Goal: Task Accomplishment & Management: Complete application form

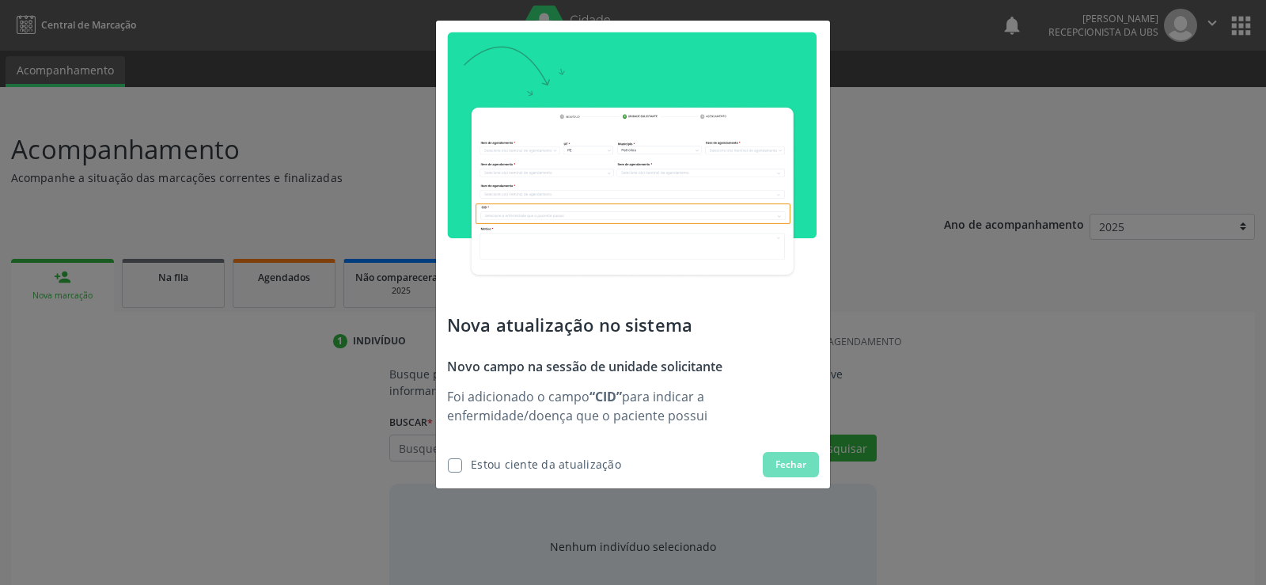
click at [459, 462] on label at bounding box center [455, 465] width 14 height 14
click at [448, 462] on input "checkbox" at bounding box center [443, 463] width 10 height 10
click at [526, 461] on div "Estou ciente da atualização" at bounding box center [546, 464] width 150 height 17
checkbox input "true"
click at [807, 464] on button "Fechar" at bounding box center [791, 464] width 56 height 25
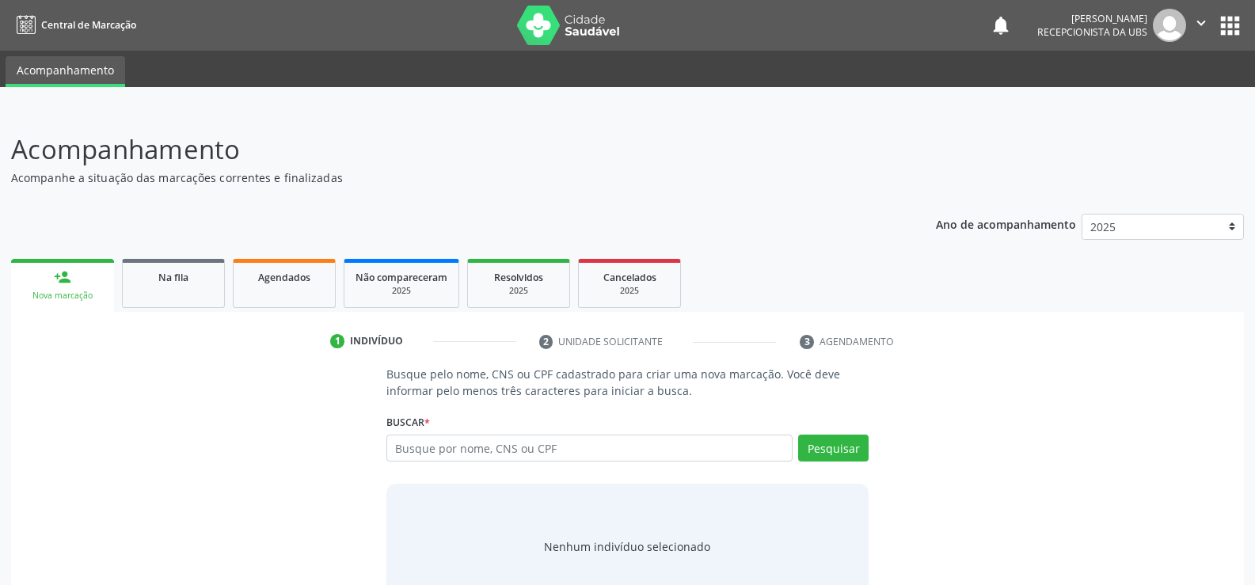
click at [1200, 22] on icon "" at bounding box center [1200, 22] width 17 height 17
click at [1190, 54] on link "Configurações" at bounding box center [1160, 62] width 109 height 22
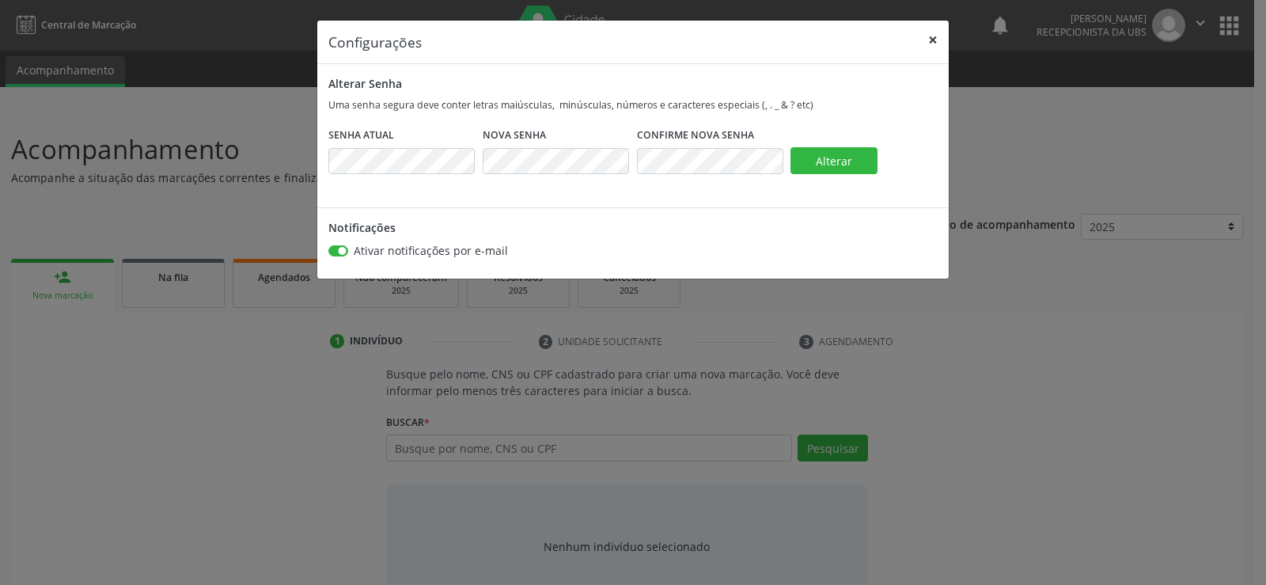
click at [938, 37] on button "×" at bounding box center [933, 40] width 32 height 39
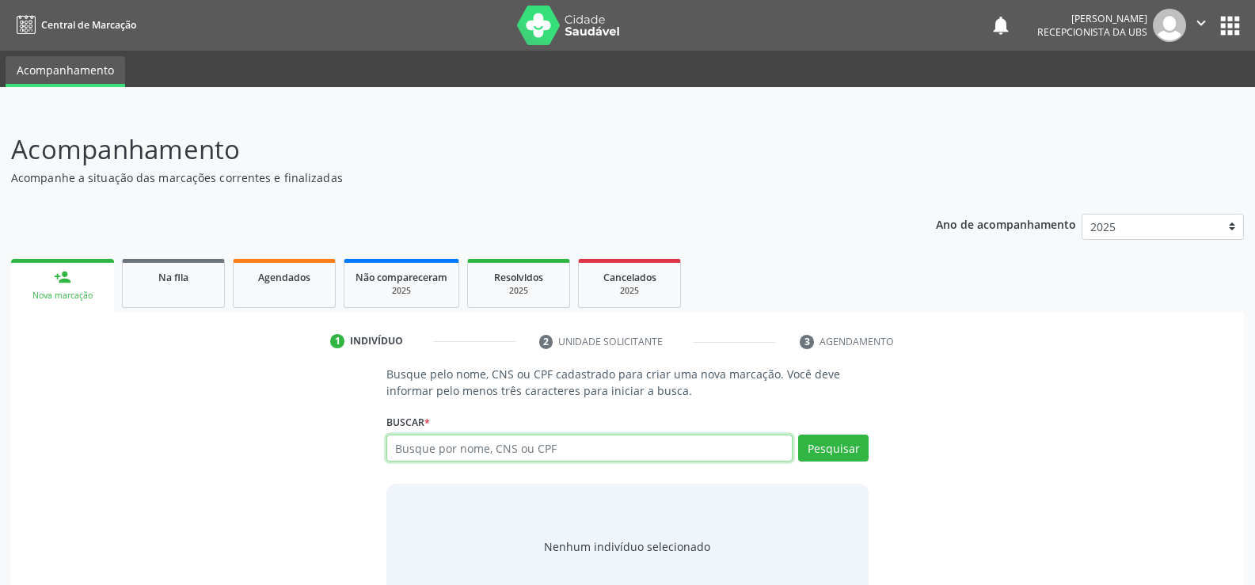
click at [461, 451] on input "text" at bounding box center [589, 448] width 406 height 27
type input "706702501227112"
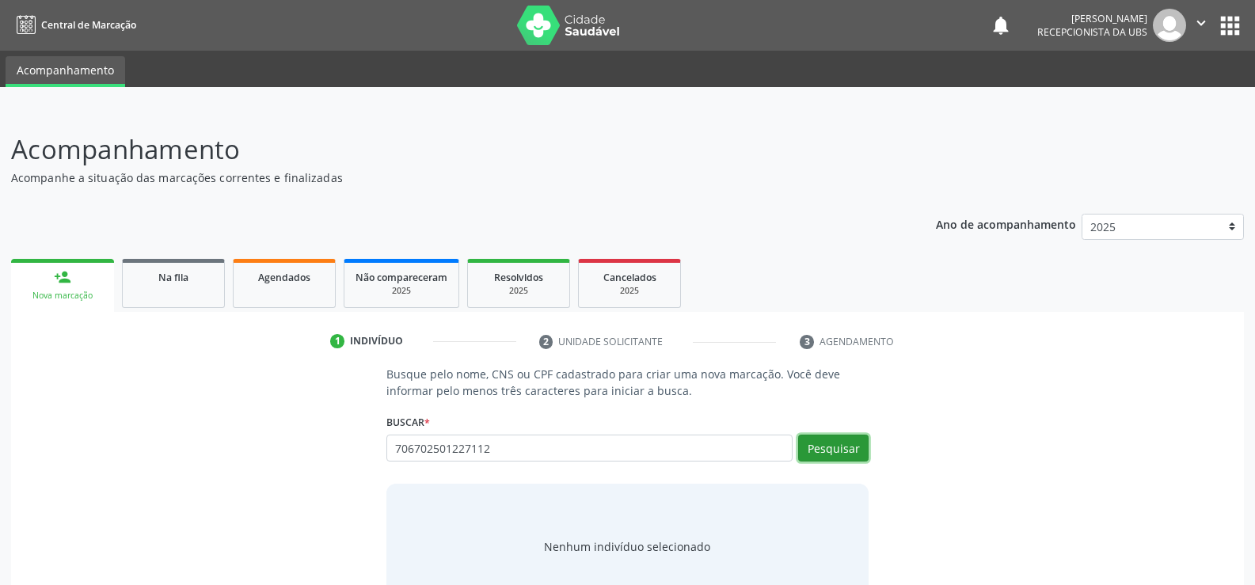
click at [817, 453] on button "Pesquisar" at bounding box center [833, 448] width 70 height 27
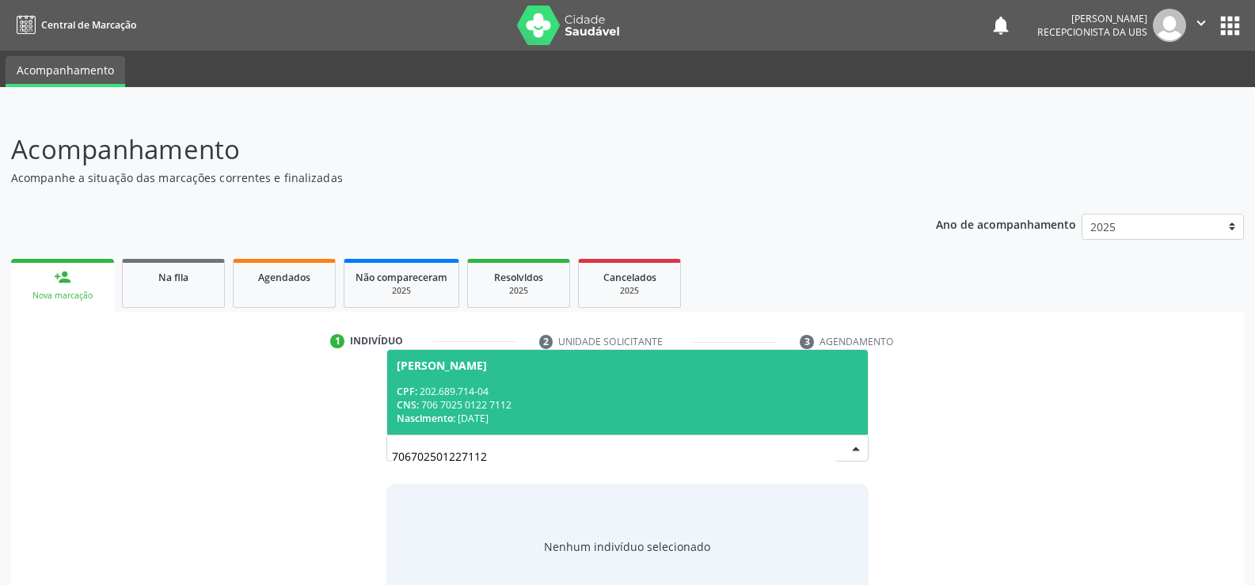
click at [472, 409] on div "CNS: 706 7025 0122 7112" at bounding box center [627, 404] width 461 height 13
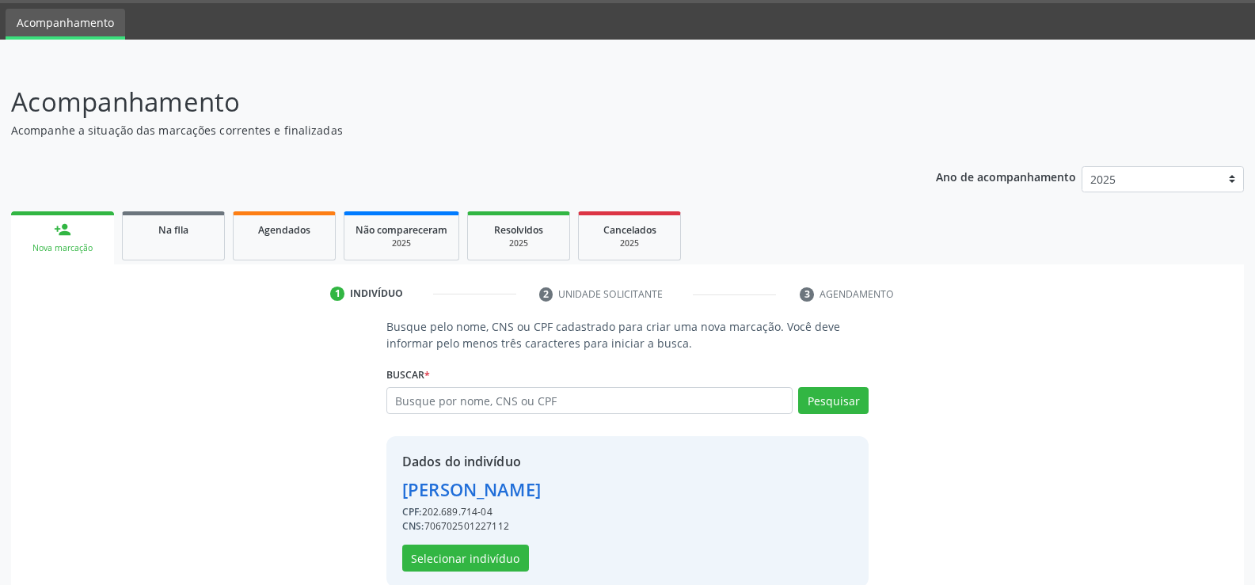
scroll to position [72, 0]
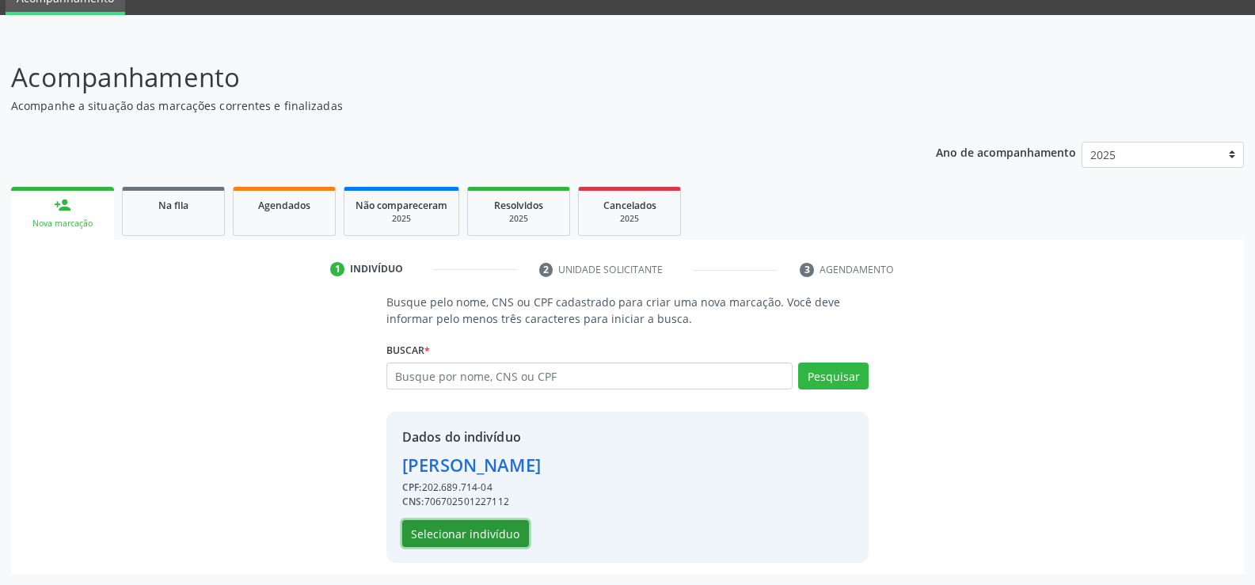
click at [468, 539] on button "Selecionar indivíduo" at bounding box center [465, 533] width 127 height 27
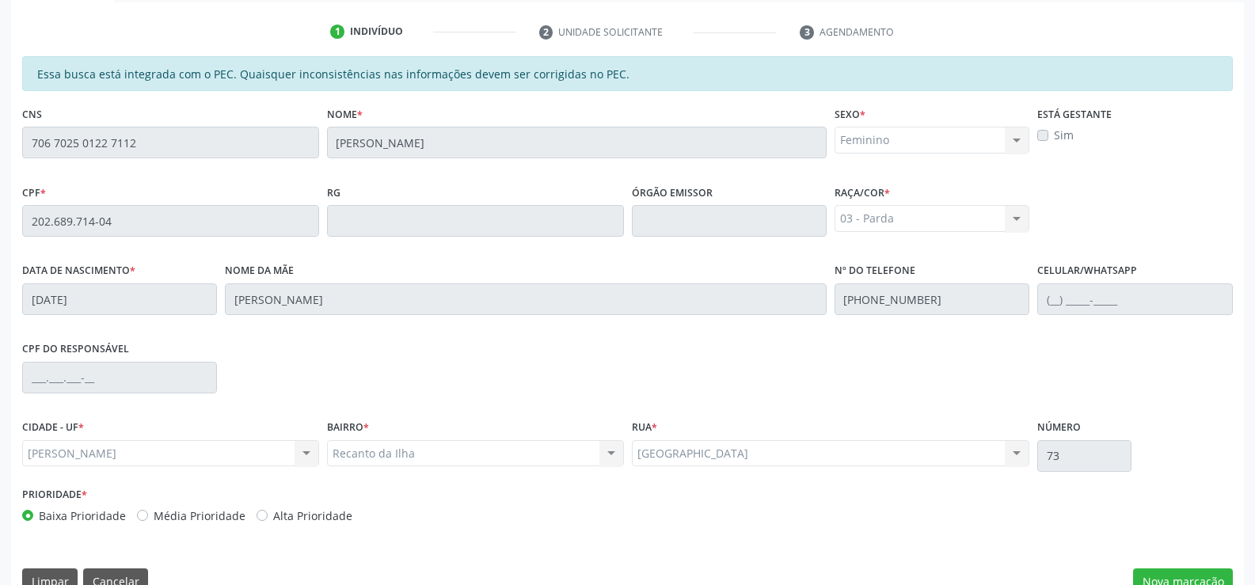
scroll to position [341, 0]
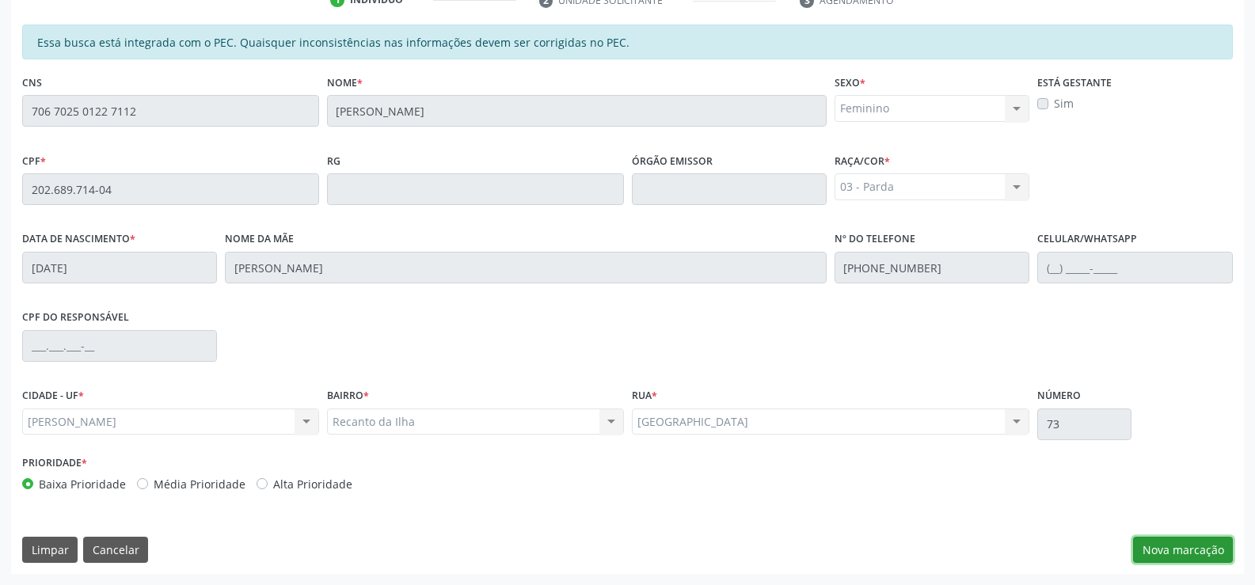
click at [1179, 548] on button "Nova marcação" at bounding box center [1183, 550] width 100 height 27
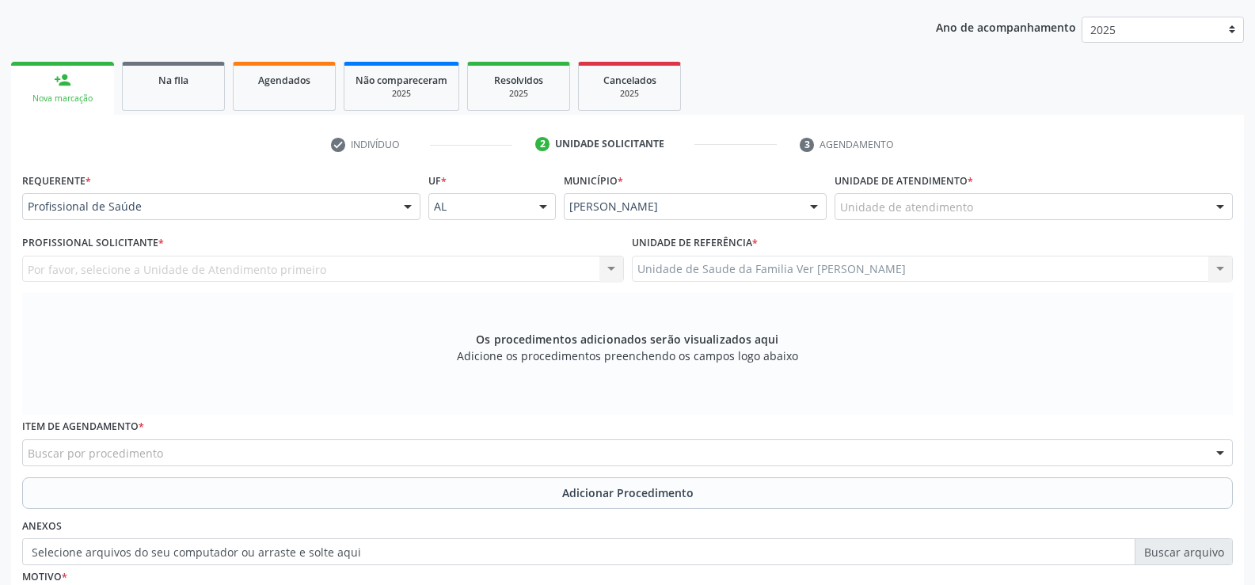
scroll to position [184, 0]
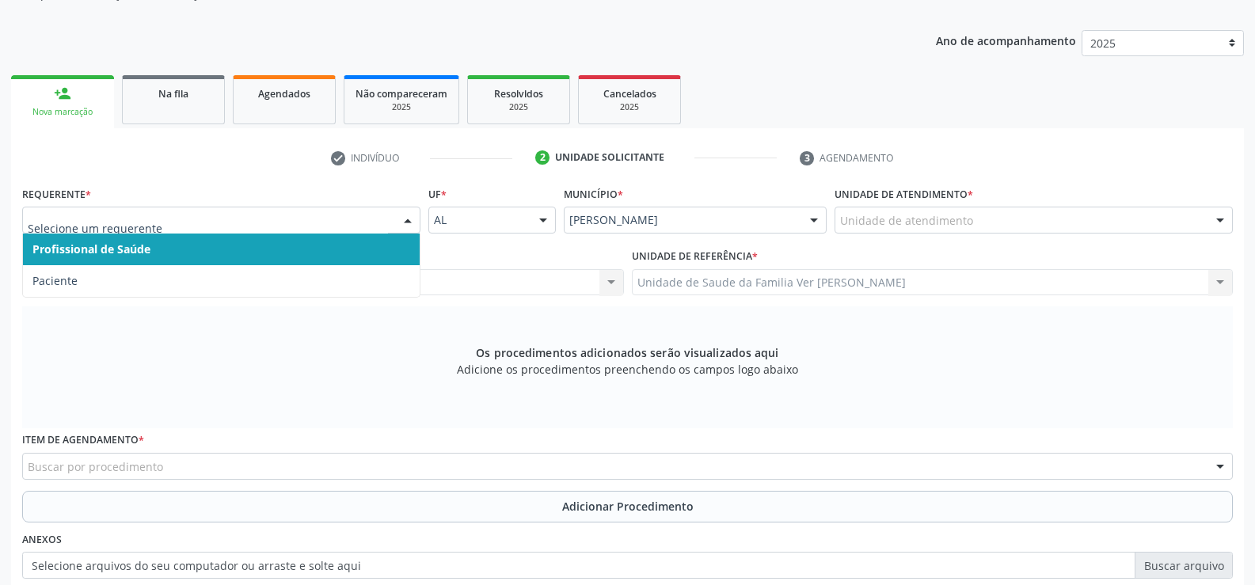
click at [250, 245] on span "Profissional de Saúde" at bounding box center [221, 249] width 397 height 32
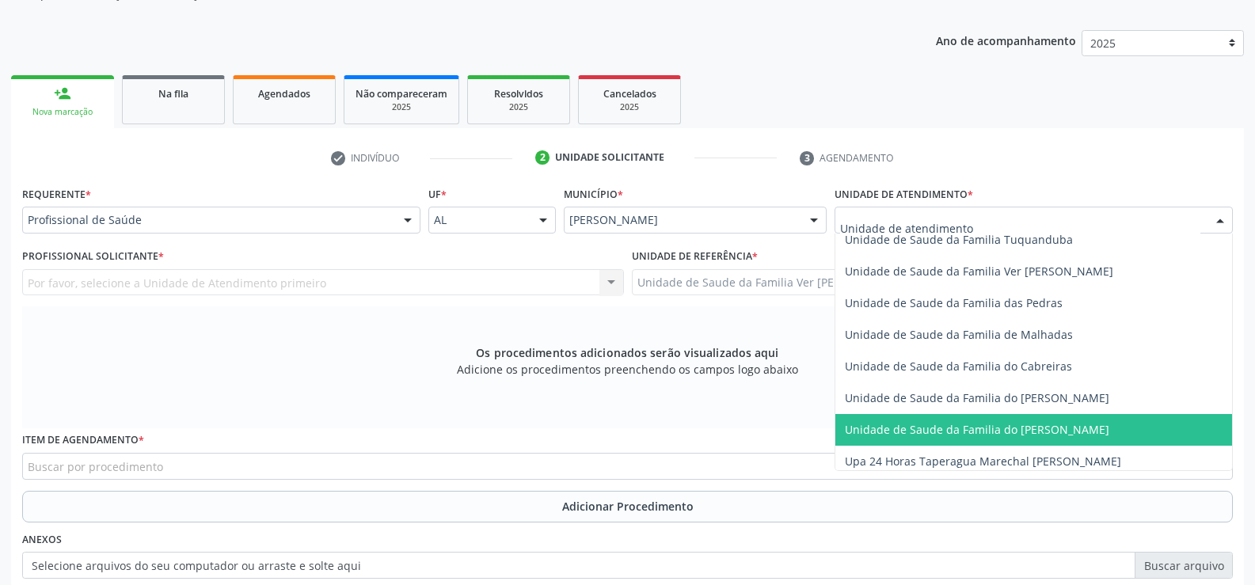
scroll to position [1093, 0]
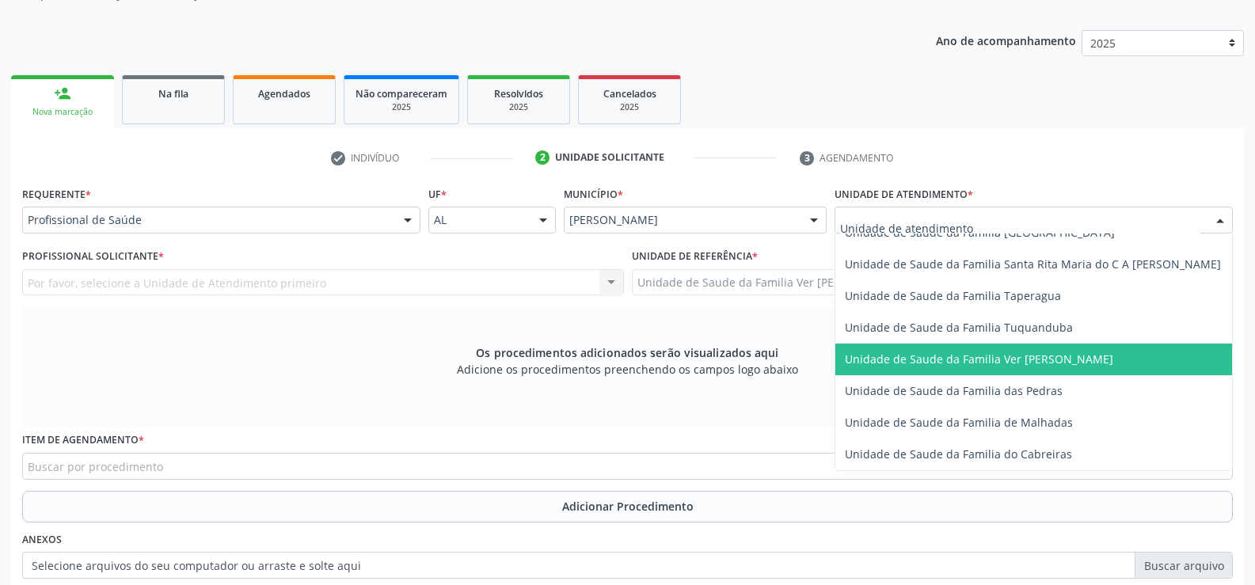
click at [990, 365] on span "Unidade de Saude da Familia Ver [PERSON_NAME]" at bounding box center [979, 358] width 268 height 15
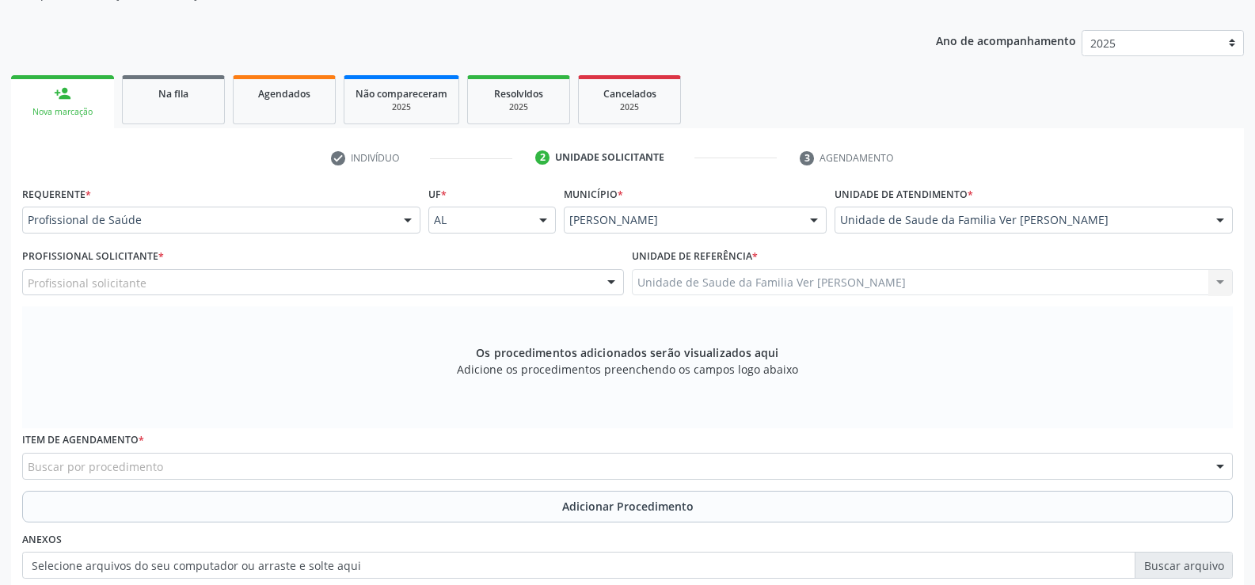
click at [231, 279] on div "Profissional solicitante" at bounding box center [323, 282] width 602 height 27
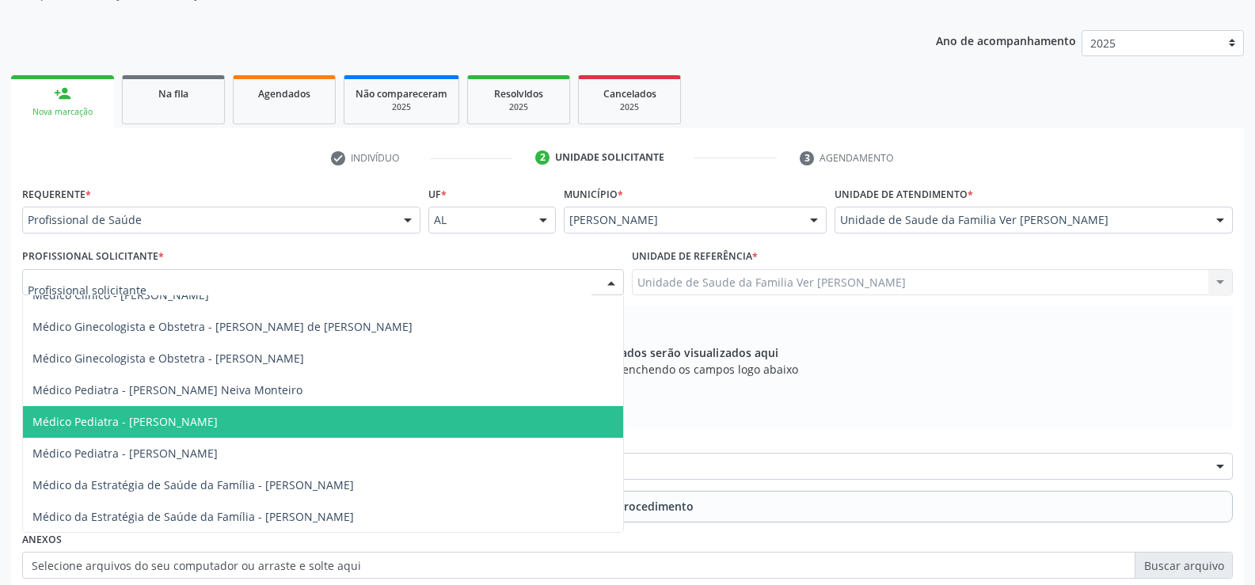
scroll to position [475, 0]
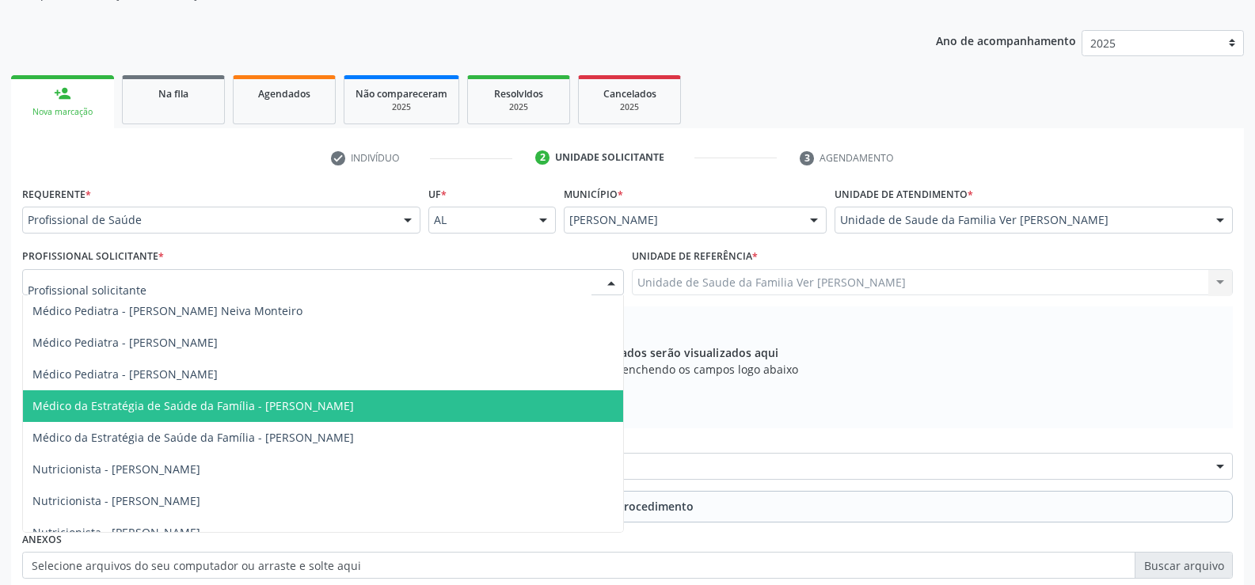
click at [351, 405] on span "Médico da Estratégia de Saúde da Família - [PERSON_NAME]" at bounding box center [192, 405] width 321 height 15
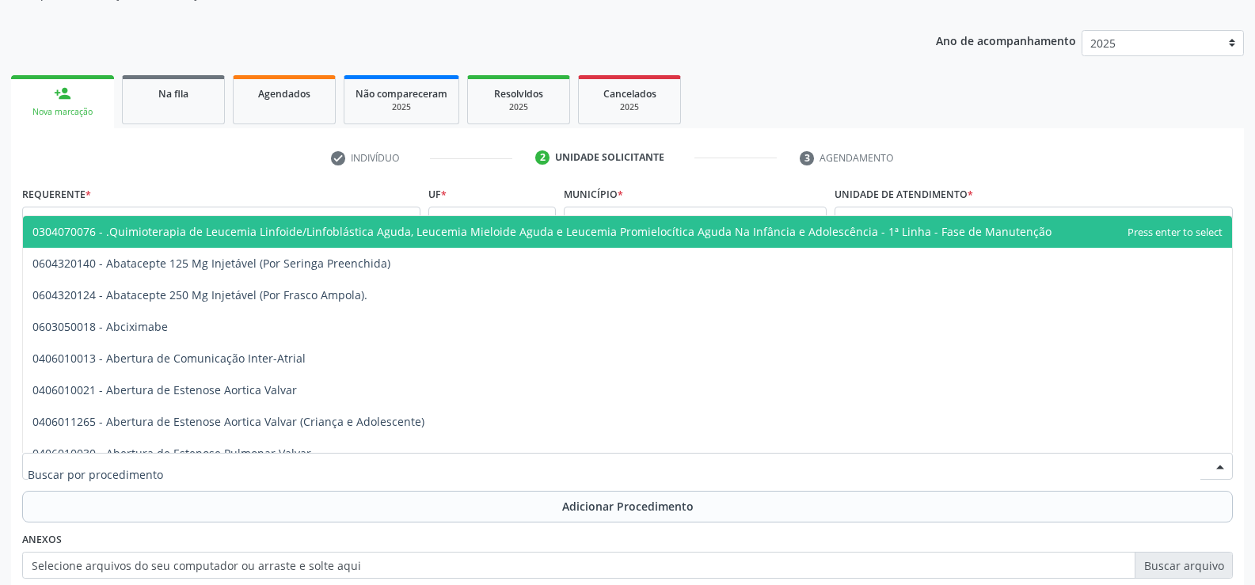
click at [278, 461] on div at bounding box center [627, 466] width 1210 height 27
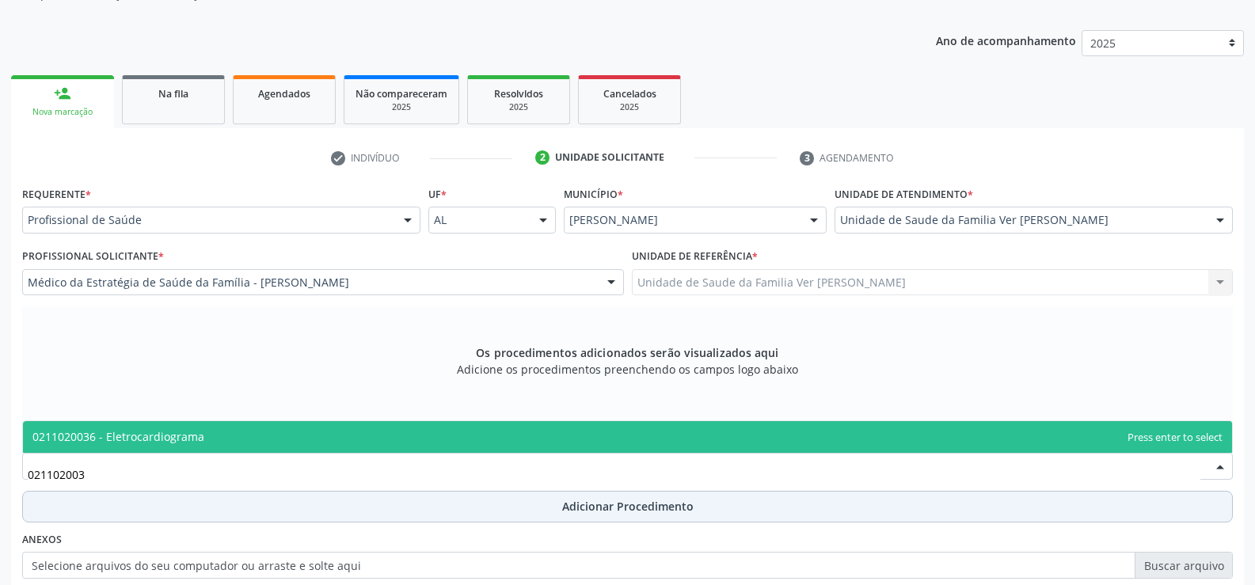
type input "0211020036"
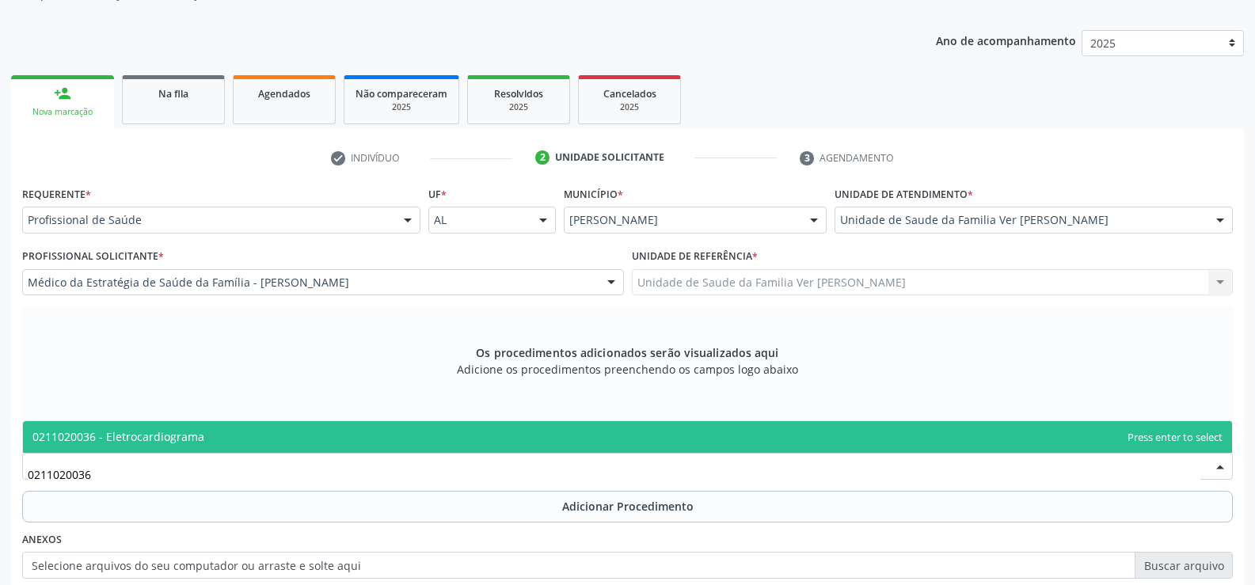
click at [218, 434] on span "0211020036 - Eletrocardiograma" at bounding box center [627, 437] width 1209 height 32
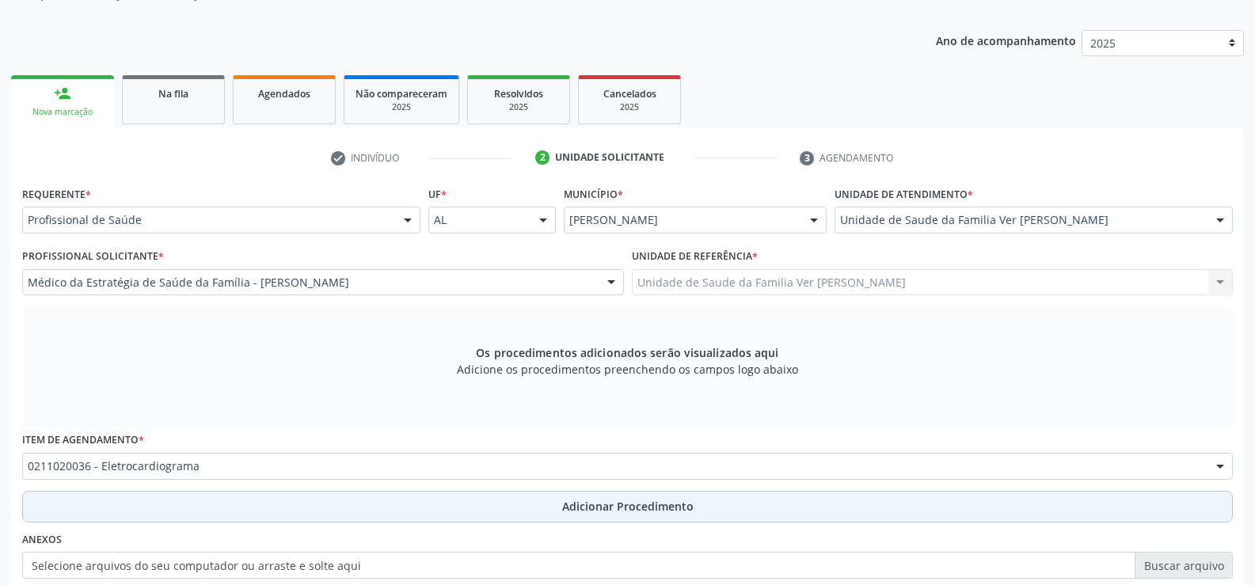
click at [599, 511] on span "Adicionar Procedimento" at bounding box center [627, 506] width 131 height 17
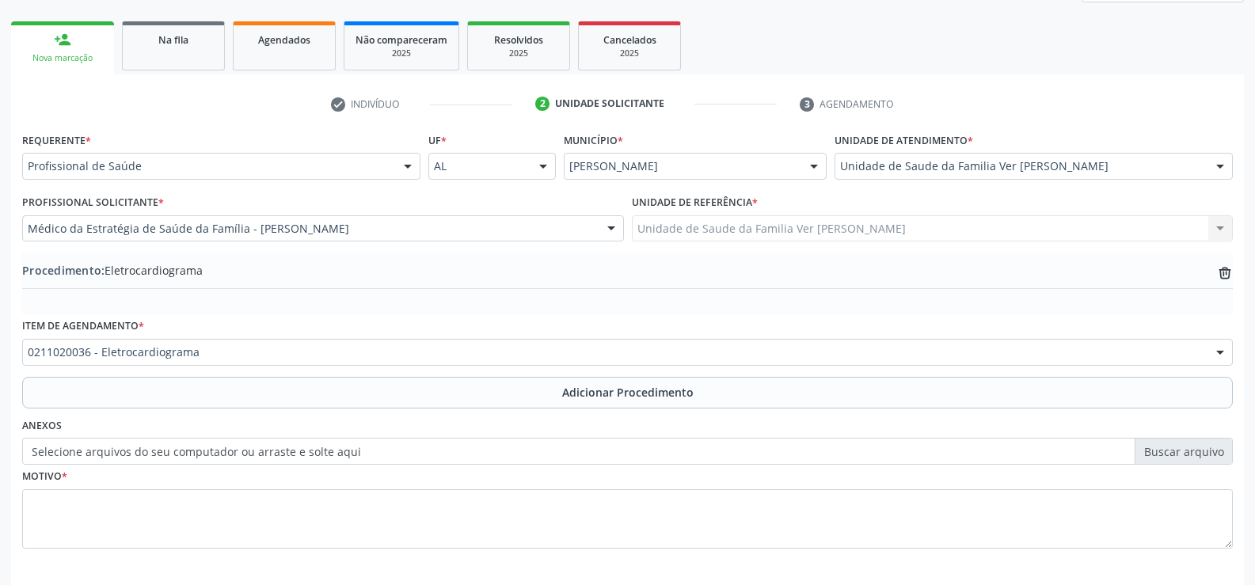
scroll to position [263, 0]
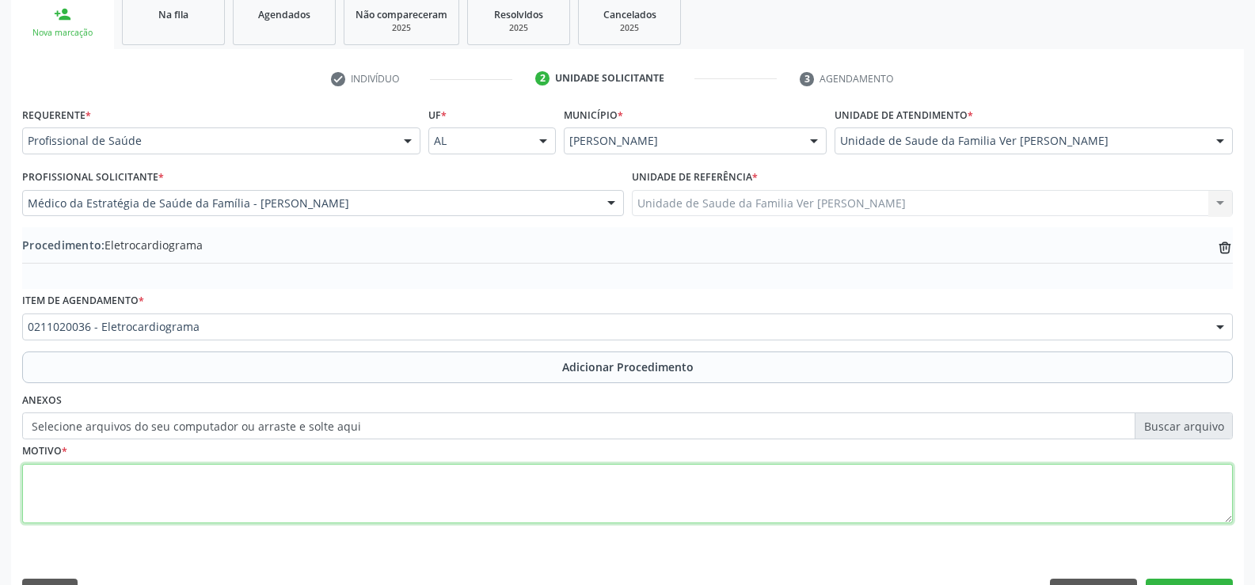
click at [218, 488] on textarea at bounding box center [627, 494] width 1210 height 60
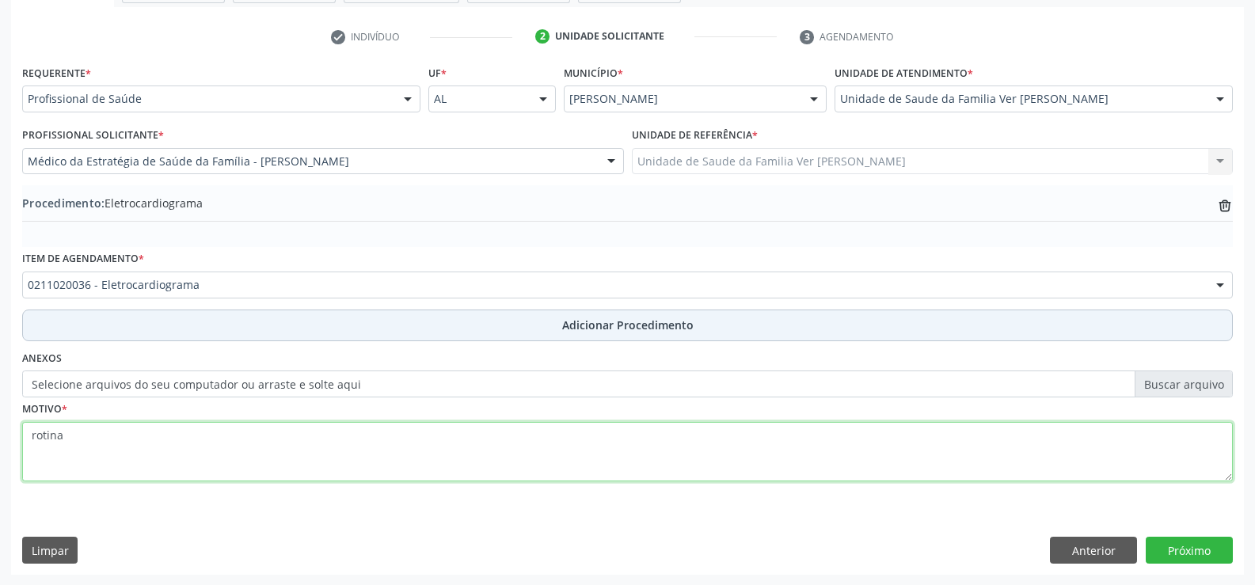
scroll to position [306, 0]
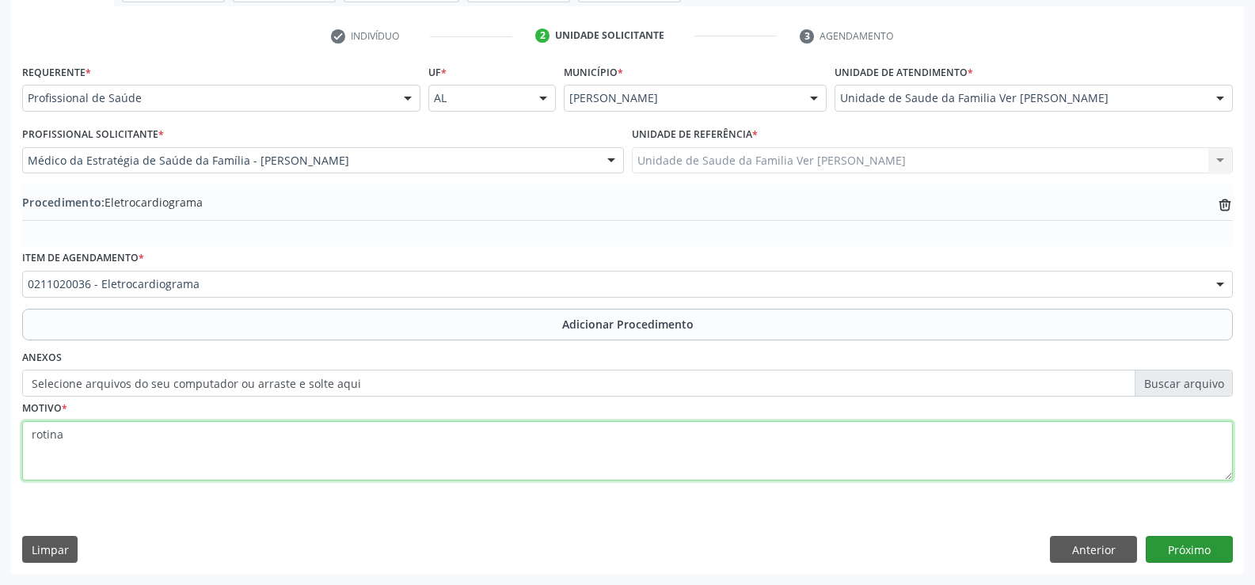
type textarea "rotina"
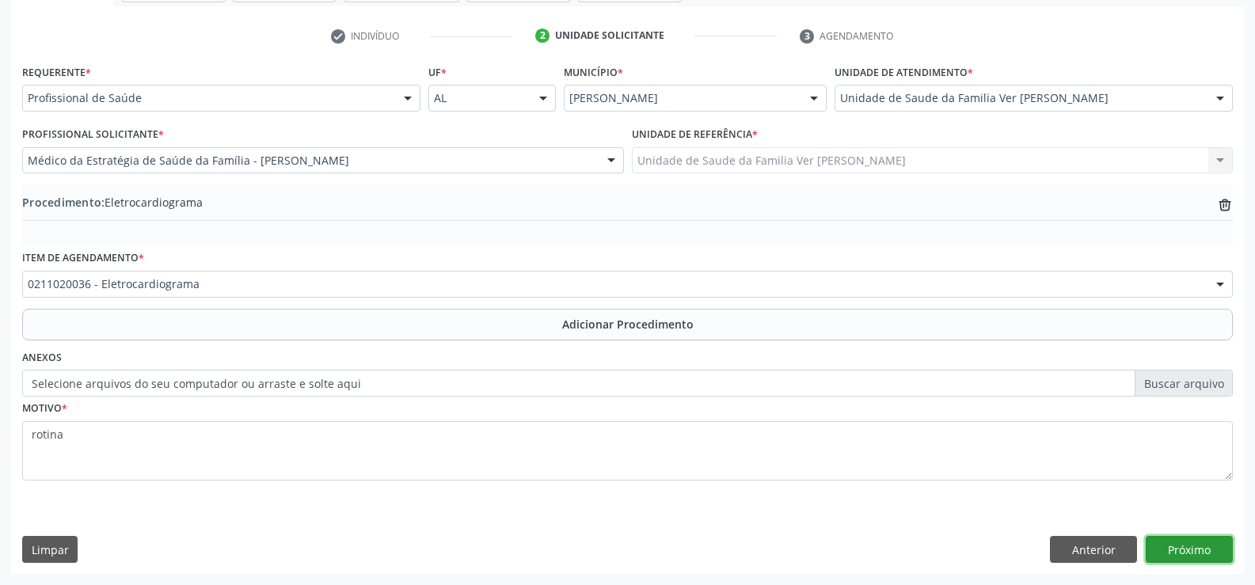
click at [1179, 549] on button "Próximo" at bounding box center [1188, 549] width 87 height 27
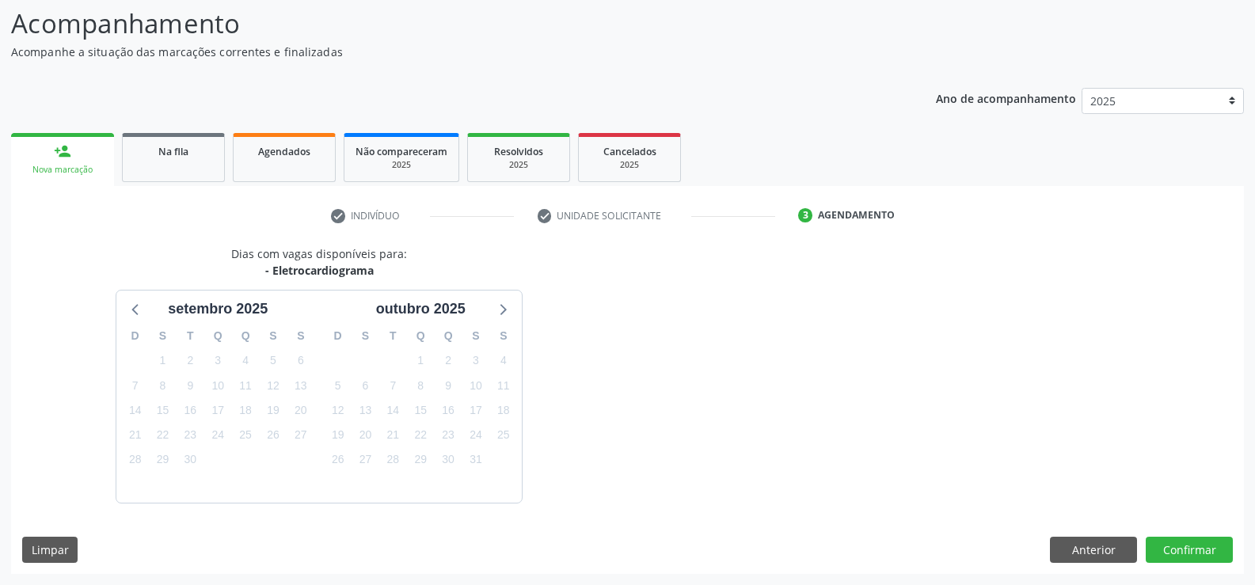
scroll to position [173, 0]
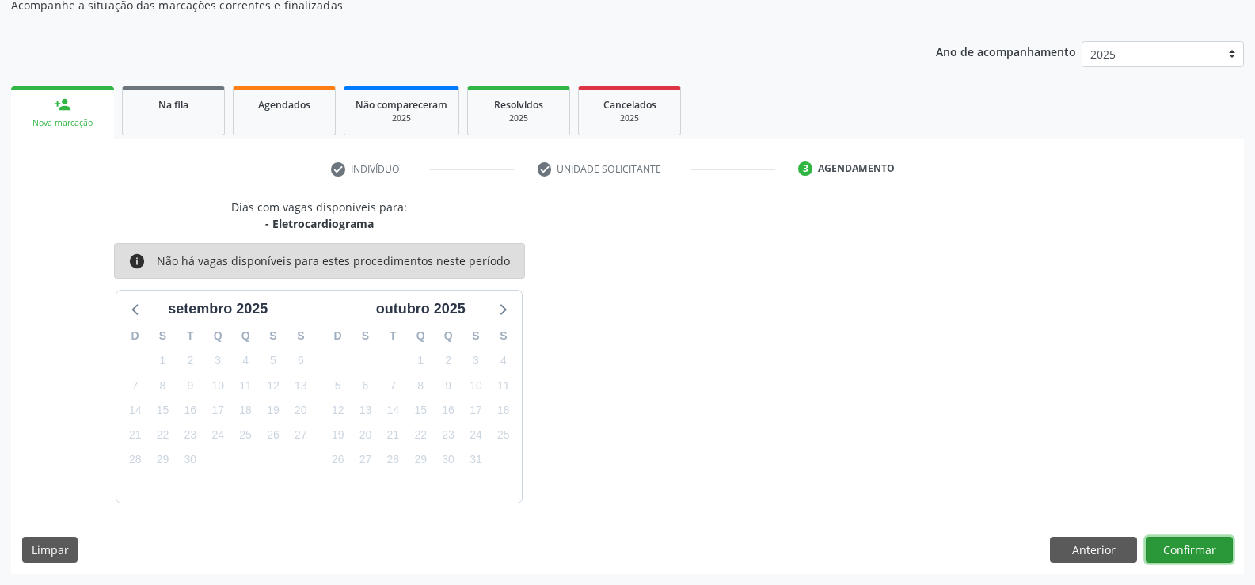
click at [1191, 549] on button "Confirmar" at bounding box center [1188, 550] width 87 height 27
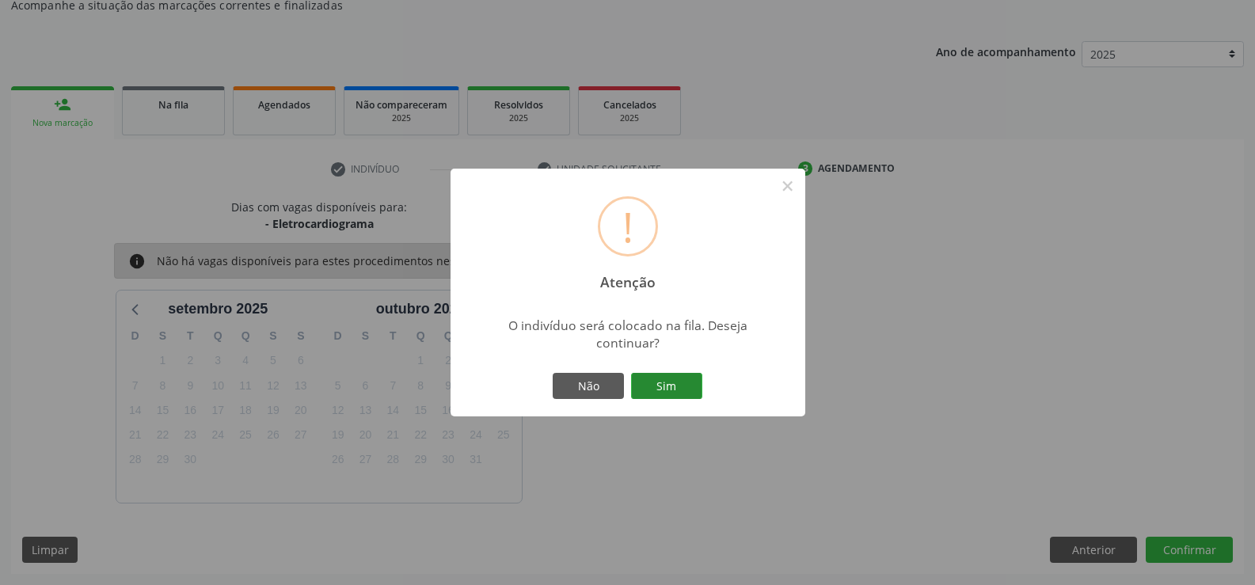
click at [686, 378] on button "Sim" at bounding box center [666, 386] width 71 height 27
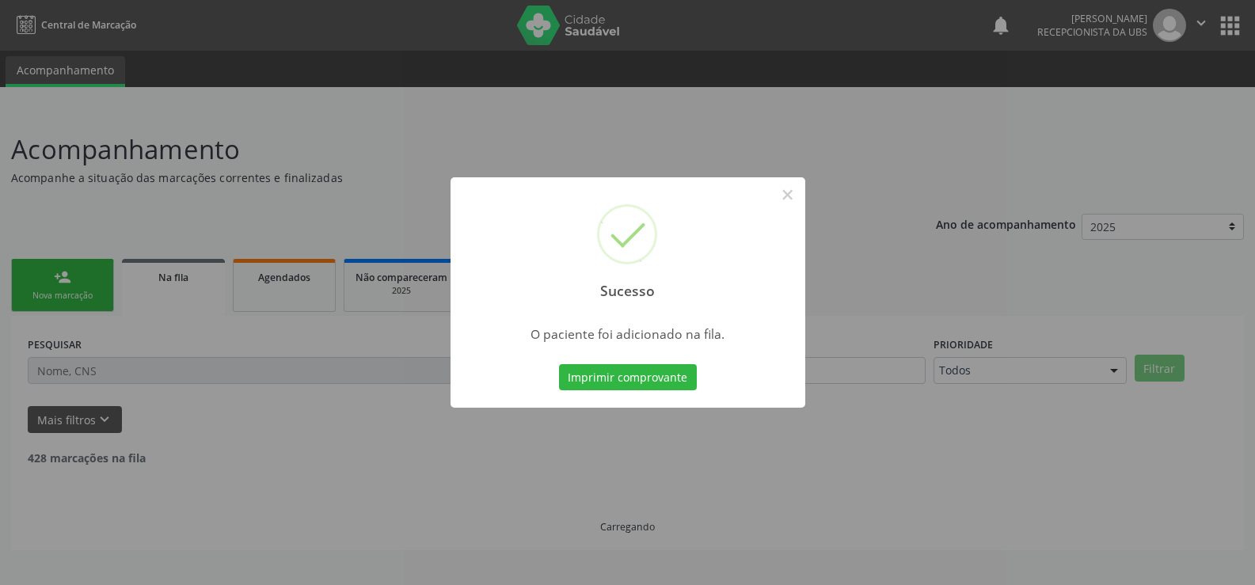
scroll to position [0, 0]
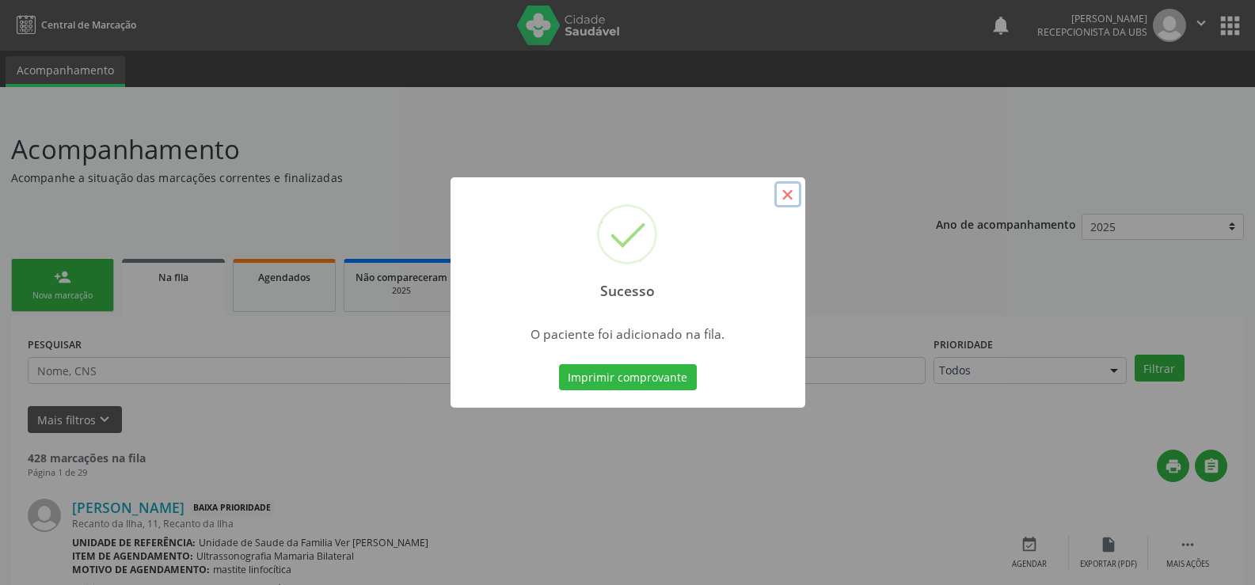
click at [786, 192] on button "×" at bounding box center [787, 194] width 27 height 27
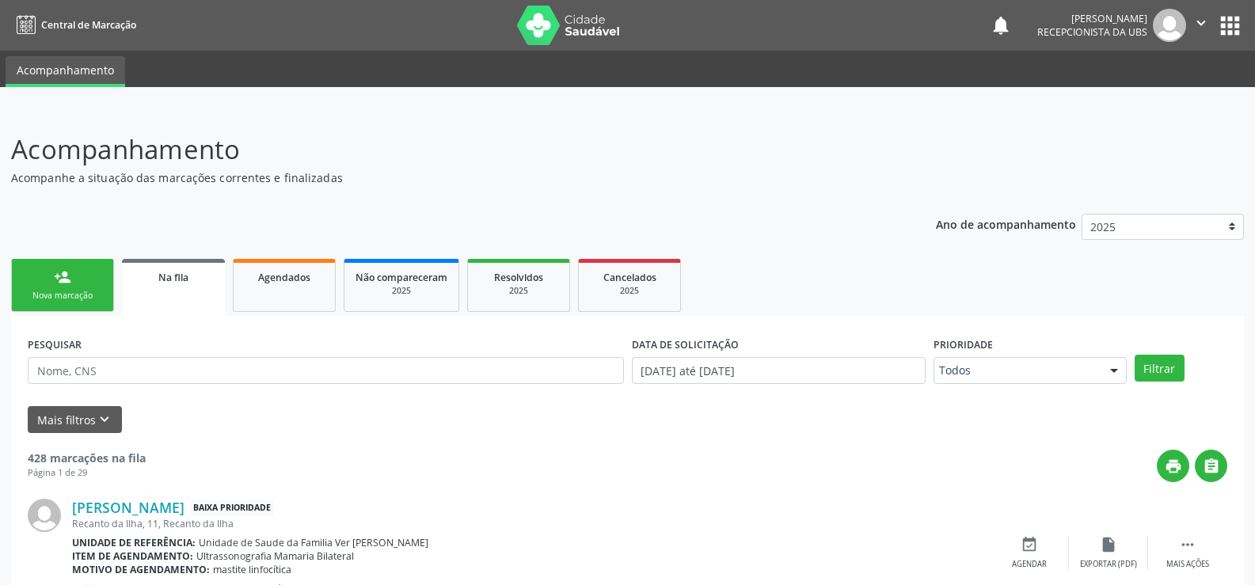
click at [62, 283] on div "person_add" at bounding box center [62, 276] width 17 height 17
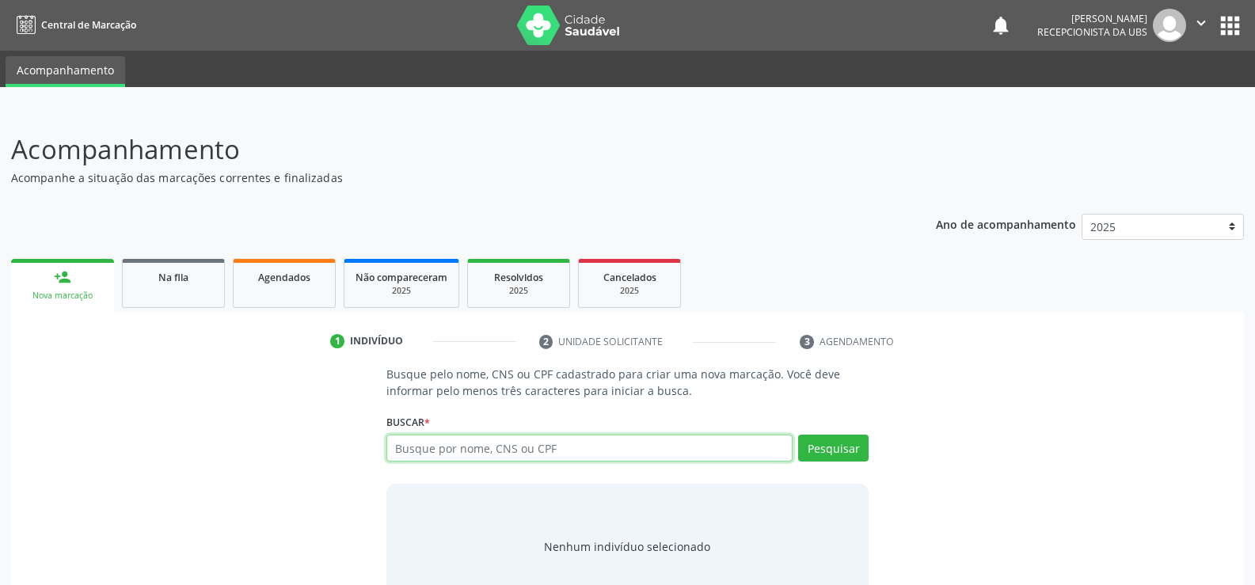
click at [427, 446] on input "text" at bounding box center [589, 448] width 406 height 27
type input "06867378579"
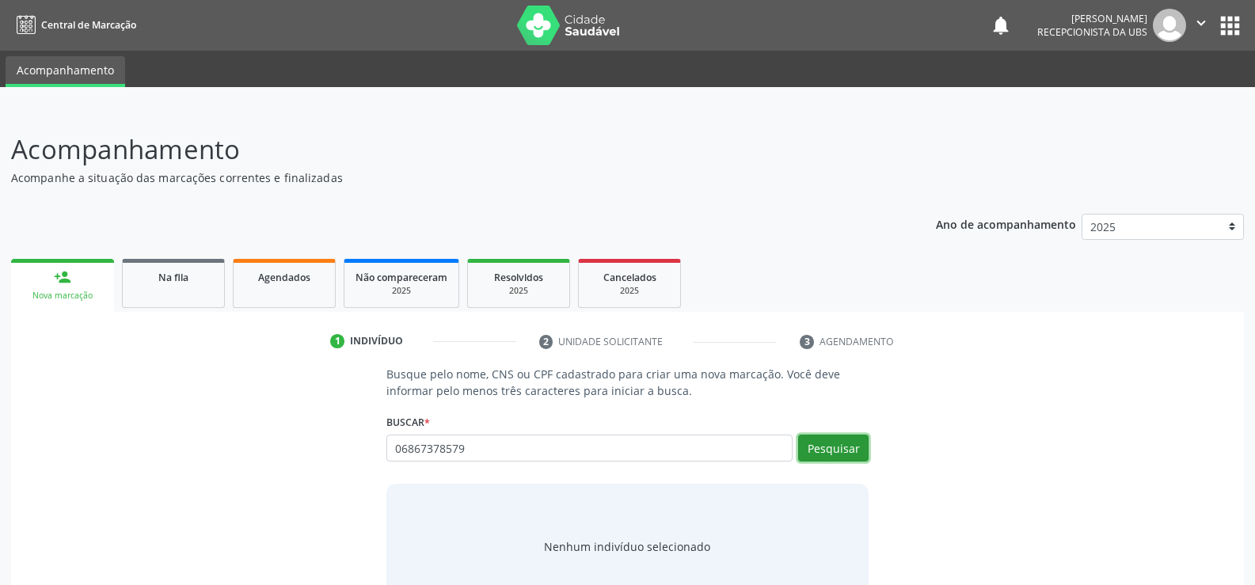
click at [826, 441] on button "Pesquisar" at bounding box center [833, 448] width 70 height 27
type input "06867378579"
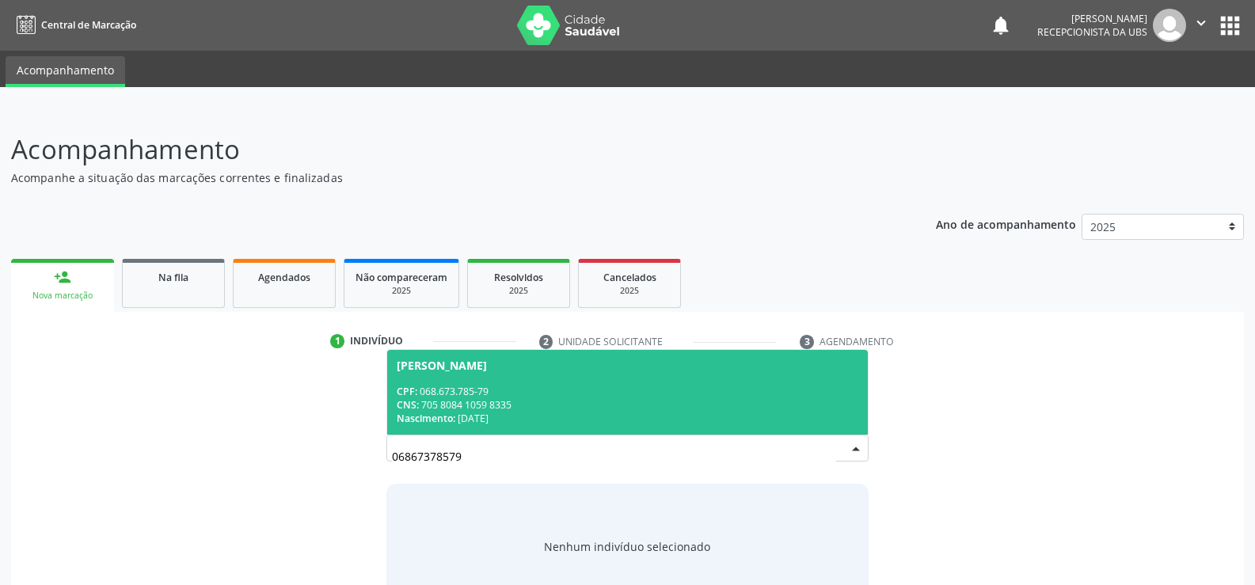
click at [602, 381] on span "[PERSON_NAME] CPF: 068.673.785-79 CNS: 705 8084 1059 8335 Nascimento: [DATE]" at bounding box center [627, 392] width 480 height 85
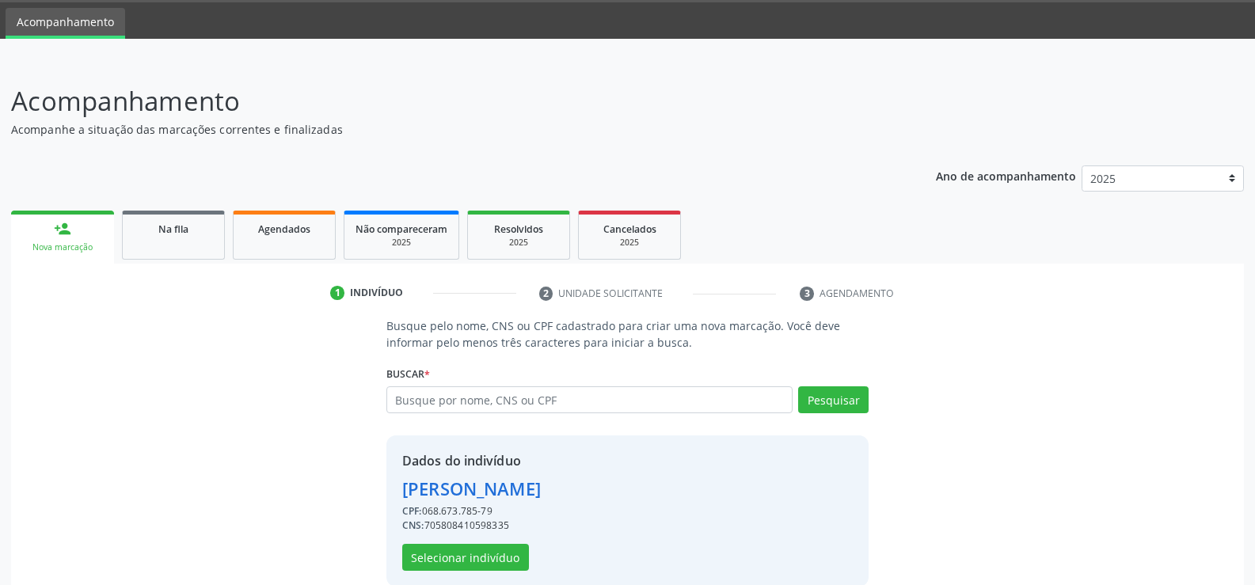
scroll to position [72, 0]
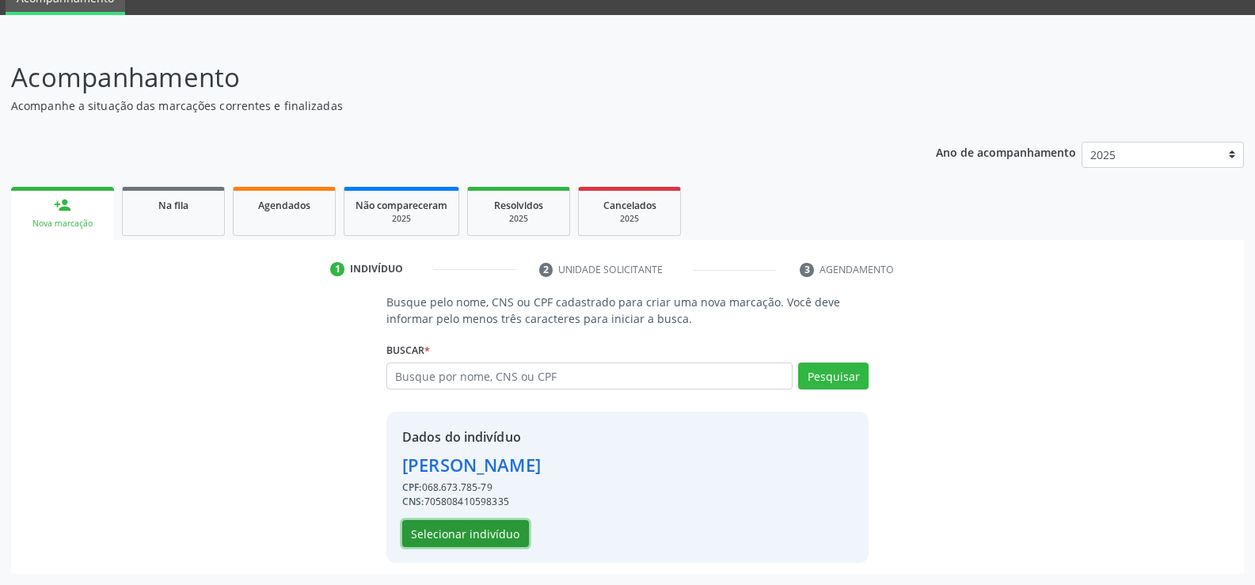
click at [432, 538] on button "Selecionar indivíduo" at bounding box center [465, 533] width 127 height 27
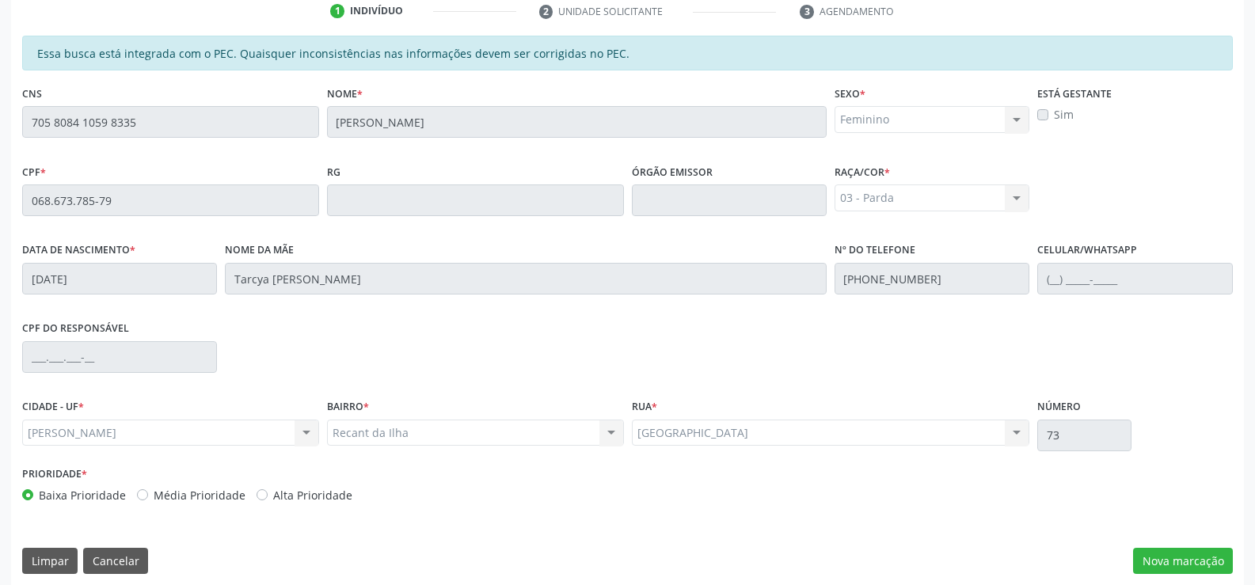
scroll to position [341, 0]
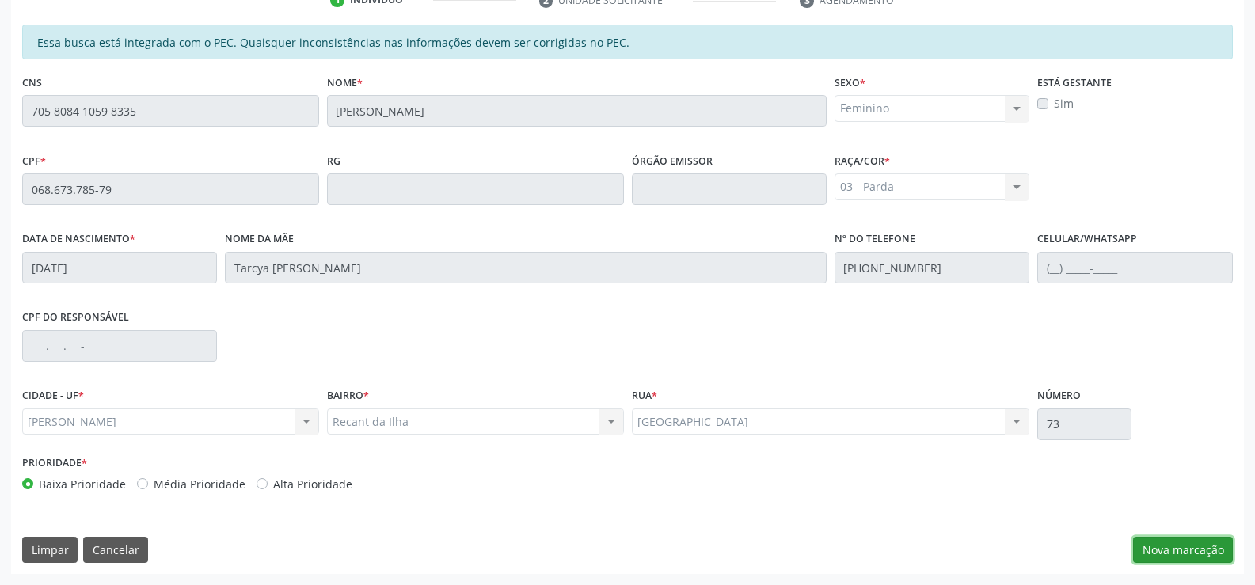
click at [1184, 543] on button "Nova marcação" at bounding box center [1183, 550] width 100 height 27
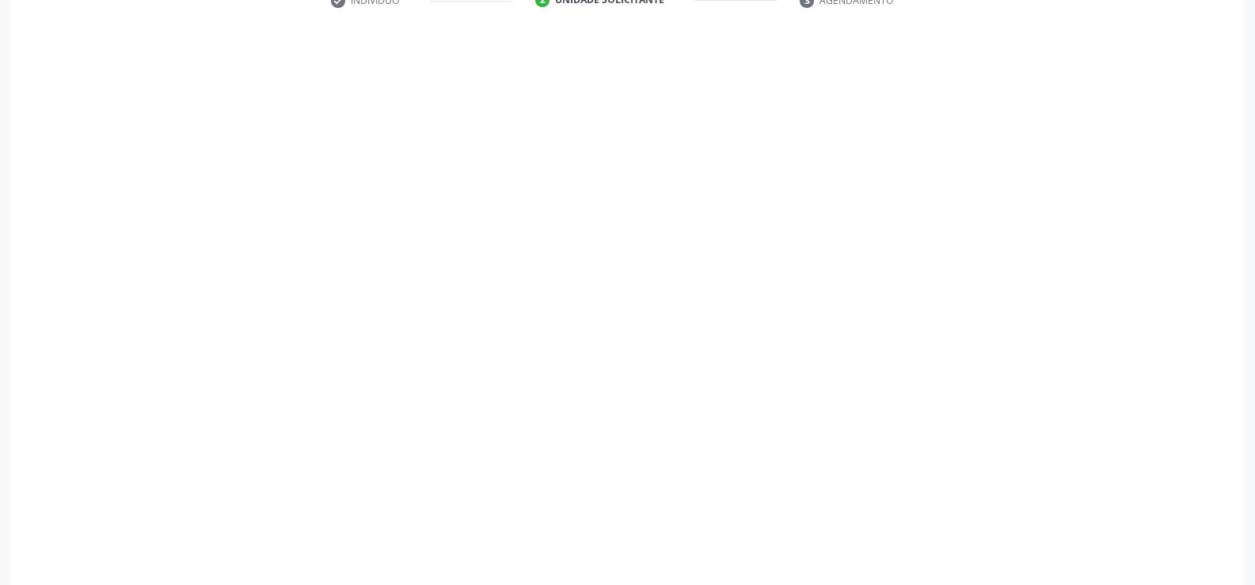
scroll to position [342, 0]
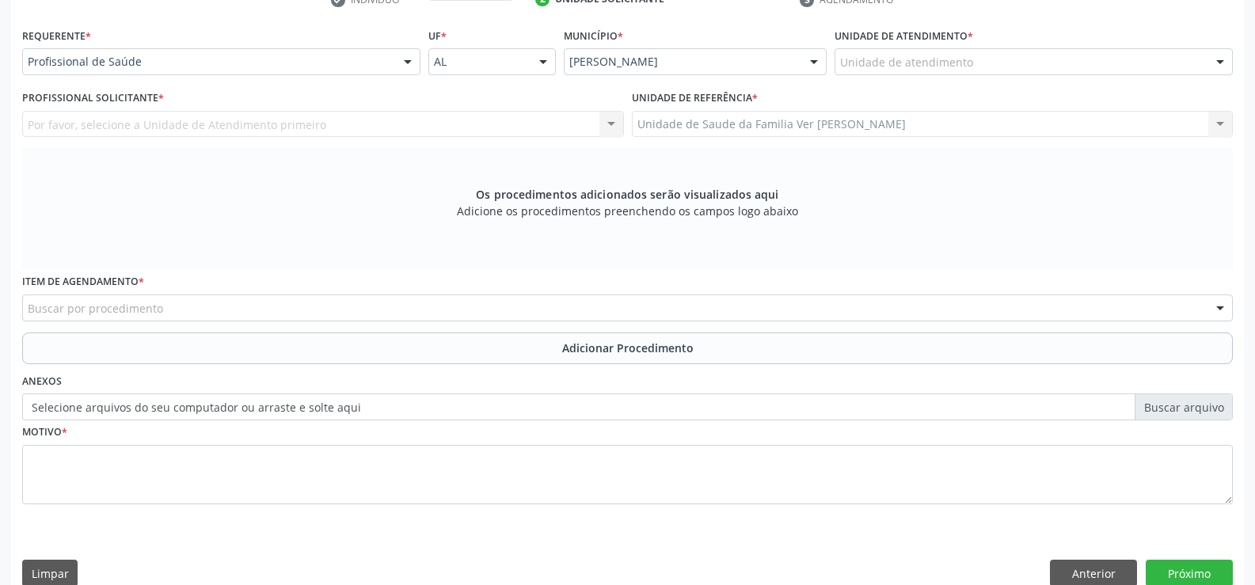
click at [981, 57] on div "Unidade de atendimento" at bounding box center [1033, 61] width 398 height 27
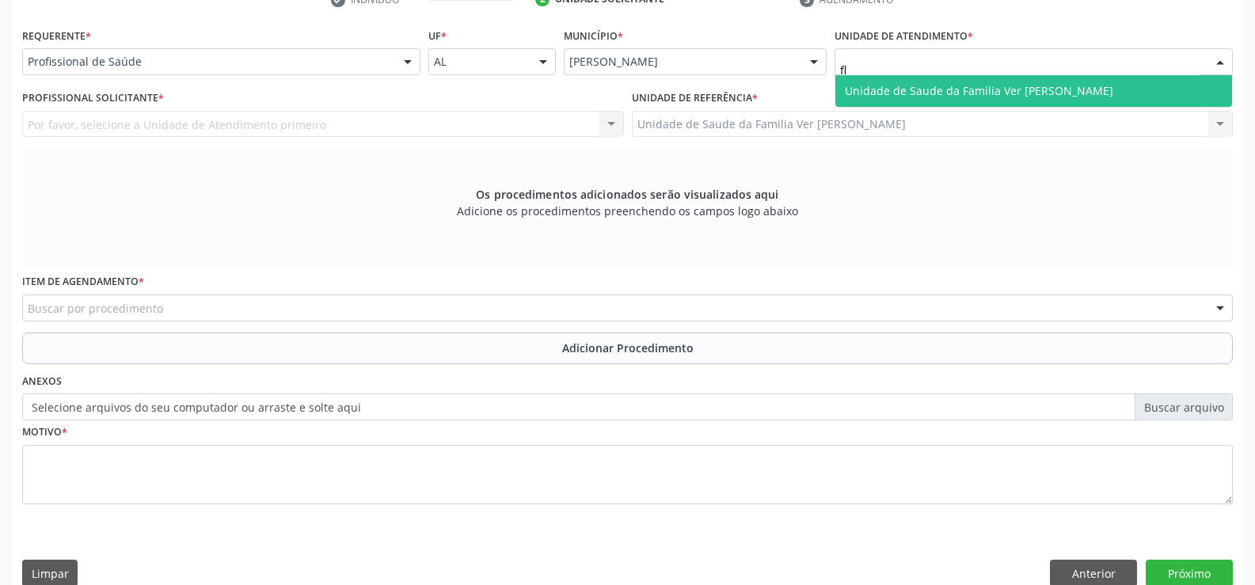
type input "fla"
click at [996, 86] on span "Unidade de Saude da Familia Ver [PERSON_NAME]" at bounding box center [979, 90] width 268 height 15
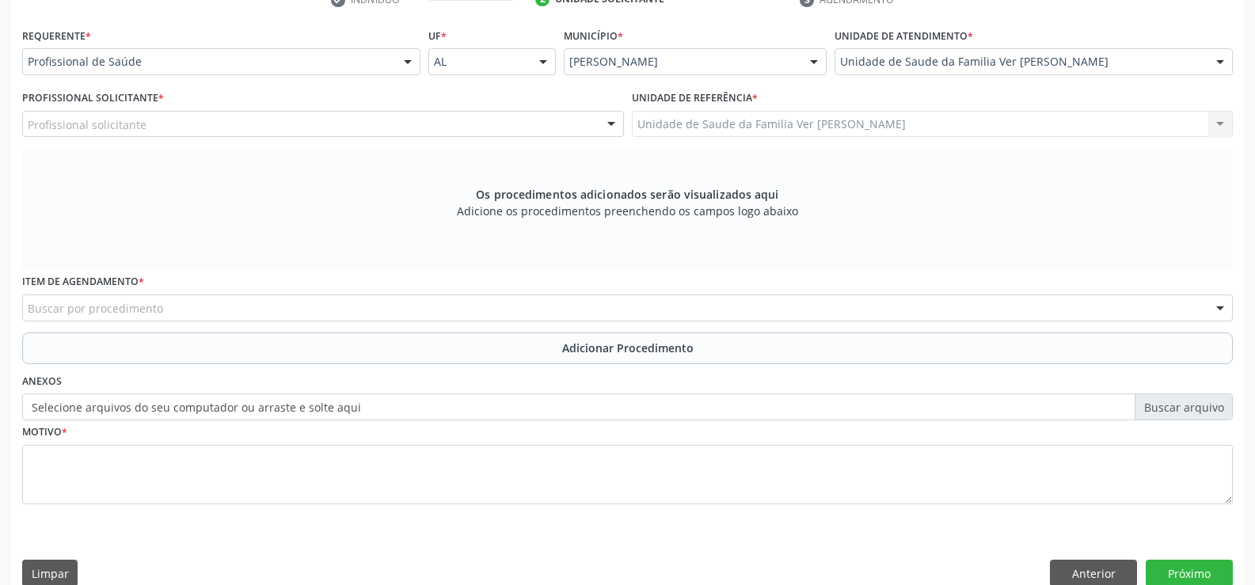
click at [367, 121] on div "Profissional solicitante" at bounding box center [323, 124] width 602 height 27
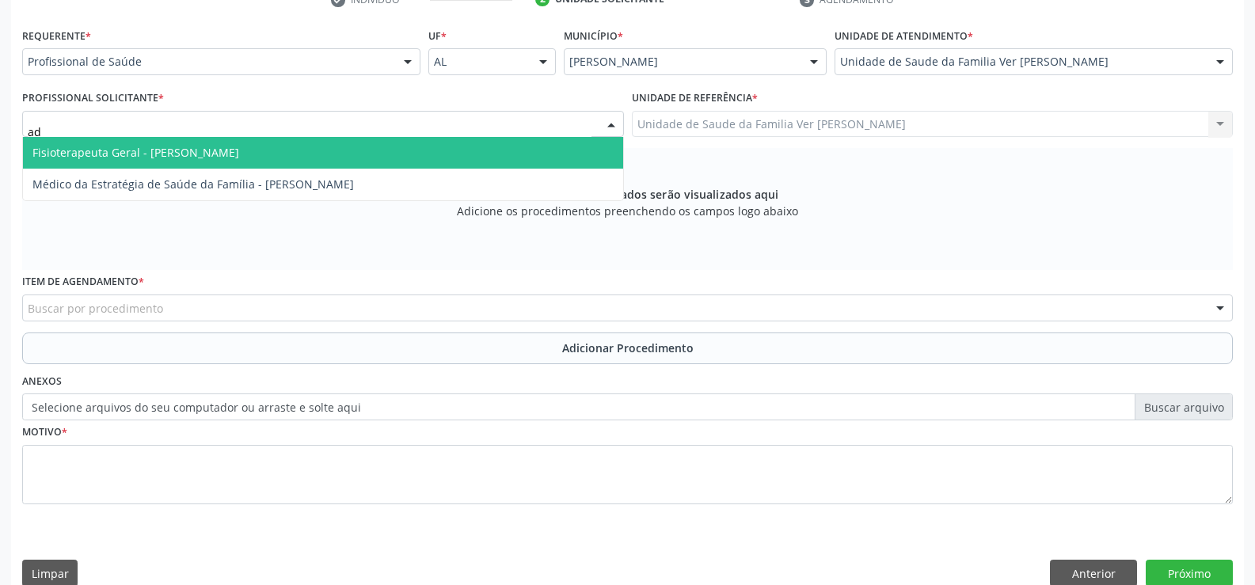
type input "ade"
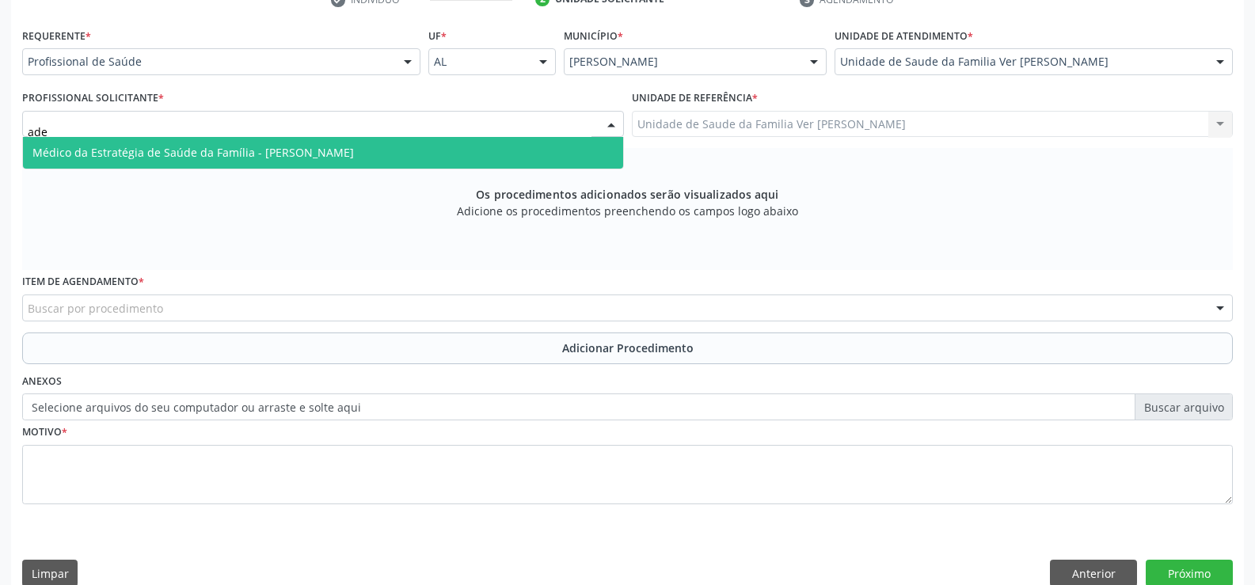
click at [379, 162] on span "Médico da Estratégia de Saúde da Família - [PERSON_NAME]" at bounding box center [323, 153] width 600 height 32
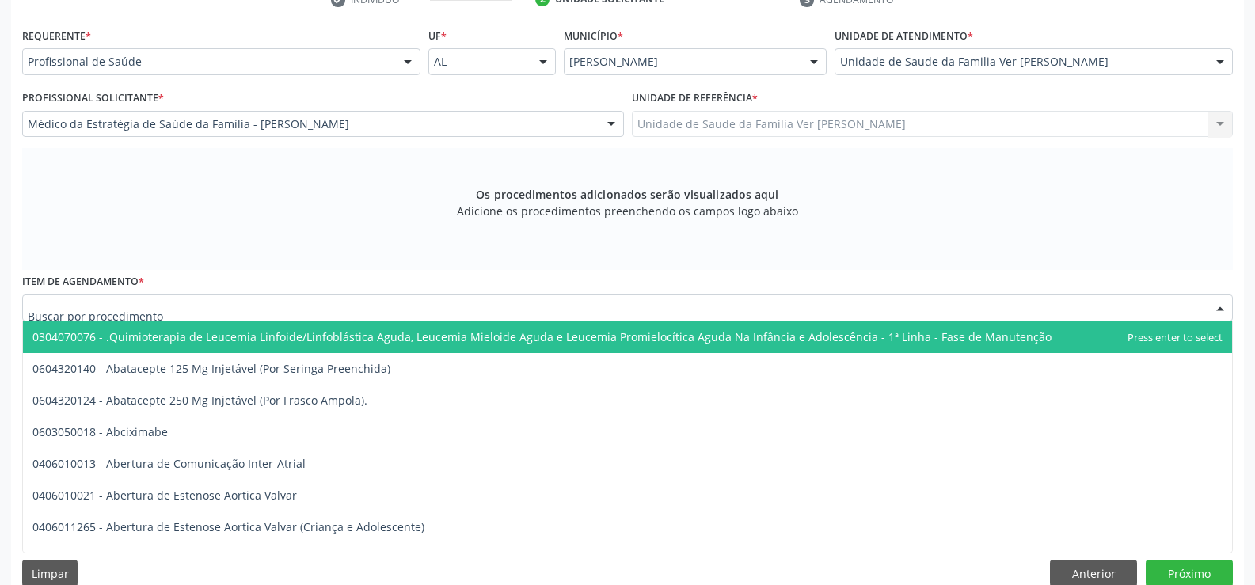
click at [237, 309] on div at bounding box center [627, 307] width 1210 height 27
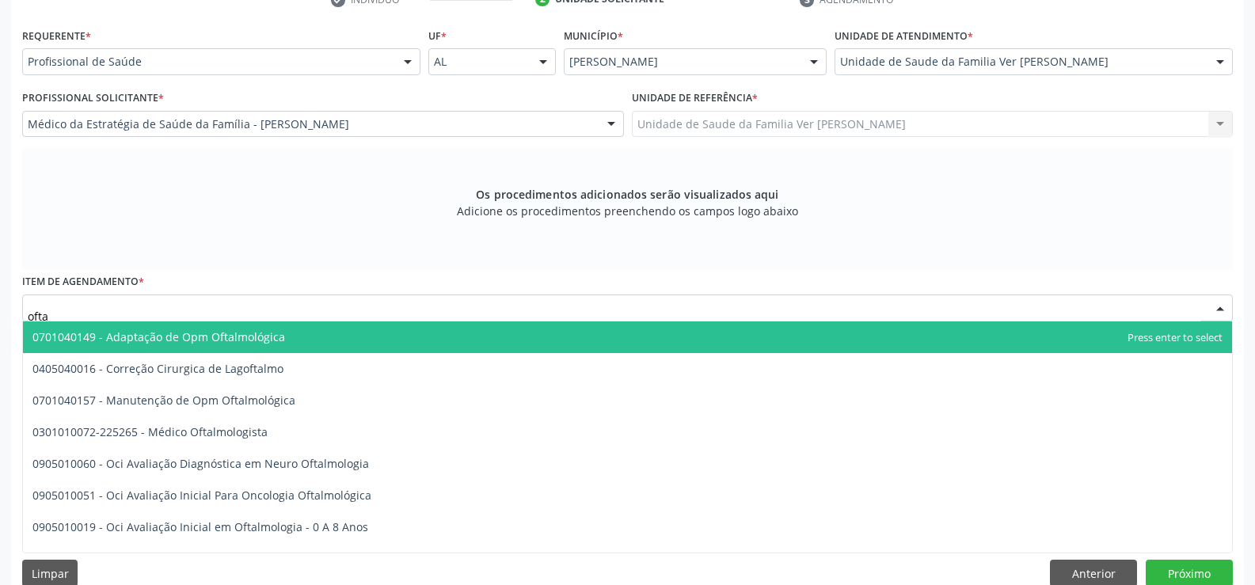
type input "oftal"
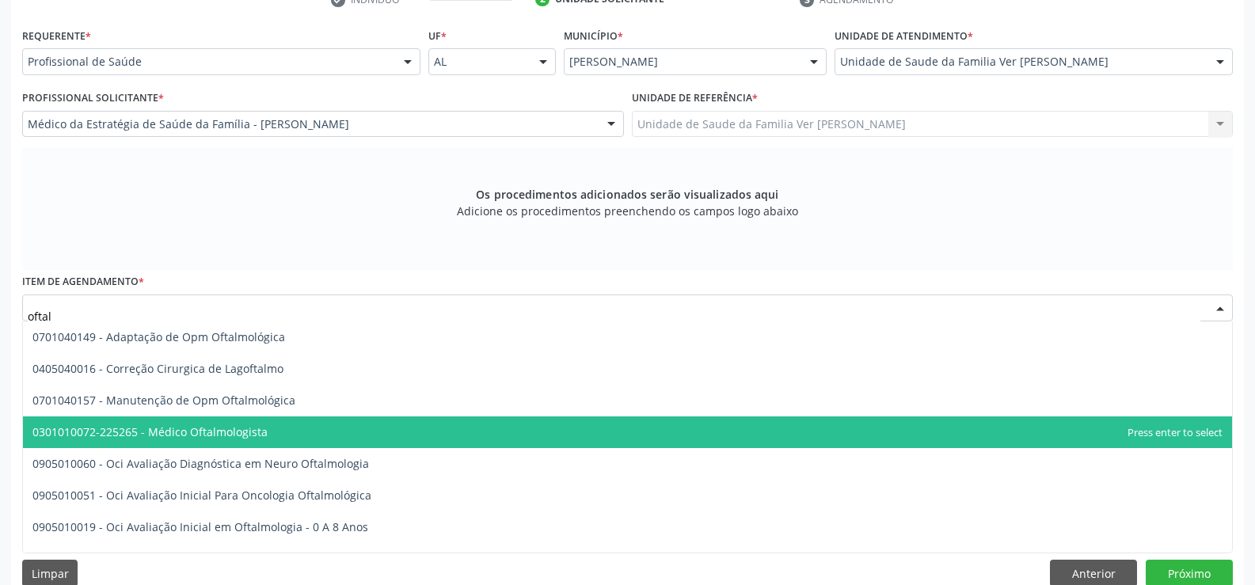
click at [300, 419] on span "0301010072-225265 - Médico Oftalmologista" at bounding box center [627, 432] width 1209 height 32
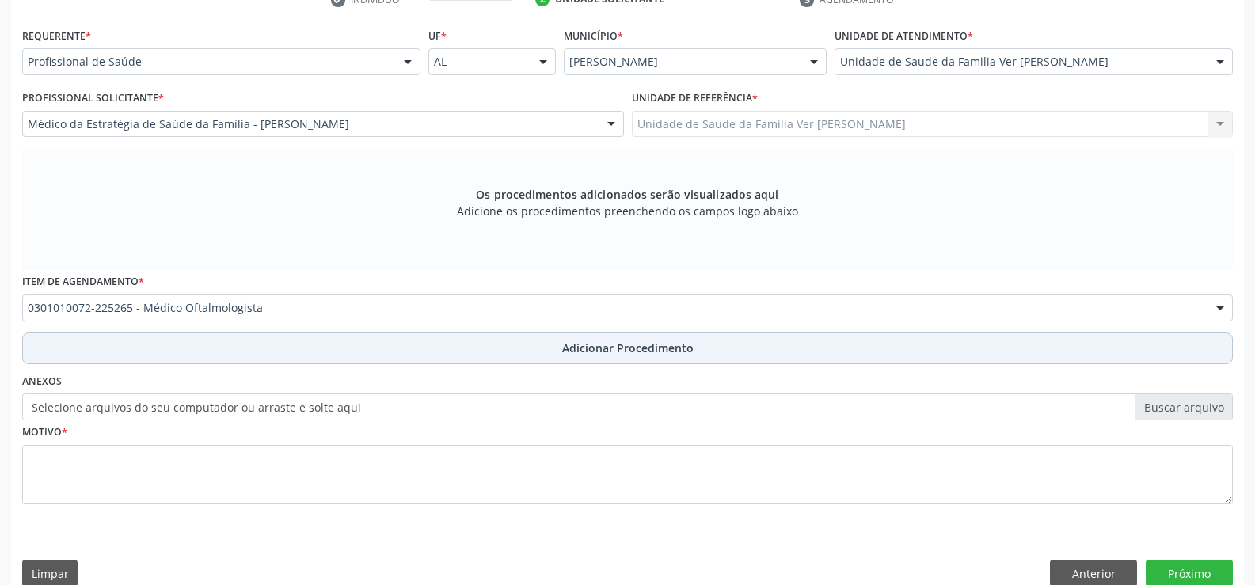
click at [366, 357] on button "Adicionar Procedimento" at bounding box center [627, 348] width 1210 height 32
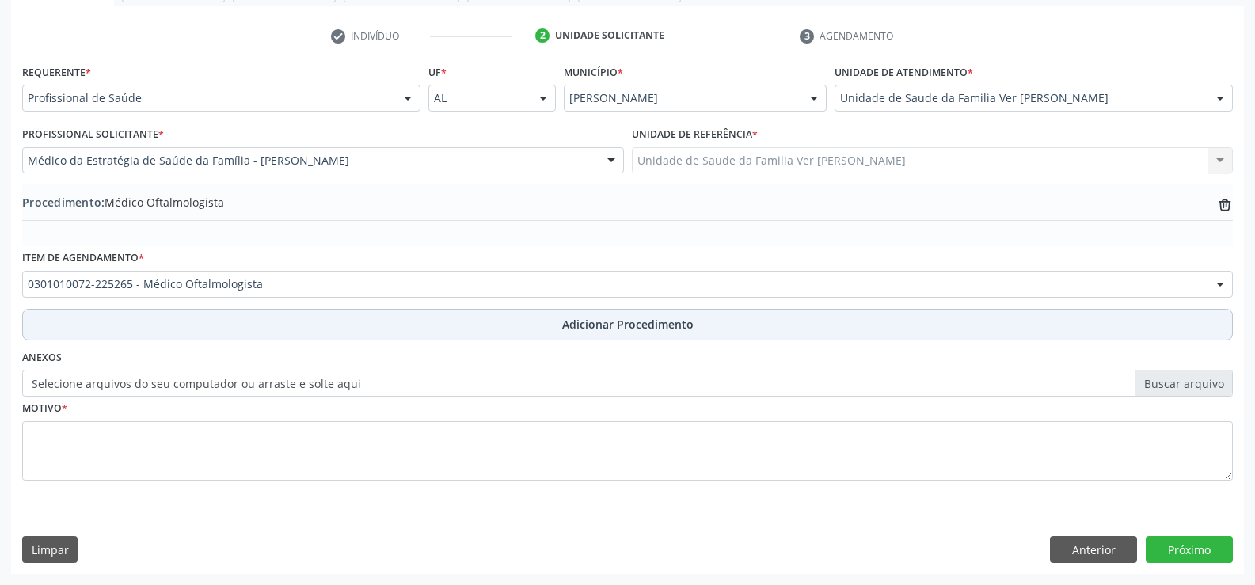
scroll to position [306, 0]
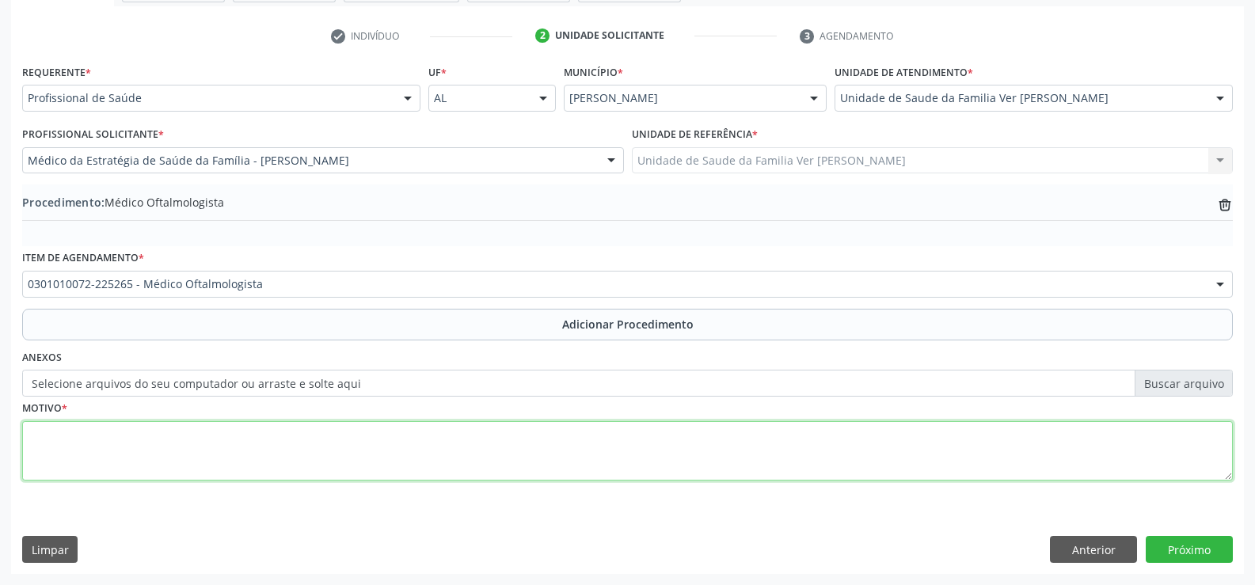
click at [289, 449] on textarea at bounding box center [627, 451] width 1210 height 60
type textarea "sem justificativa no encaminhamento"
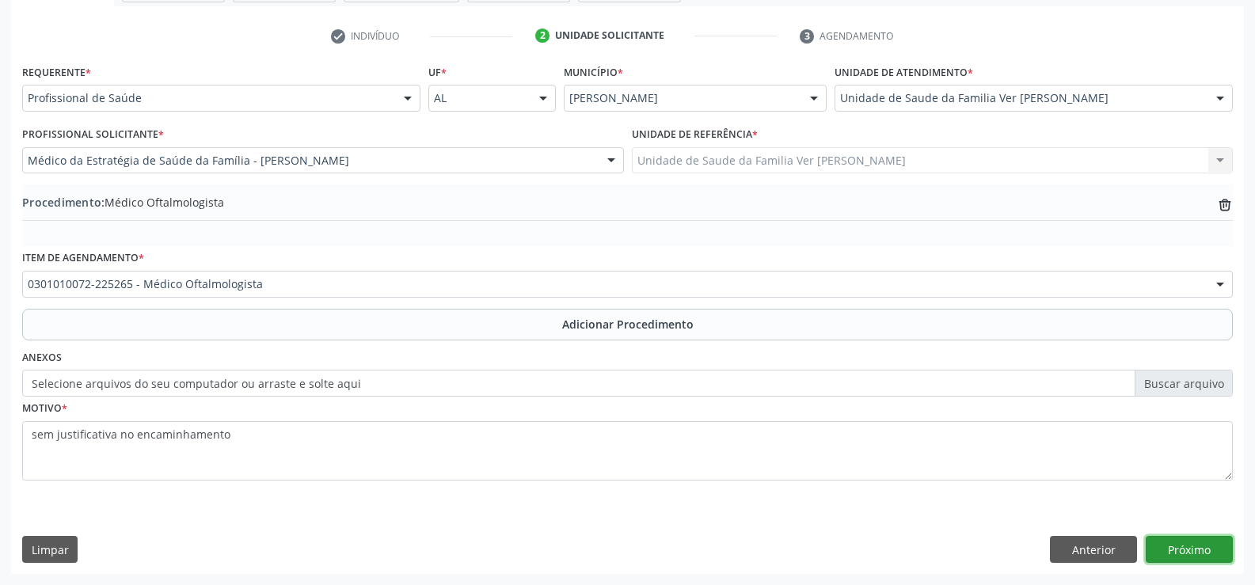
click at [1193, 553] on button "Próximo" at bounding box center [1188, 549] width 87 height 27
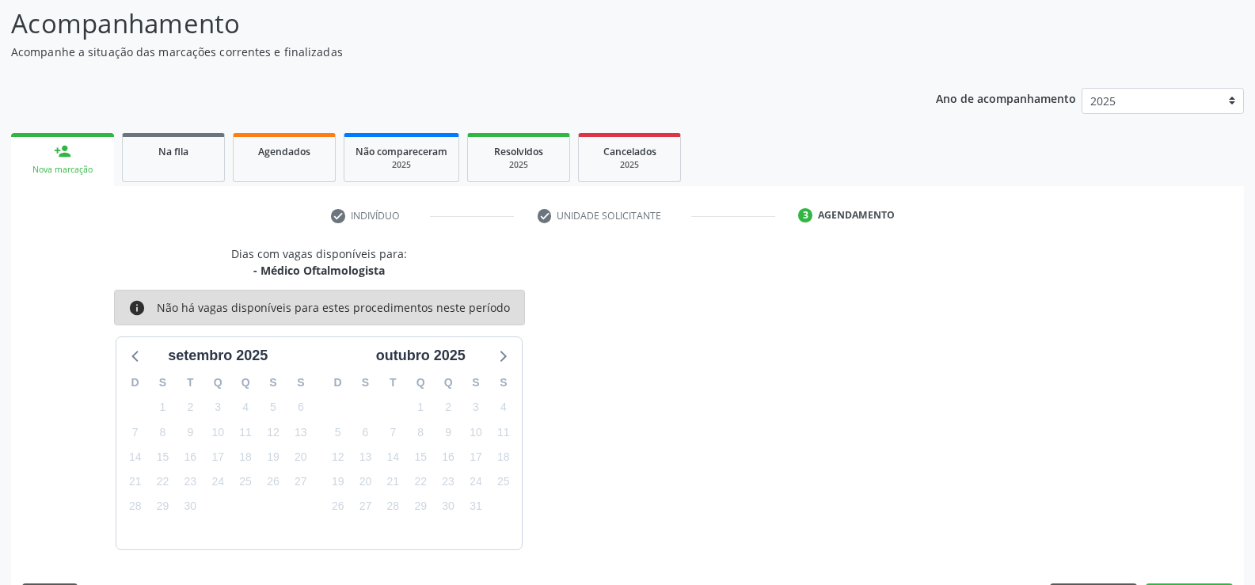
scroll to position [173, 0]
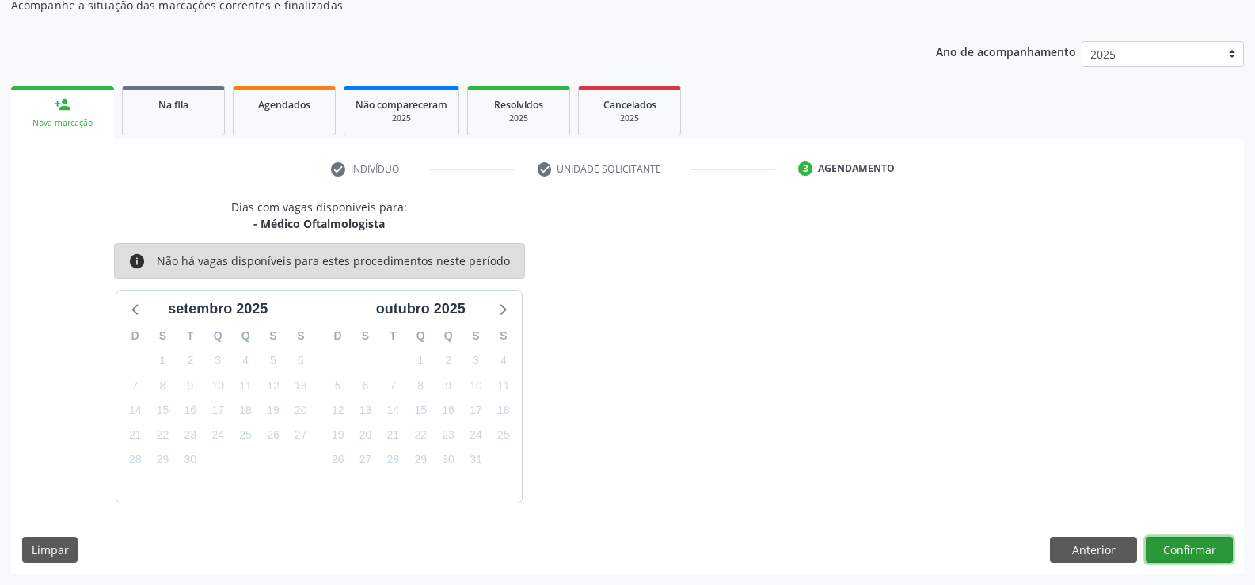
click at [1193, 547] on button "Confirmar" at bounding box center [1188, 550] width 87 height 27
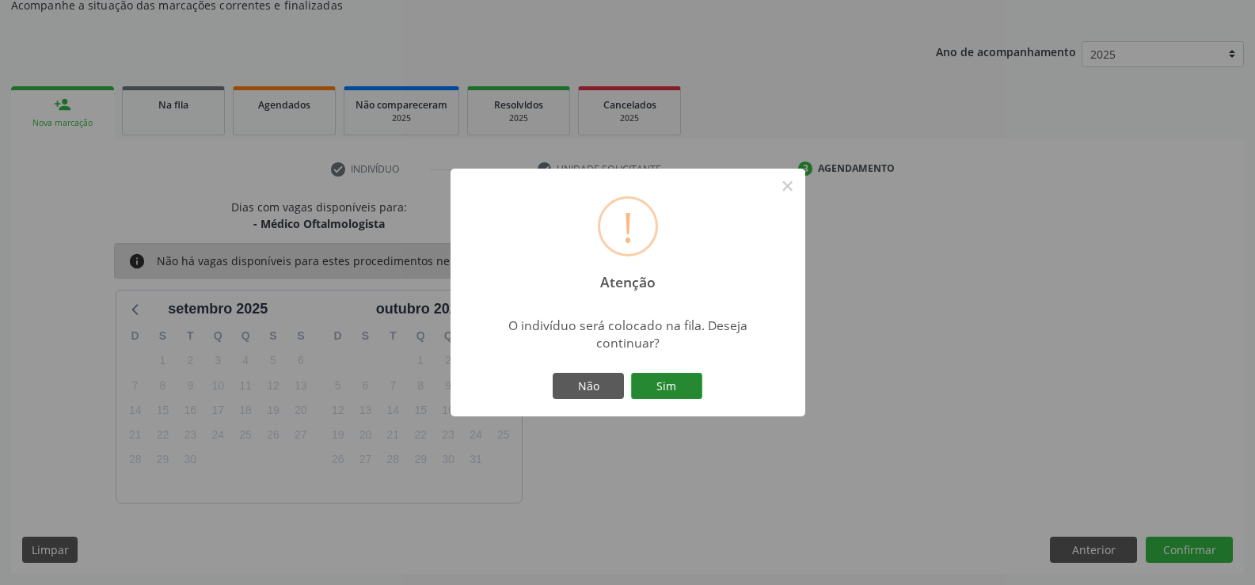
click at [695, 380] on button "Sim" at bounding box center [666, 386] width 71 height 27
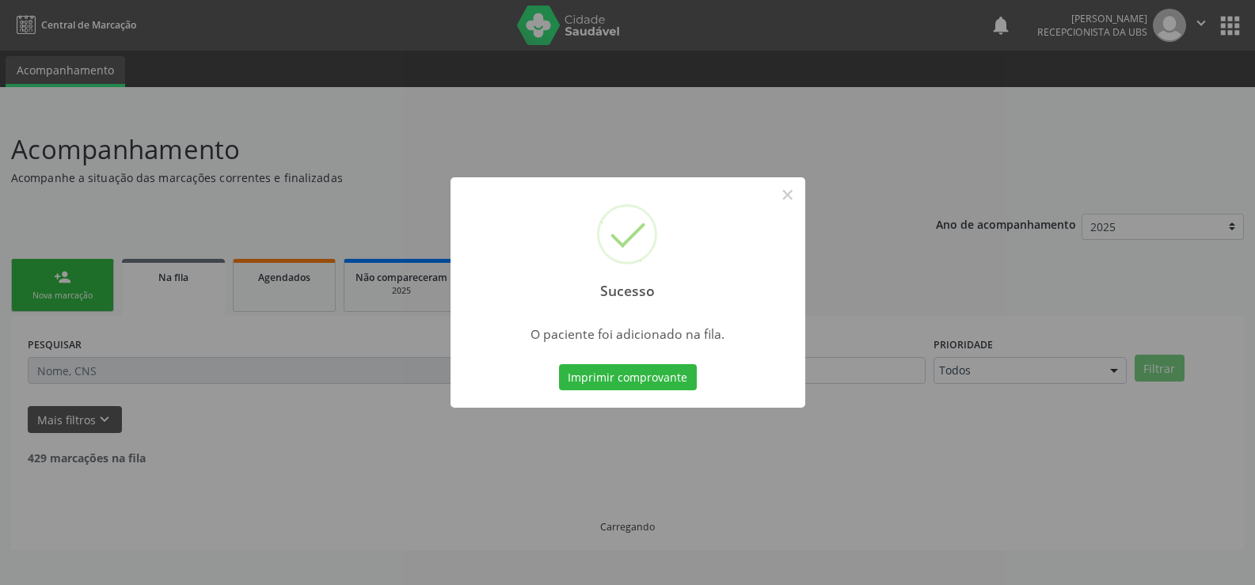
scroll to position [0, 0]
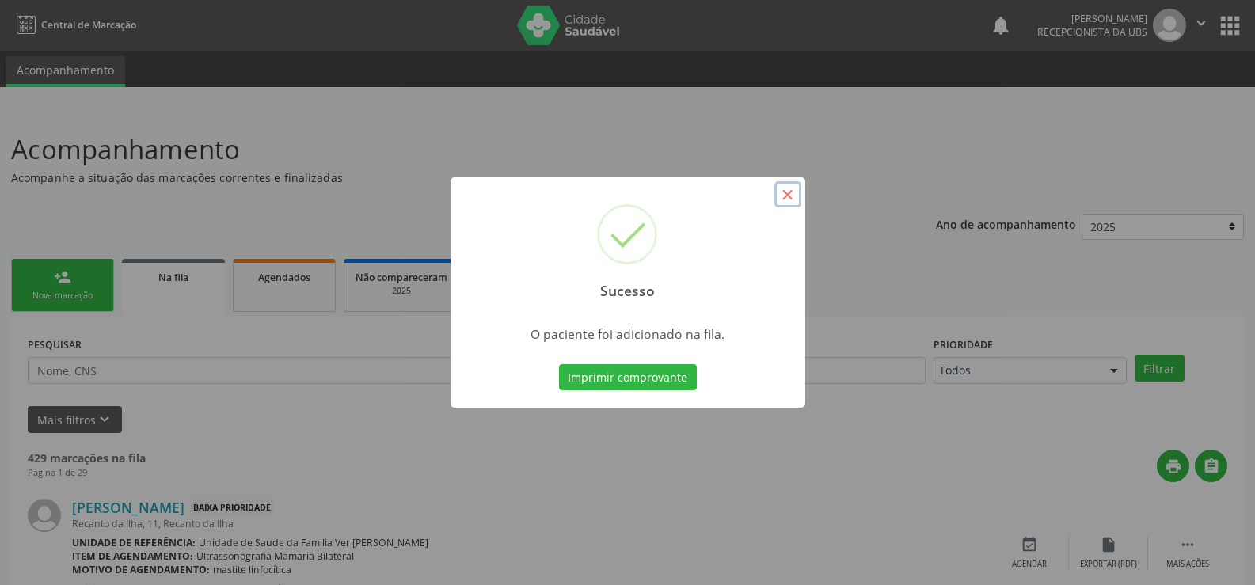
click at [784, 200] on button "×" at bounding box center [787, 194] width 27 height 27
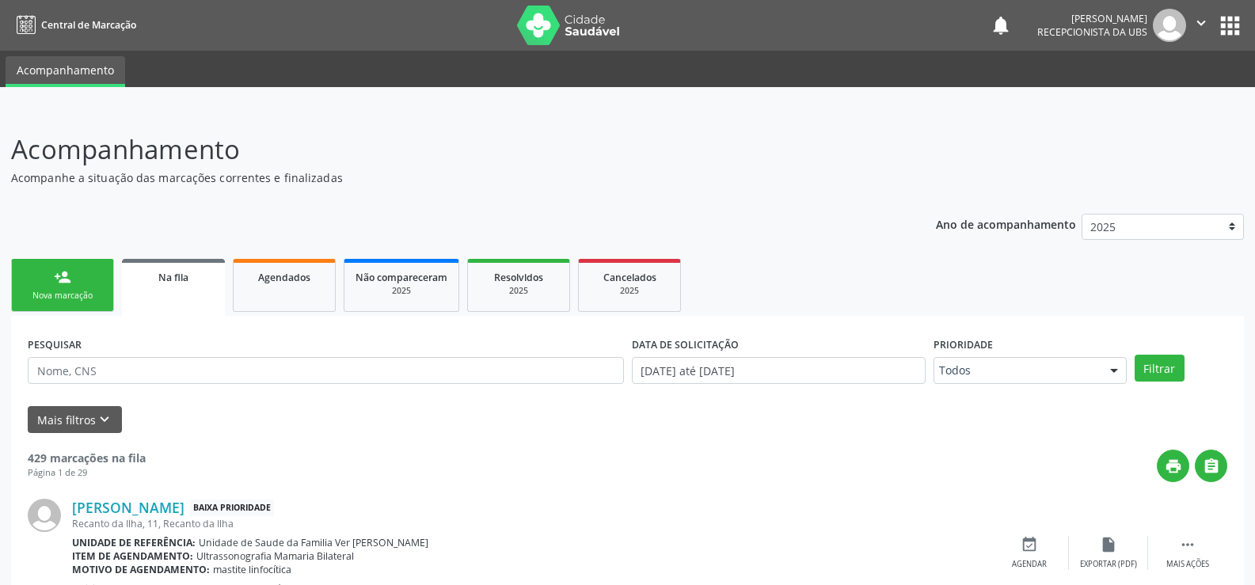
click at [81, 295] on div "Nova marcação" at bounding box center [62, 296] width 79 height 12
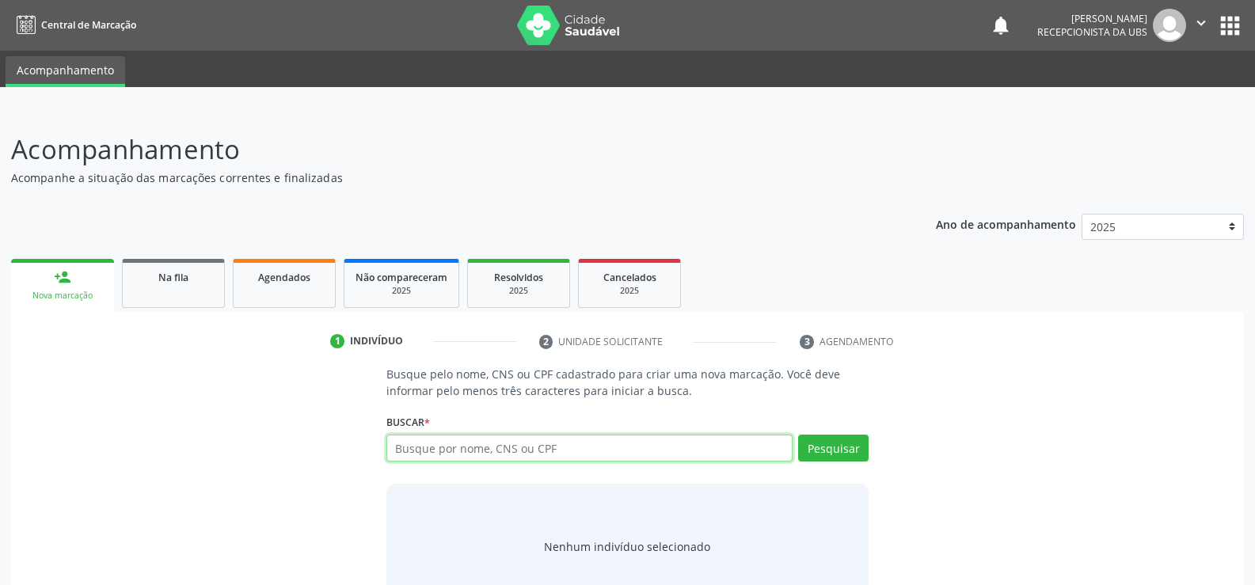
click at [553, 446] on input "text" at bounding box center [589, 448] width 406 height 27
type input "06867378579"
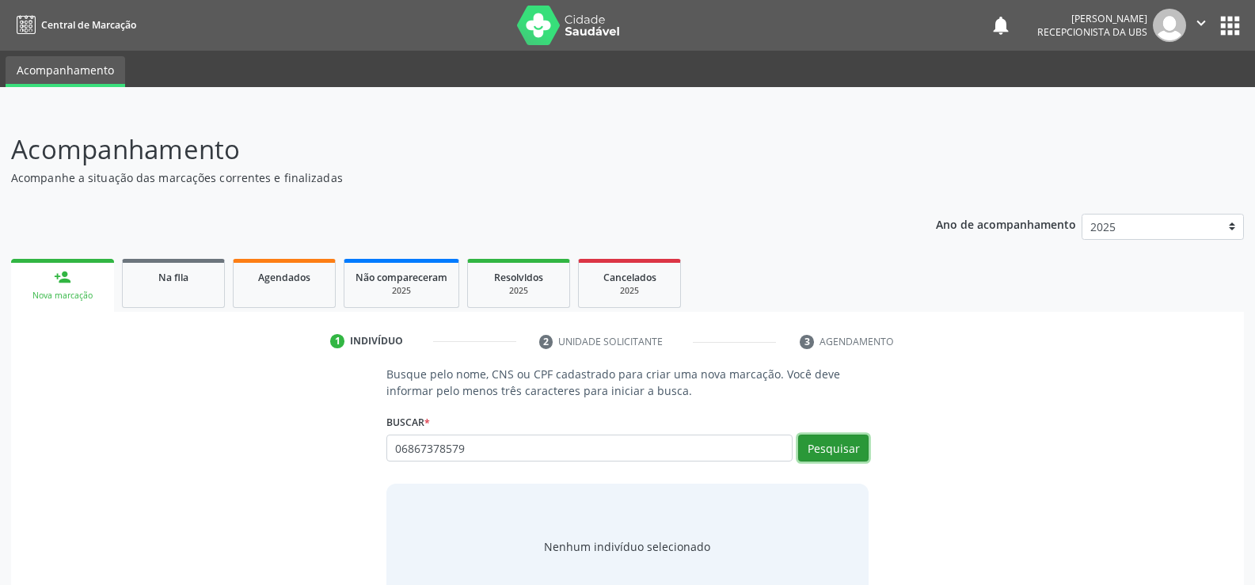
click at [833, 442] on button "Pesquisar" at bounding box center [833, 448] width 70 height 27
type input "06867378579"
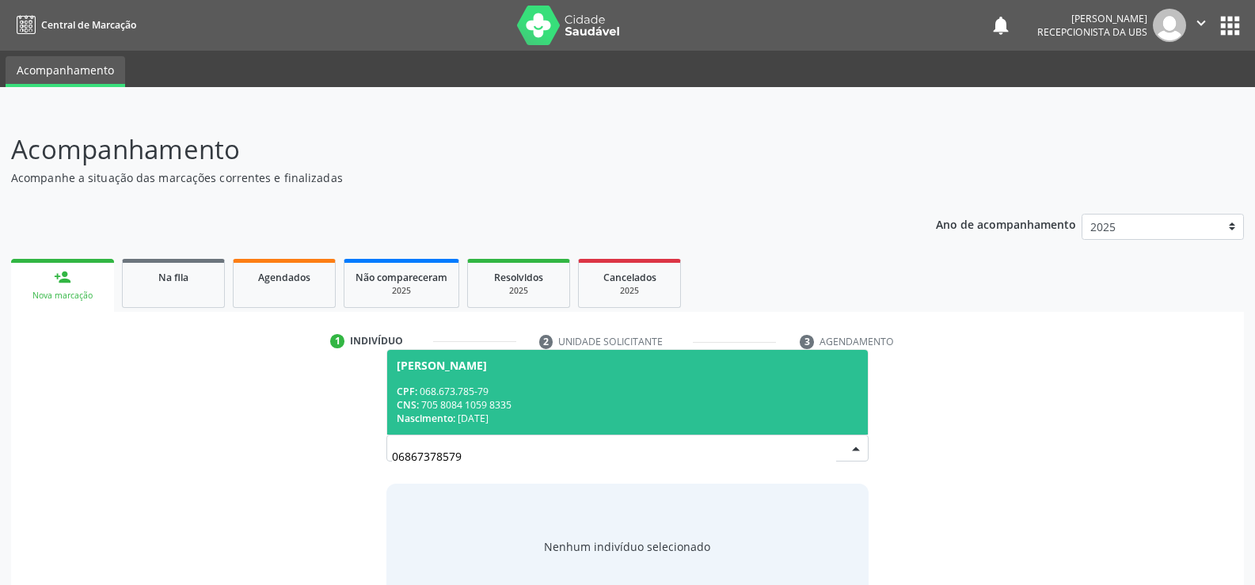
click at [558, 387] on div "CPF: 068.673.785-79" at bounding box center [627, 391] width 461 height 13
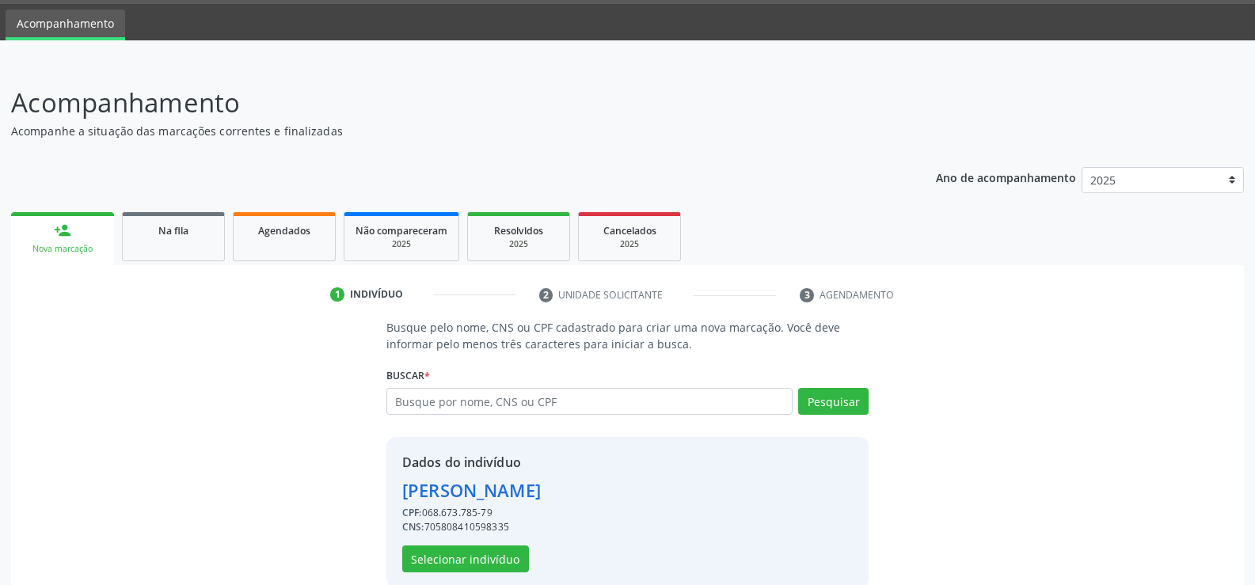
scroll to position [72, 0]
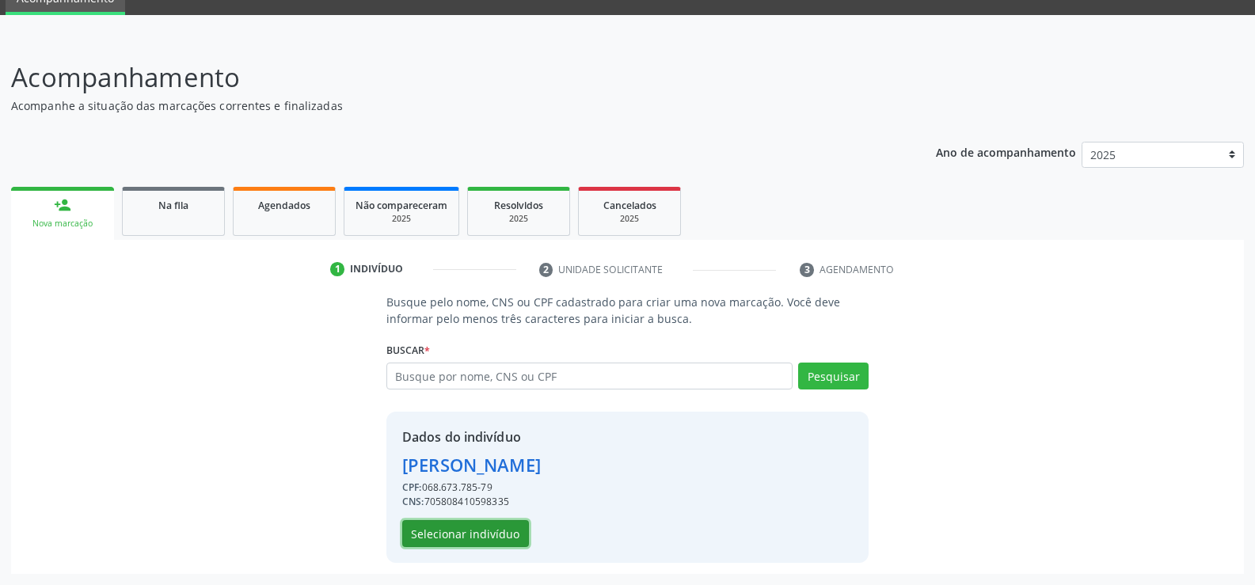
click at [497, 538] on button "Selecionar indivíduo" at bounding box center [465, 533] width 127 height 27
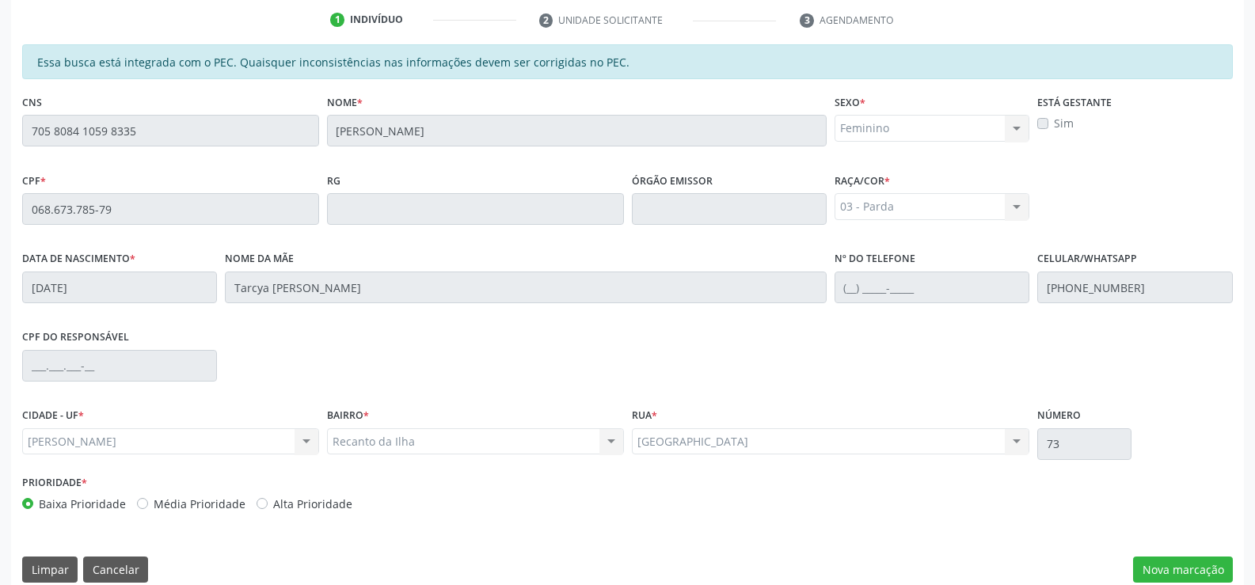
scroll to position [341, 0]
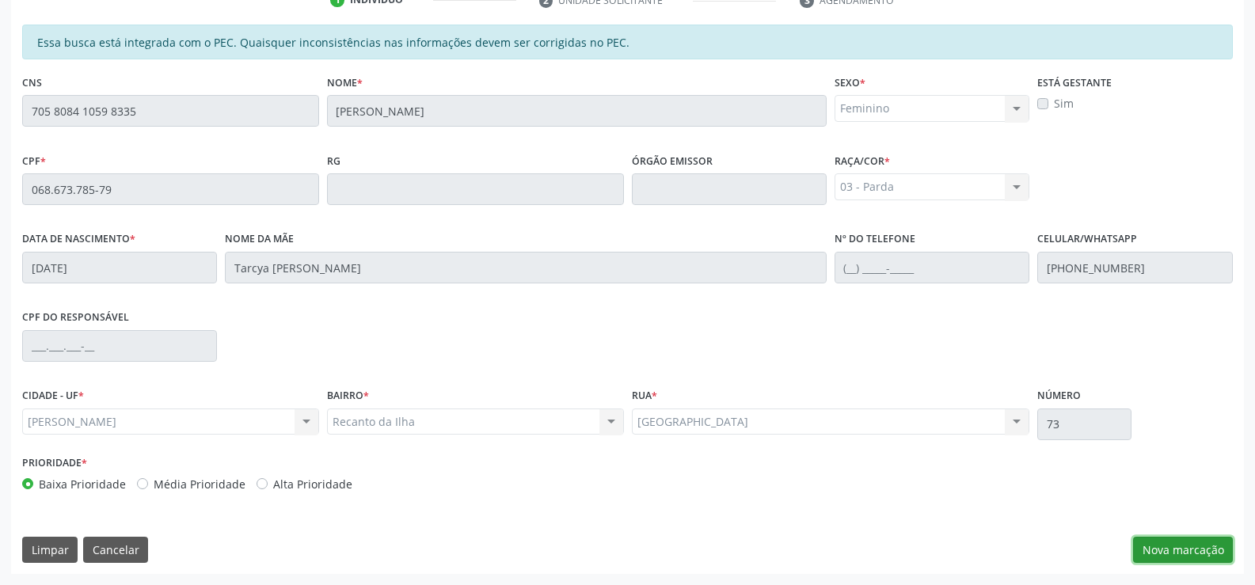
click at [1217, 541] on button "Nova marcação" at bounding box center [1183, 550] width 100 height 27
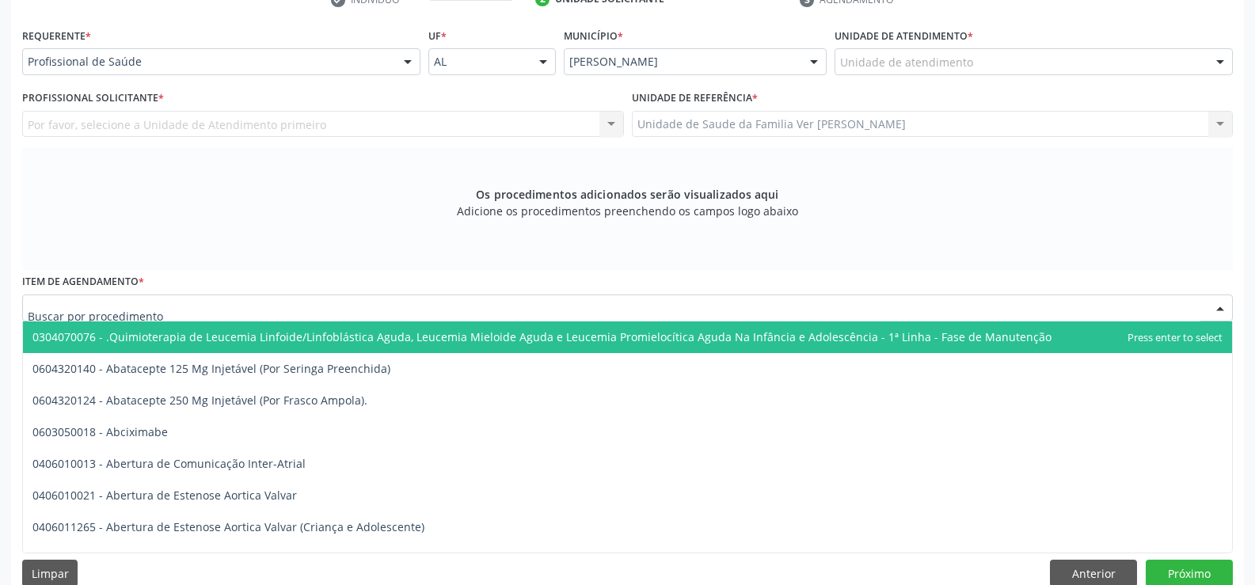
click at [217, 306] on div at bounding box center [627, 307] width 1210 height 27
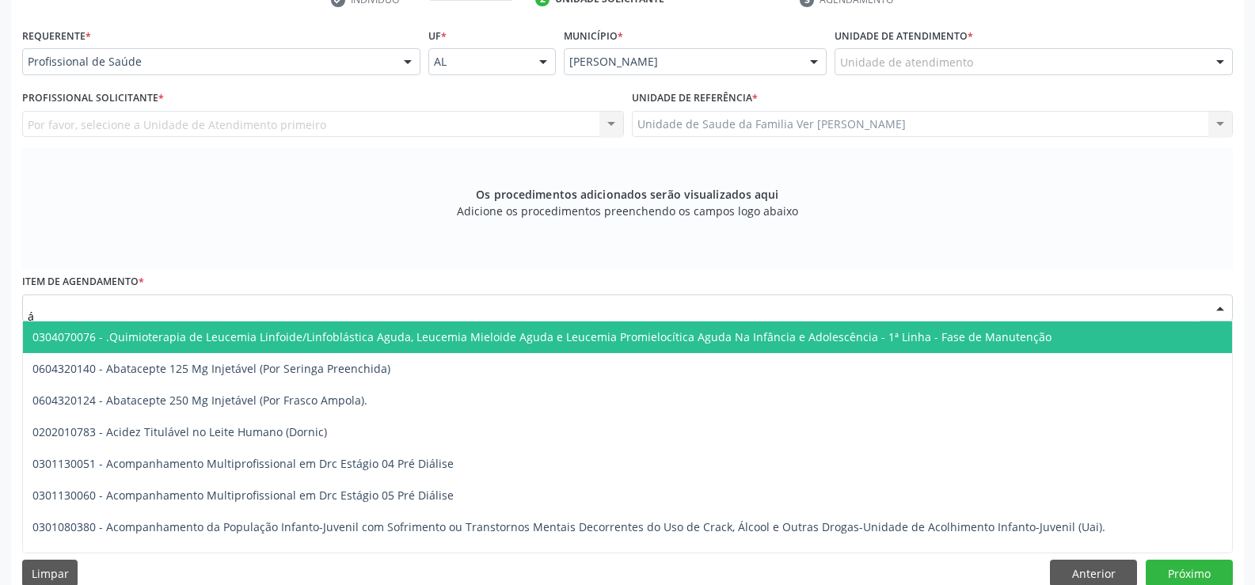
type input "á"
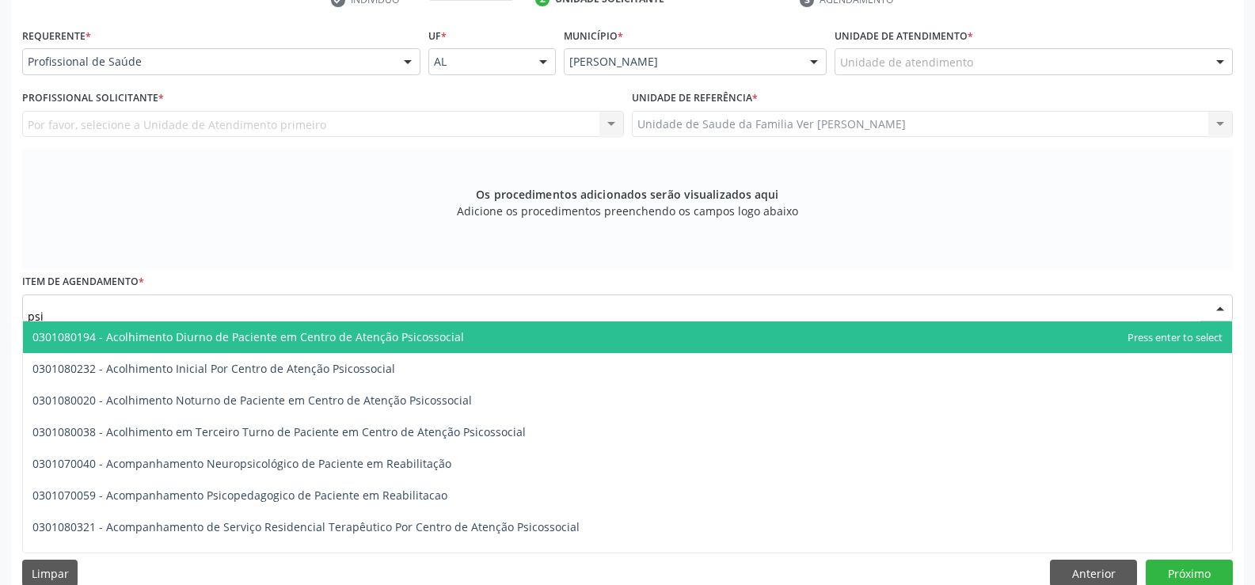
type input "psiq"
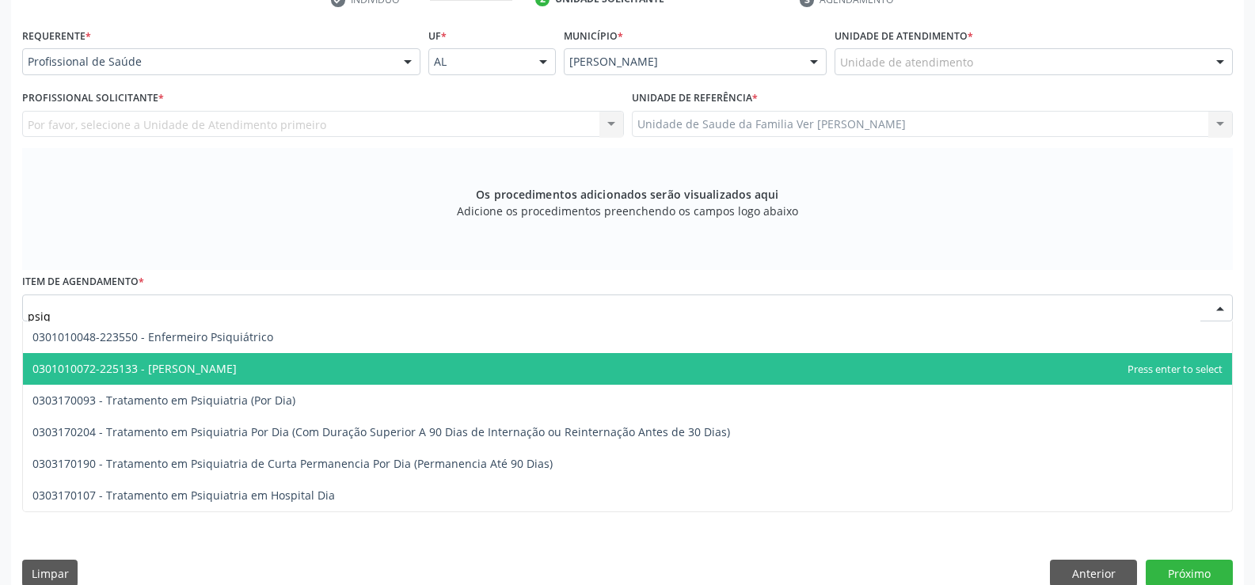
click at [218, 365] on span "0301010072-225133 - [PERSON_NAME]" at bounding box center [134, 368] width 204 height 15
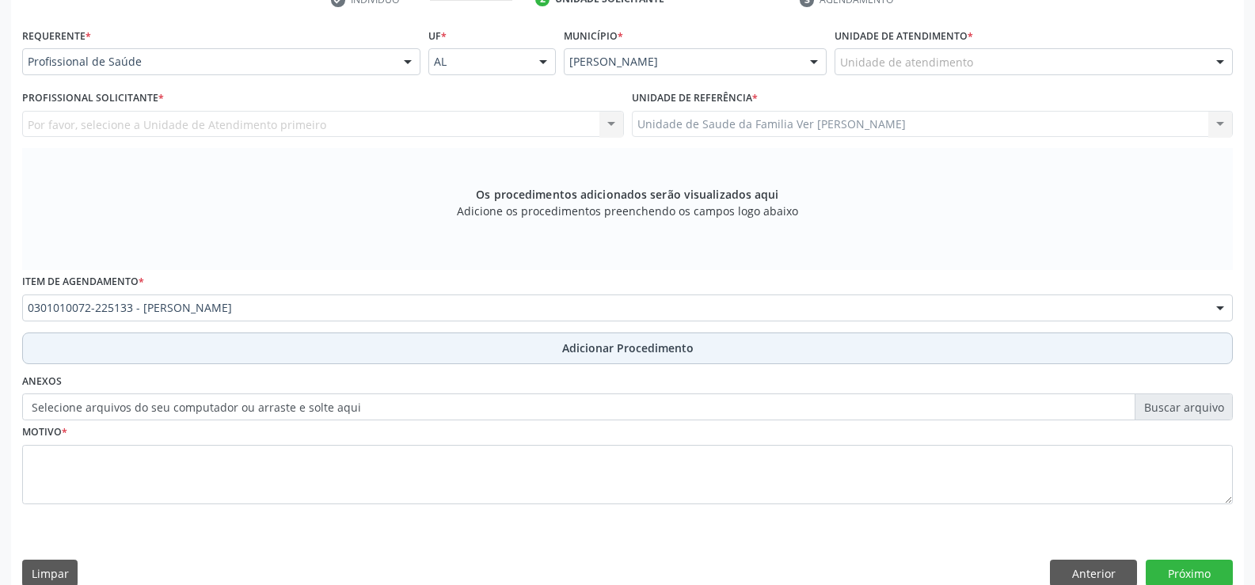
click at [420, 342] on button "Adicionar Procedimento" at bounding box center [627, 348] width 1210 height 32
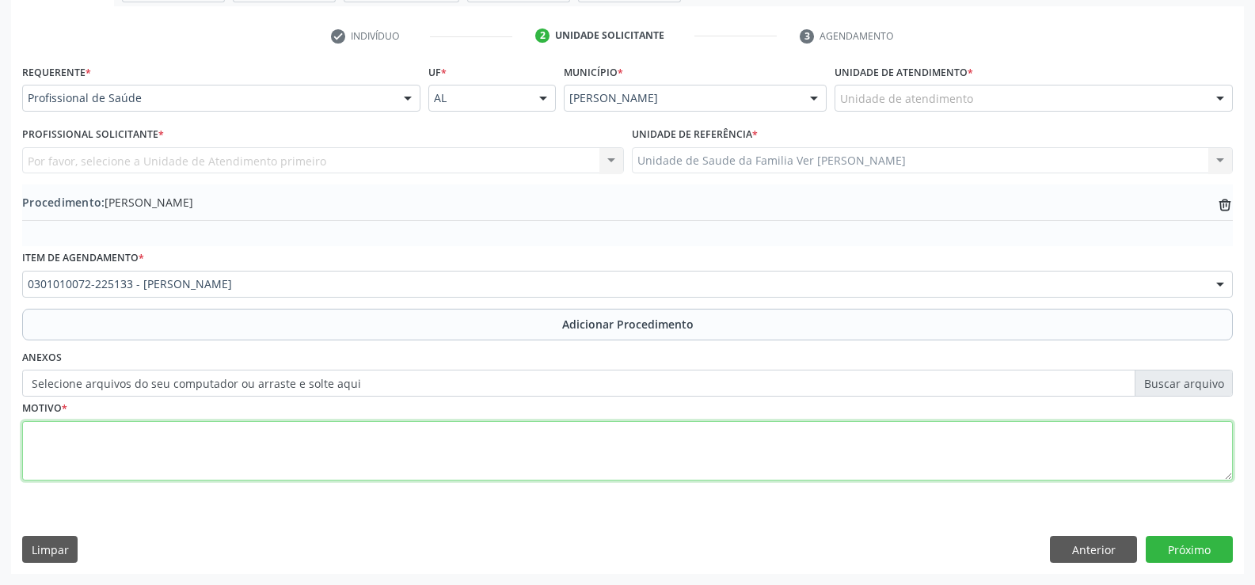
click at [438, 457] on textarea at bounding box center [627, 451] width 1210 height 60
type textarea "não justificado no encaminhamento"
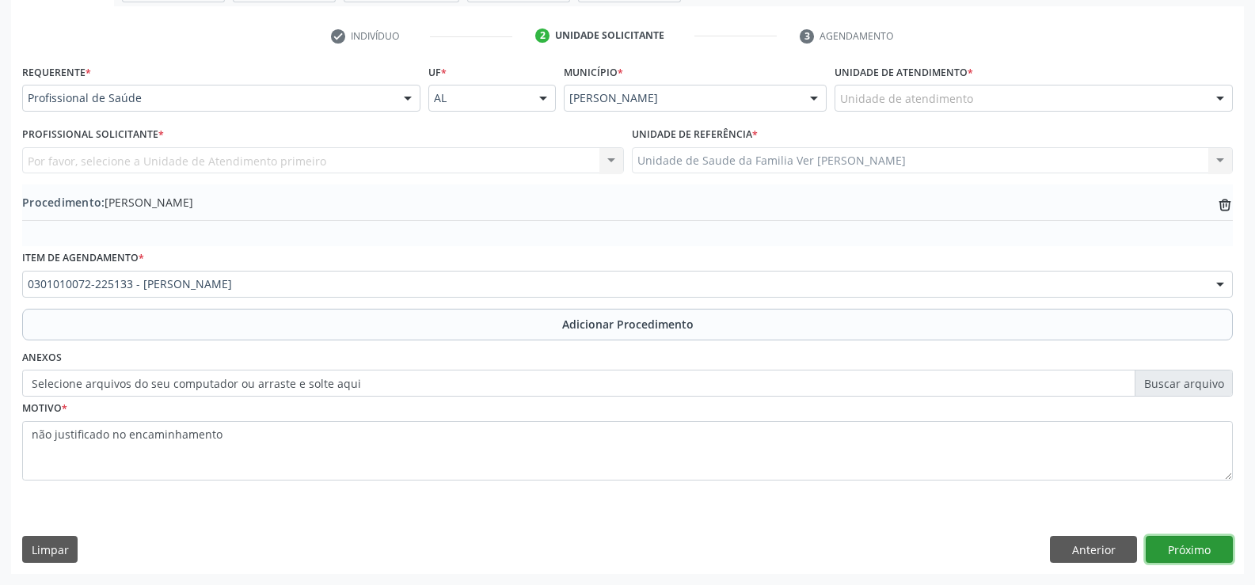
click at [1190, 556] on button "Próximo" at bounding box center [1188, 549] width 87 height 27
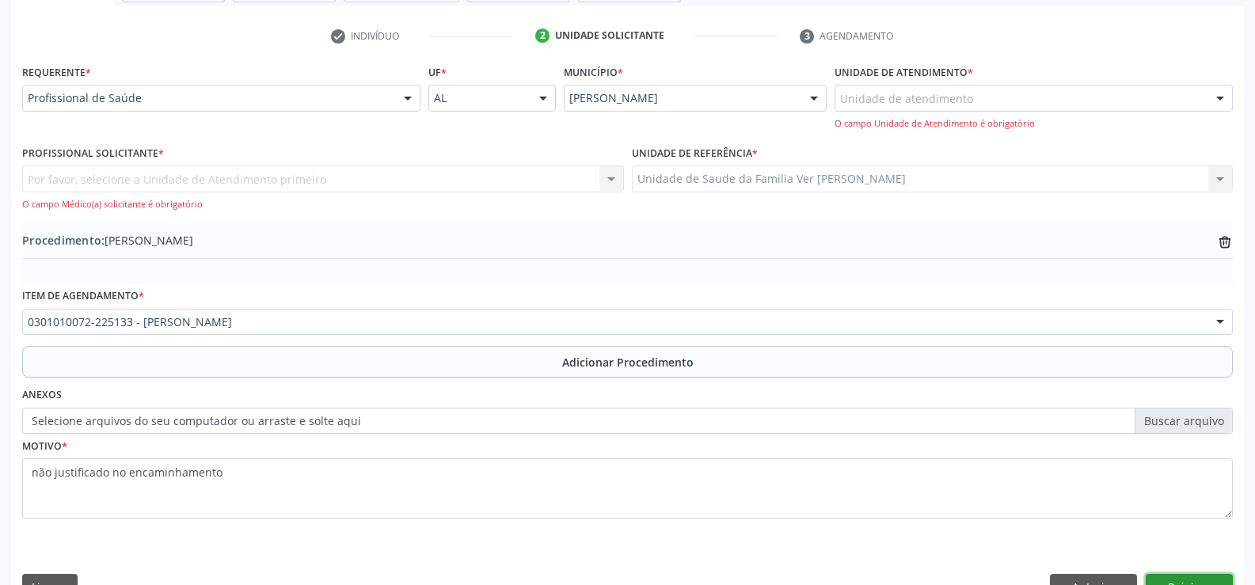
scroll to position [343, 0]
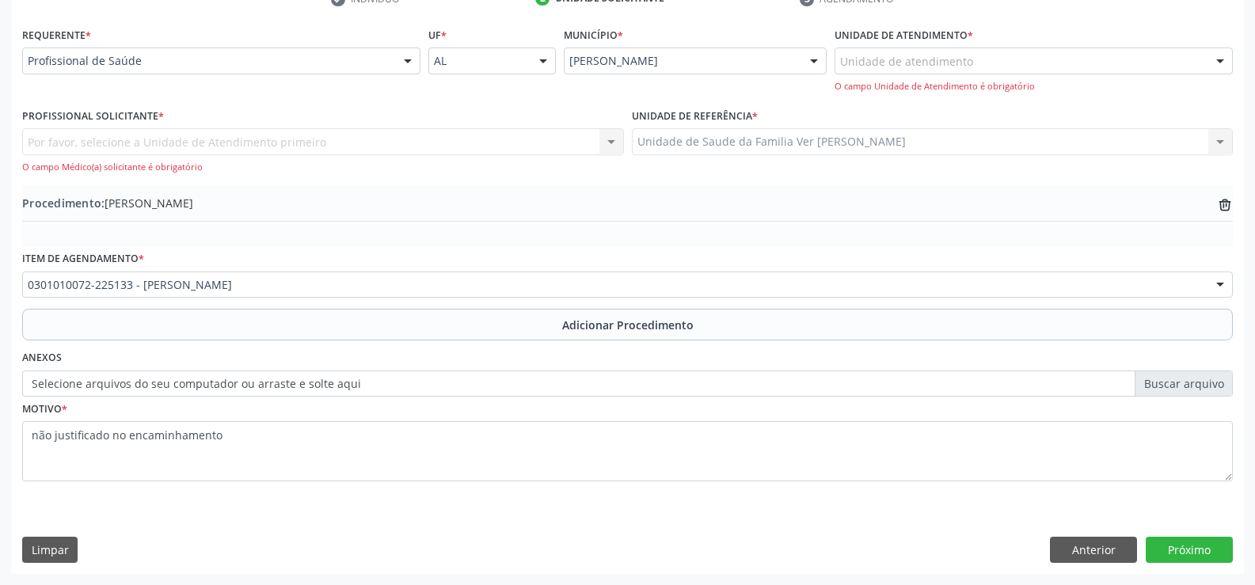
click at [300, 146] on div "Por favor, selecione a Unidade de Atendimento primeiro Nenhum resultado encontr…" at bounding box center [323, 150] width 602 height 45
click at [174, 137] on div "Por favor, selecione a Unidade de Atendimento primeiro Nenhum resultado encontr…" at bounding box center [323, 150] width 602 height 45
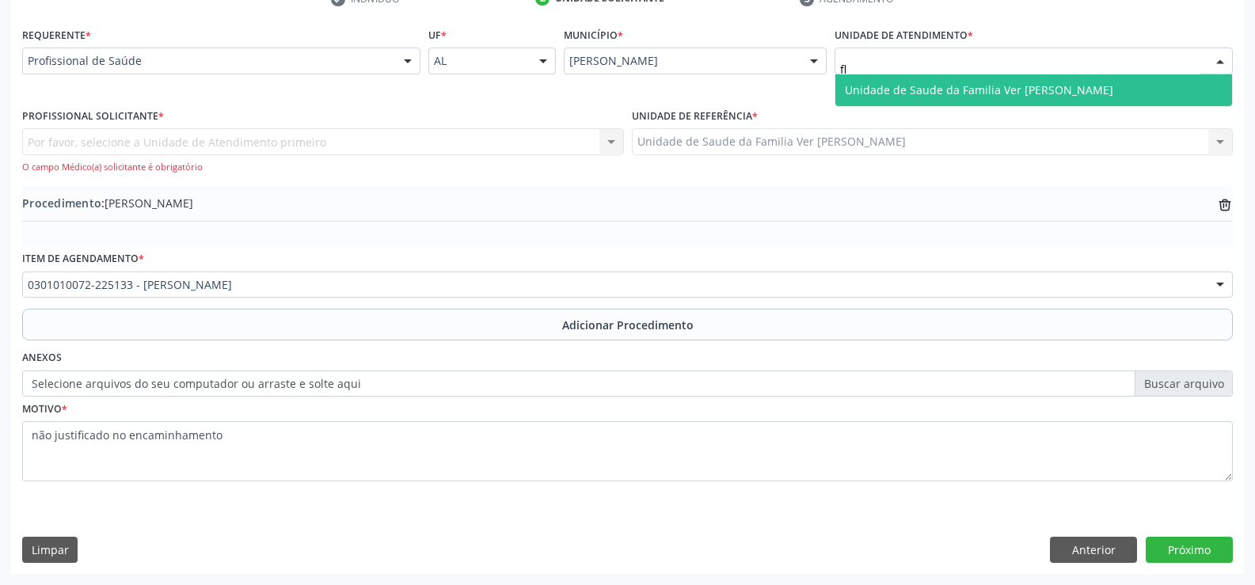
type input "fla"
click at [888, 82] on span "Unidade de Saude da Familia Ver [PERSON_NAME]" at bounding box center [979, 89] width 268 height 15
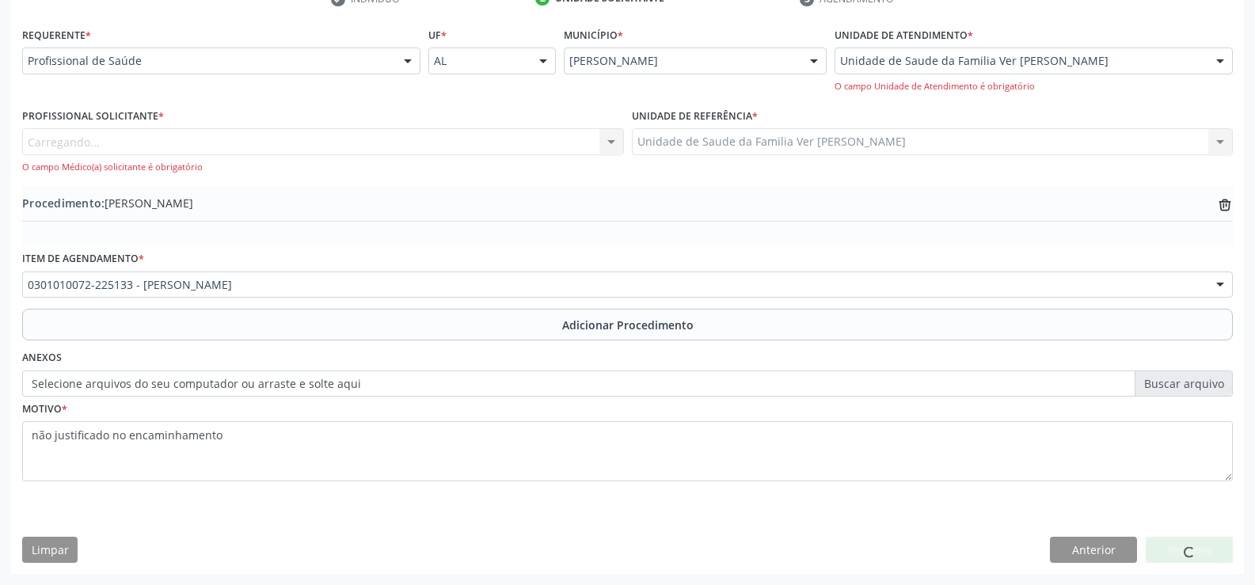
click at [263, 147] on div "Carregando... Nenhum resultado encontrado para: " " Não há nenhuma opção para s…" at bounding box center [323, 150] width 602 height 45
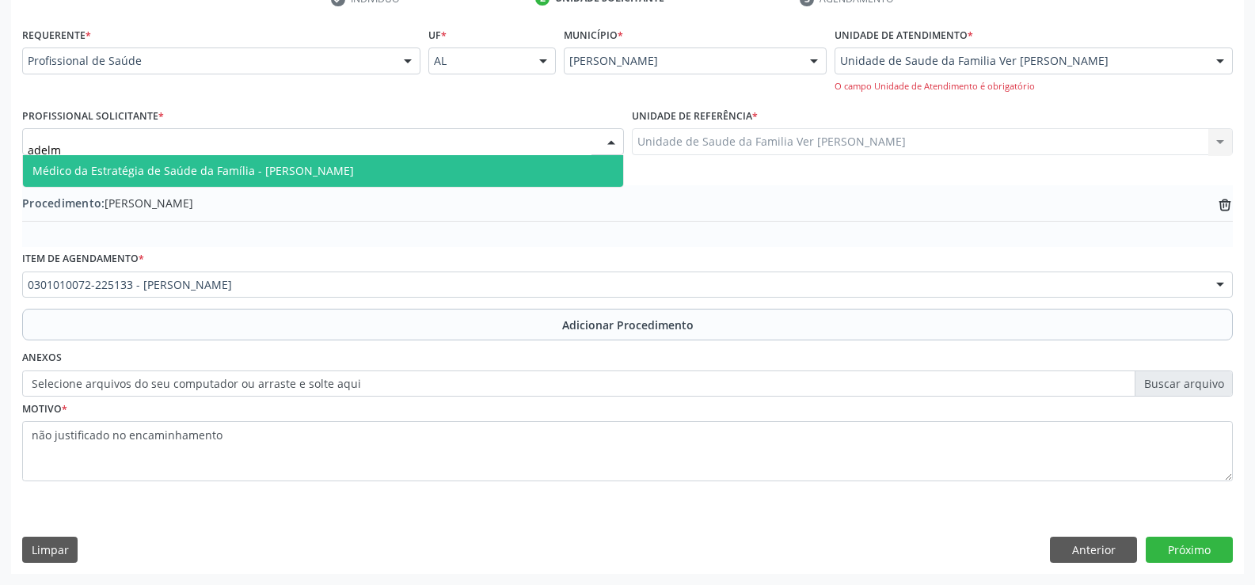
type input "adelmo"
click at [163, 178] on span "Médico da Estratégia de Saúde da Família - [PERSON_NAME]" at bounding box center [323, 171] width 600 height 32
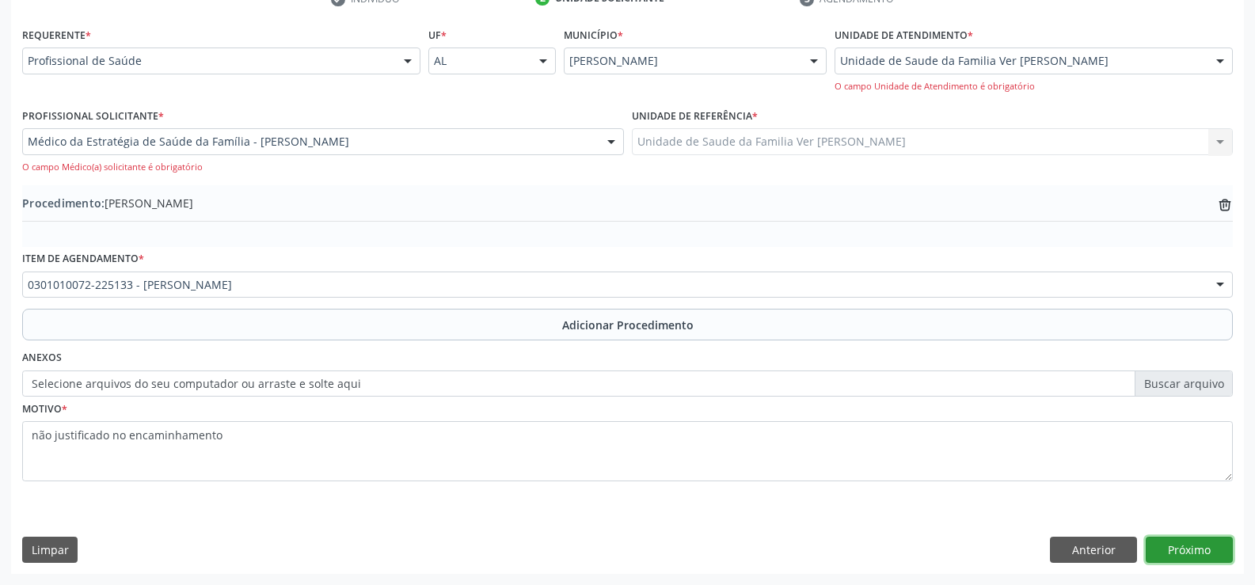
click at [1210, 549] on button "Próximo" at bounding box center [1188, 550] width 87 height 27
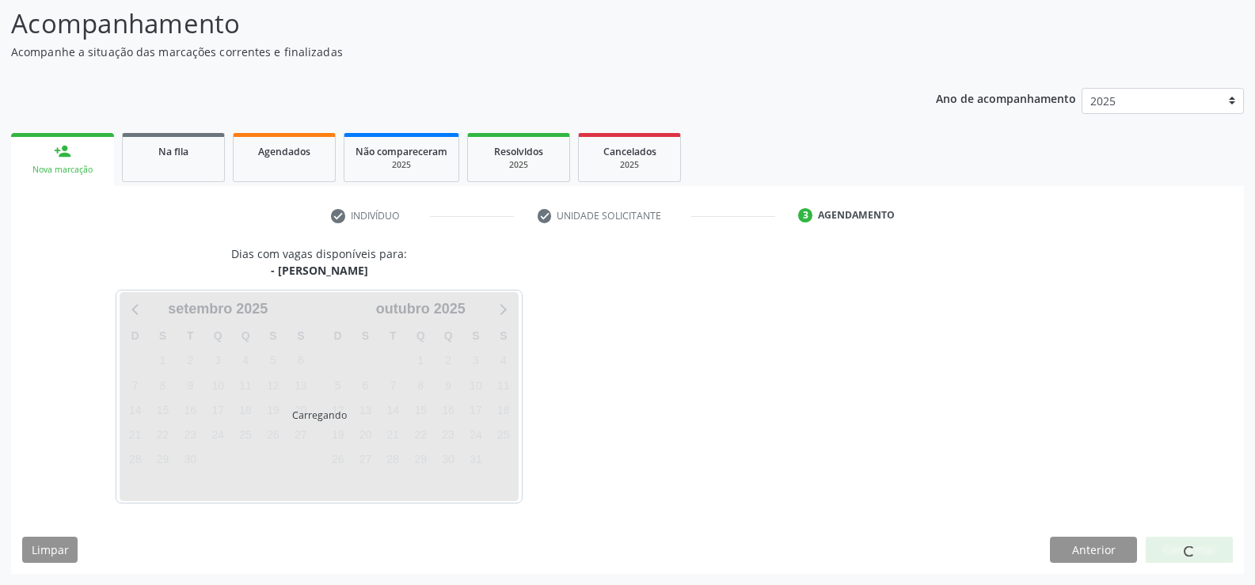
scroll to position [173, 0]
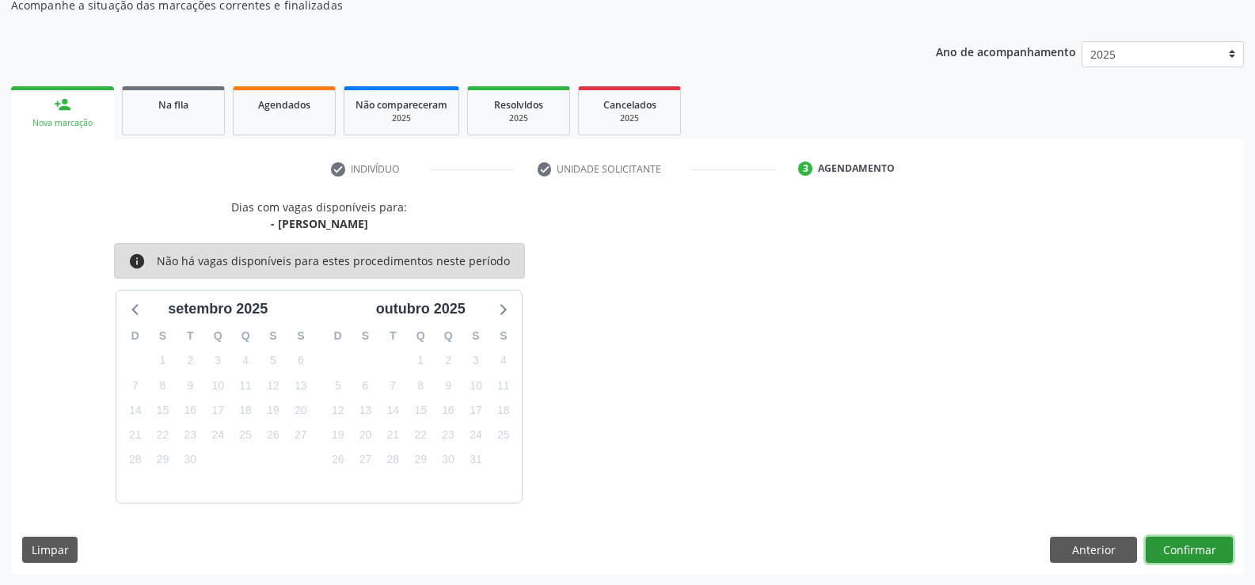
click at [1198, 556] on button "Confirmar" at bounding box center [1188, 550] width 87 height 27
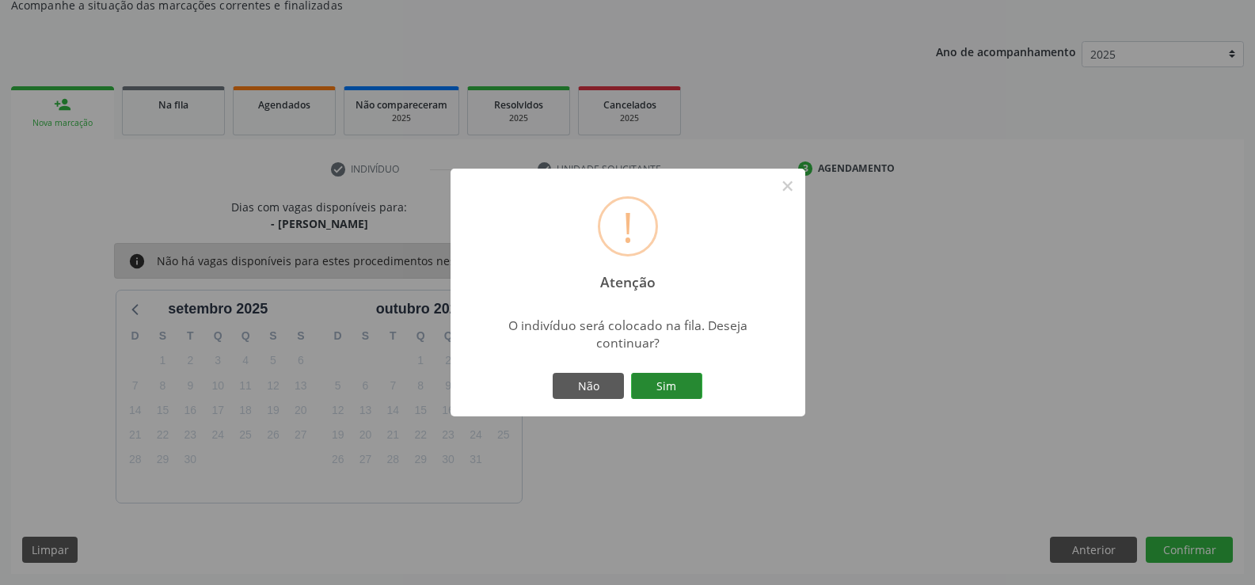
click at [665, 376] on button "Sim" at bounding box center [666, 386] width 71 height 27
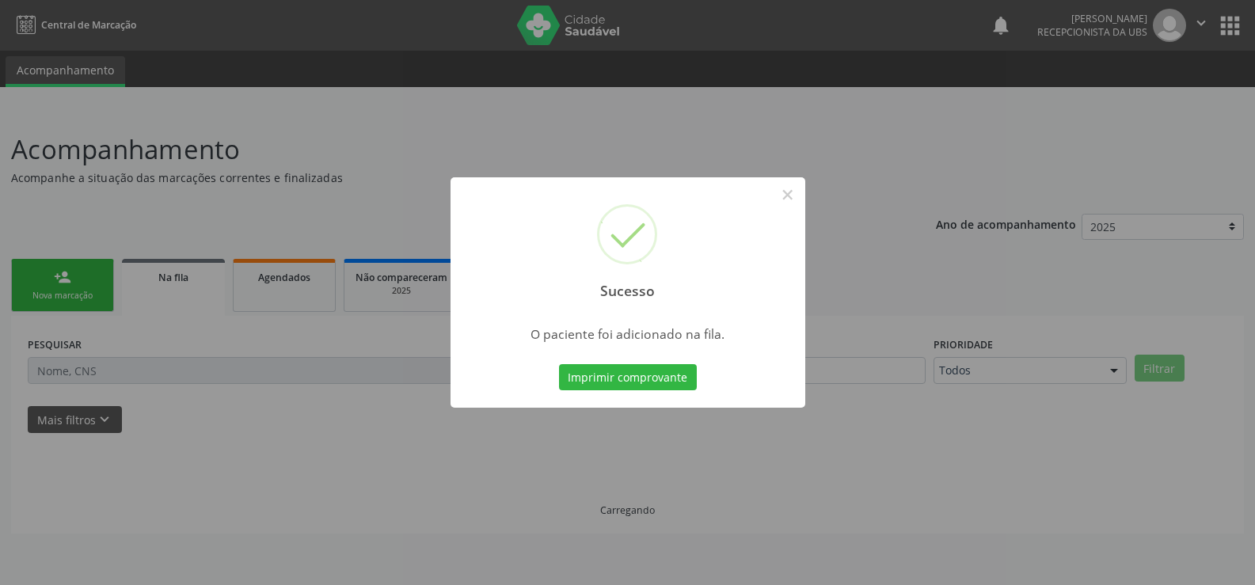
scroll to position [0, 0]
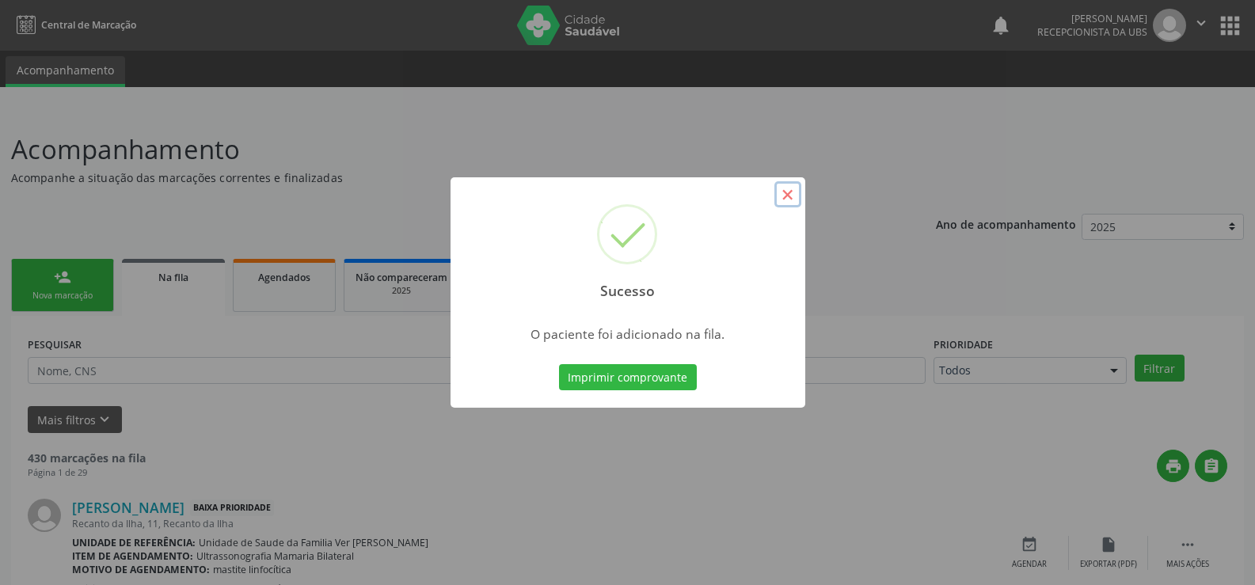
click at [785, 195] on button "×" at bounding box center [787, 194] width 27 height 27
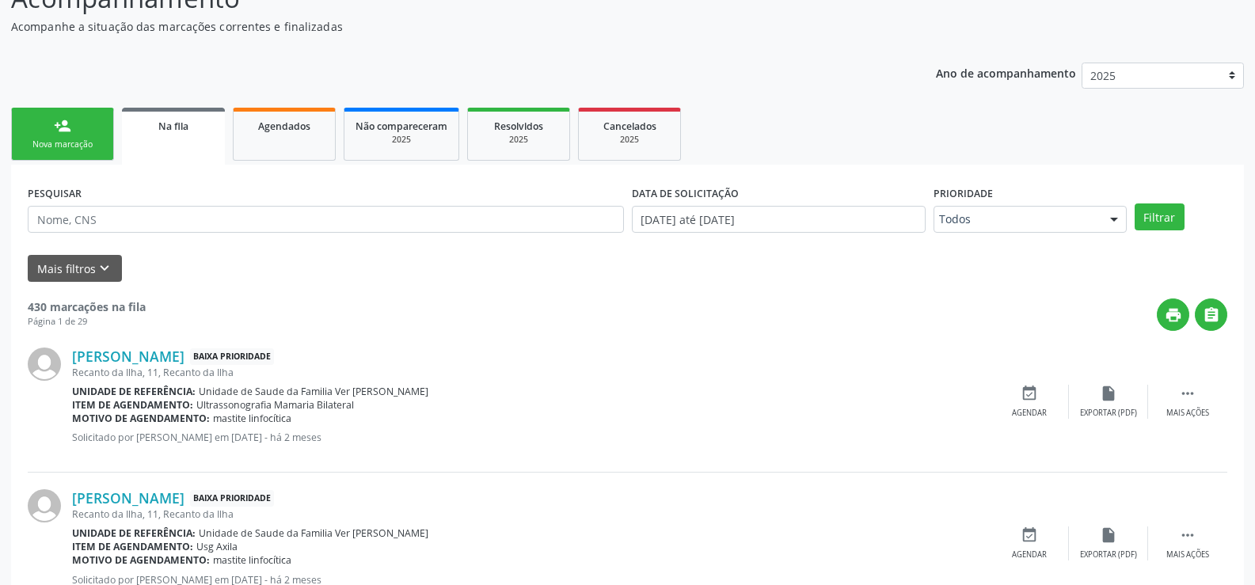
scroll to position [158, 0]
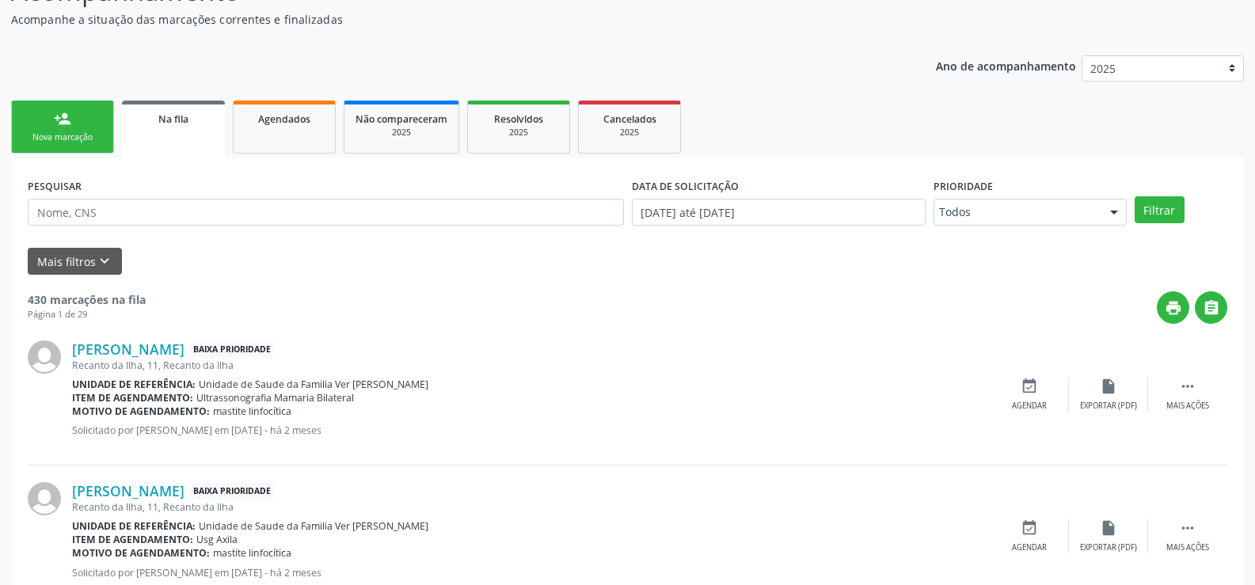
click at [68, 139] on div "Nova marcação" at bounding box center [62, 137] width 79 height 12
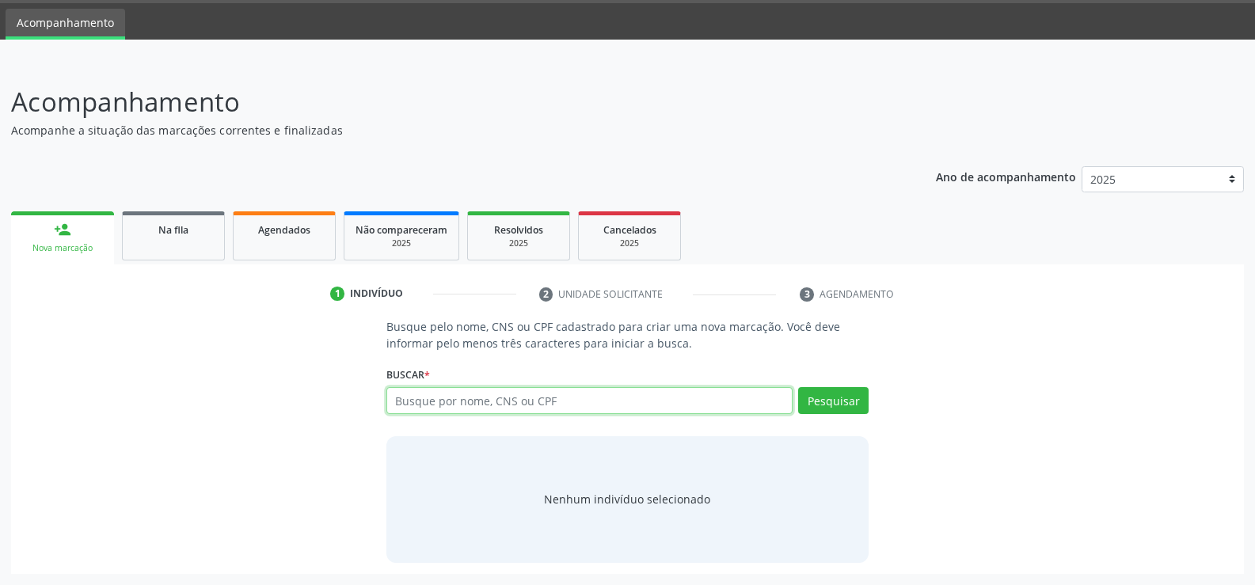
click at [556, 397] on input "text" at bounding box center [589, 400] width 406 height 27
type input "06867378579"
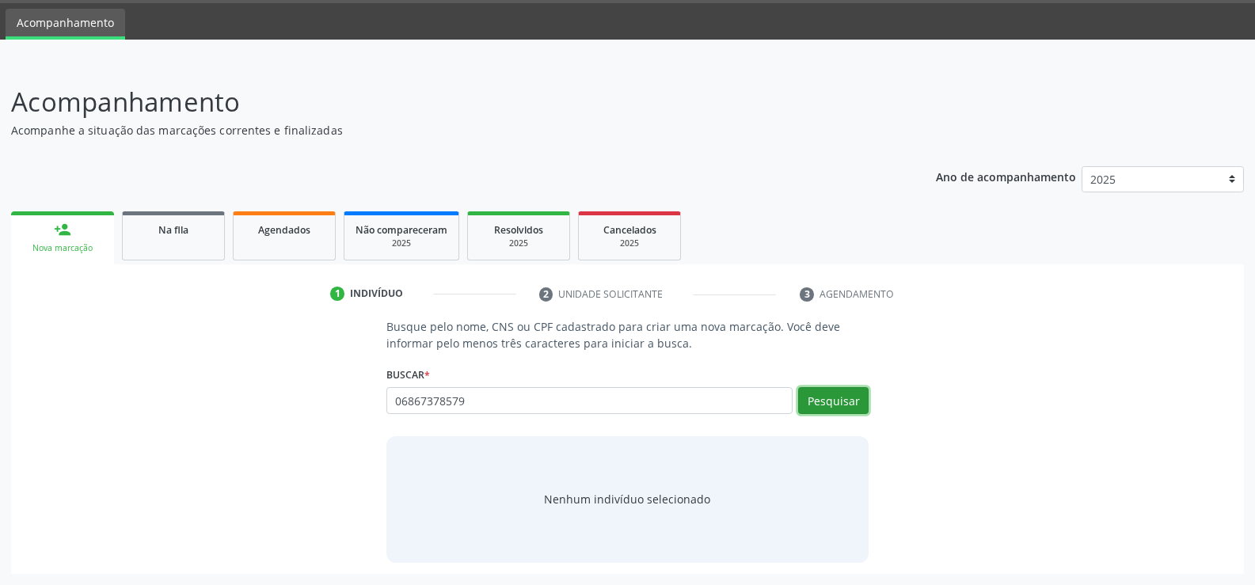
click at [815, 390] on button "Pesquisar" at bounding box center [833, 400] width 70 height 27
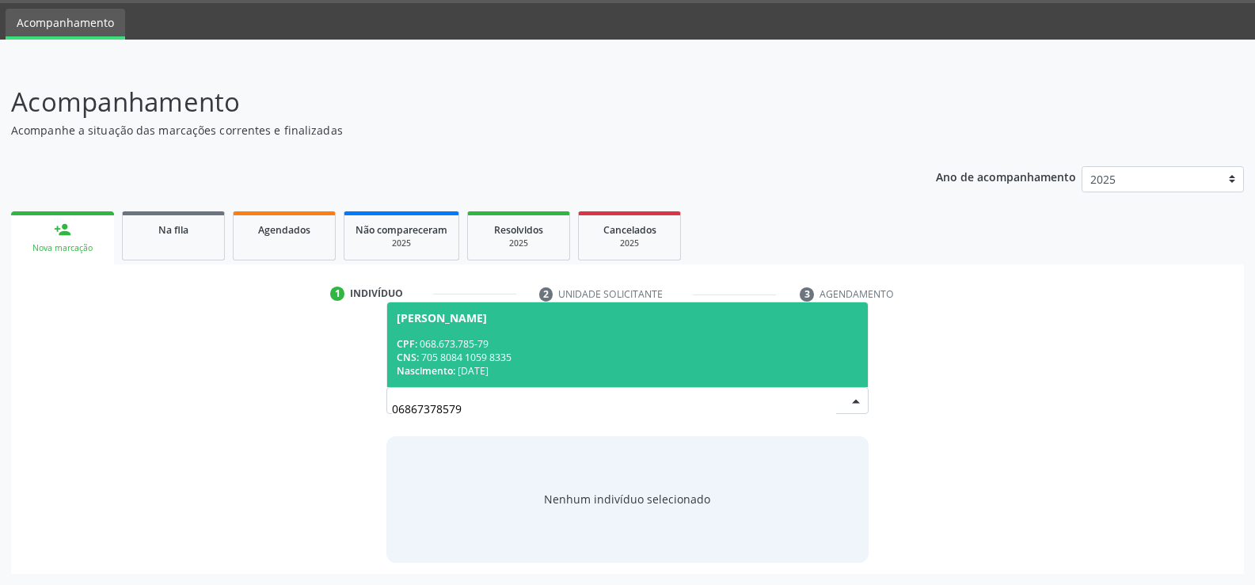
click at [518, 355] on div "CNS: 705 8084 1059 8335" at bounding box center [627, 357] width 461 height 13
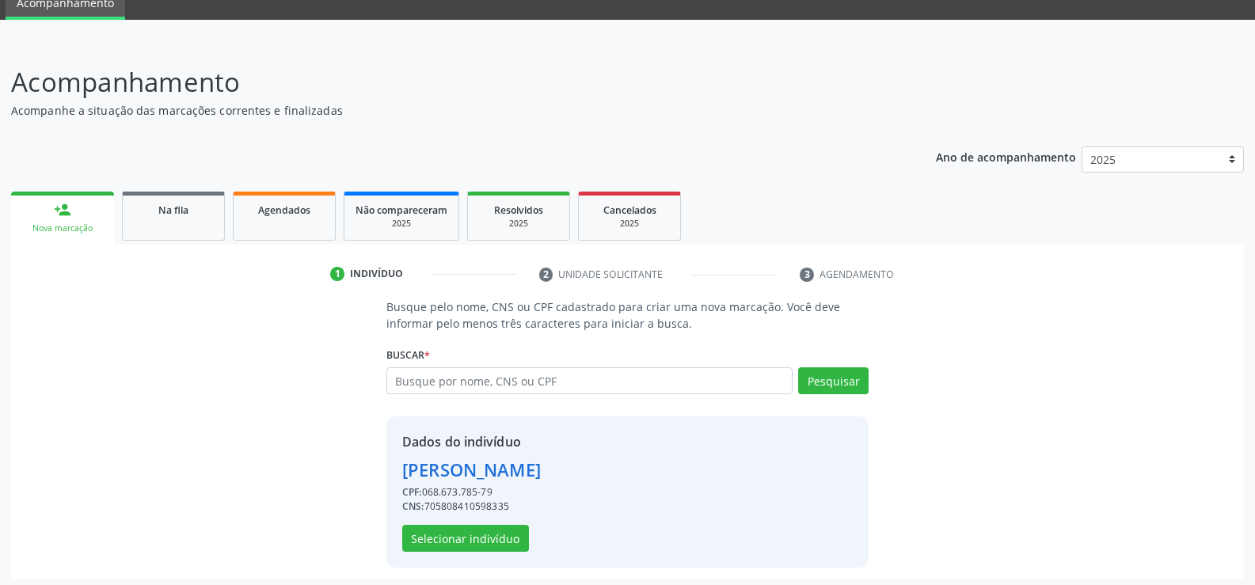
scroll to position [72, 0]
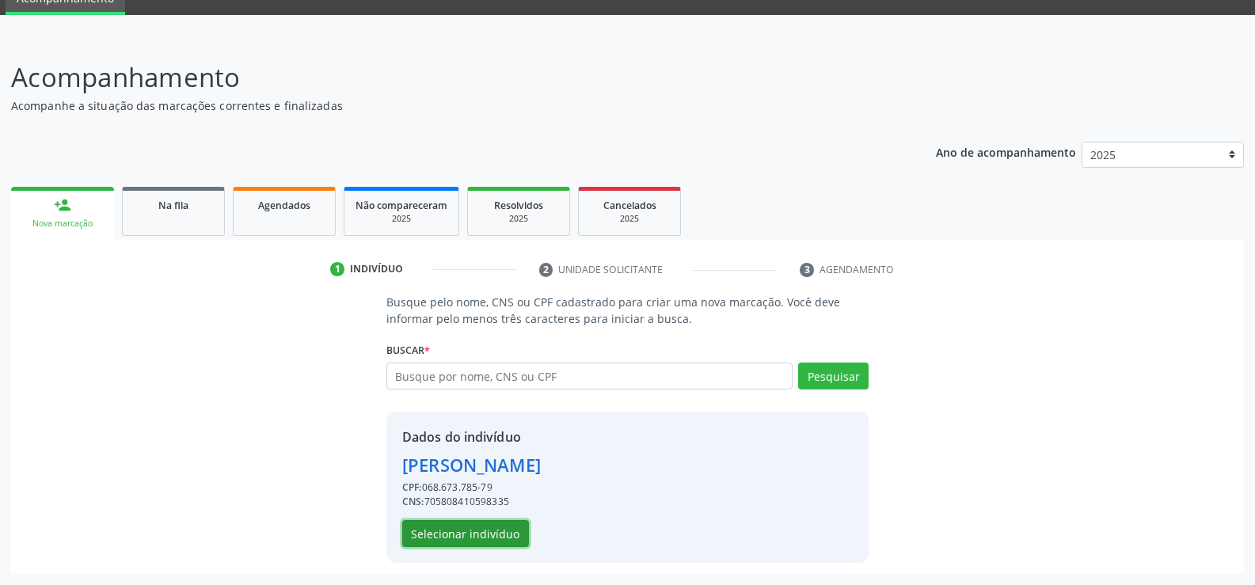
click at [486, 538] on button "Selecionar indivíduo" at bounding box center [465, 533] width 127 height 27
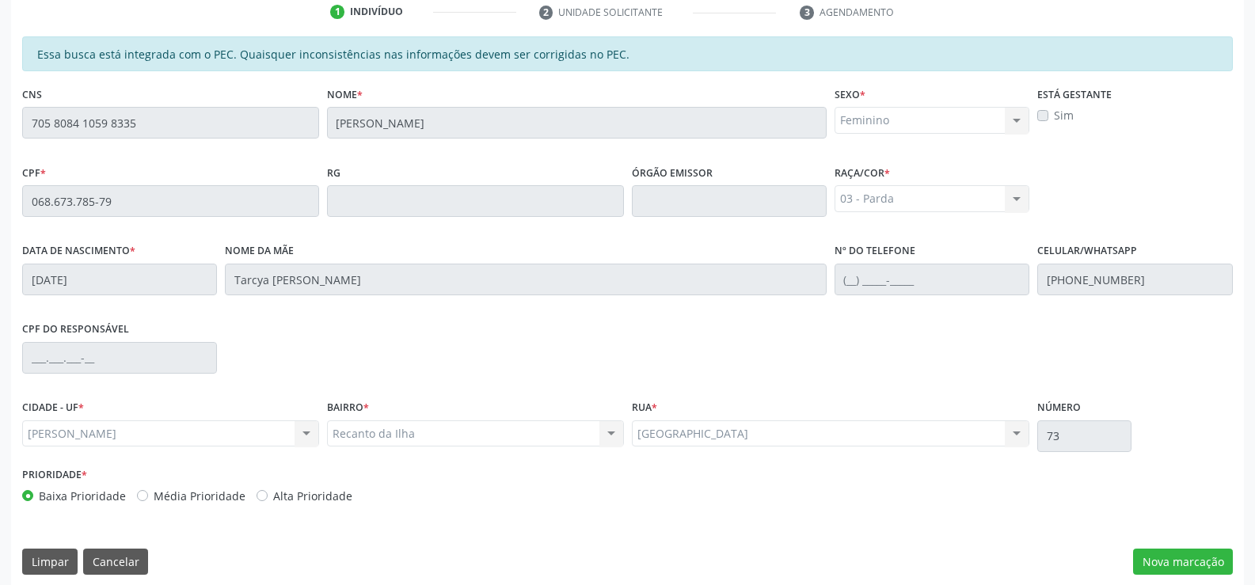
scroll to position [341, 0]
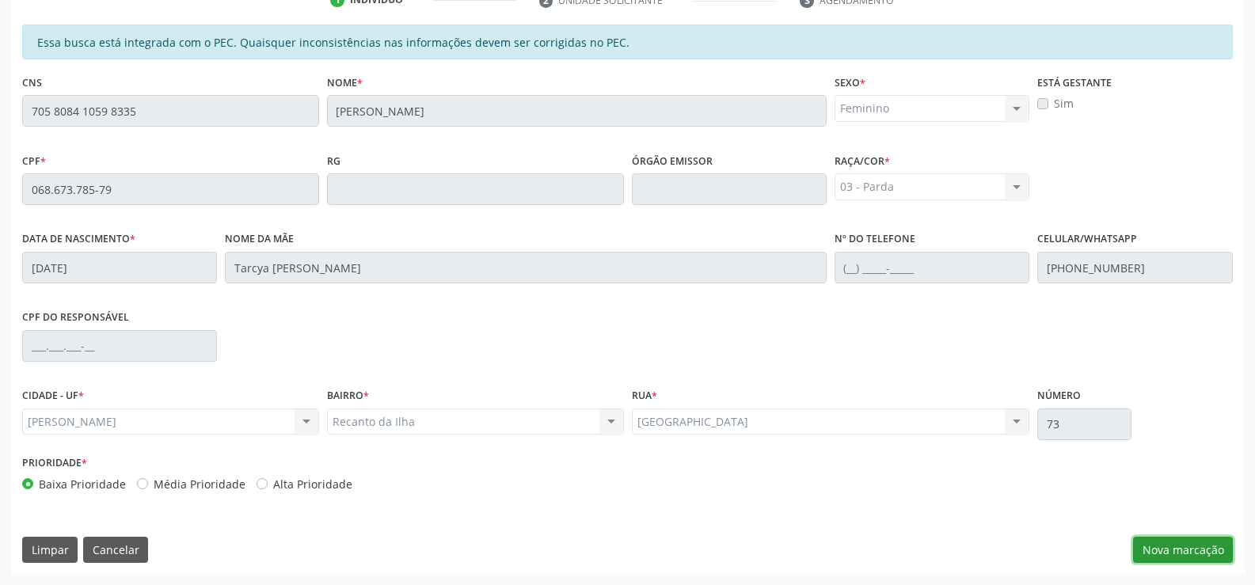
click at [1165, 552] on button "Nova marcação" at bounding box center [1183, 550] width 100 height 27
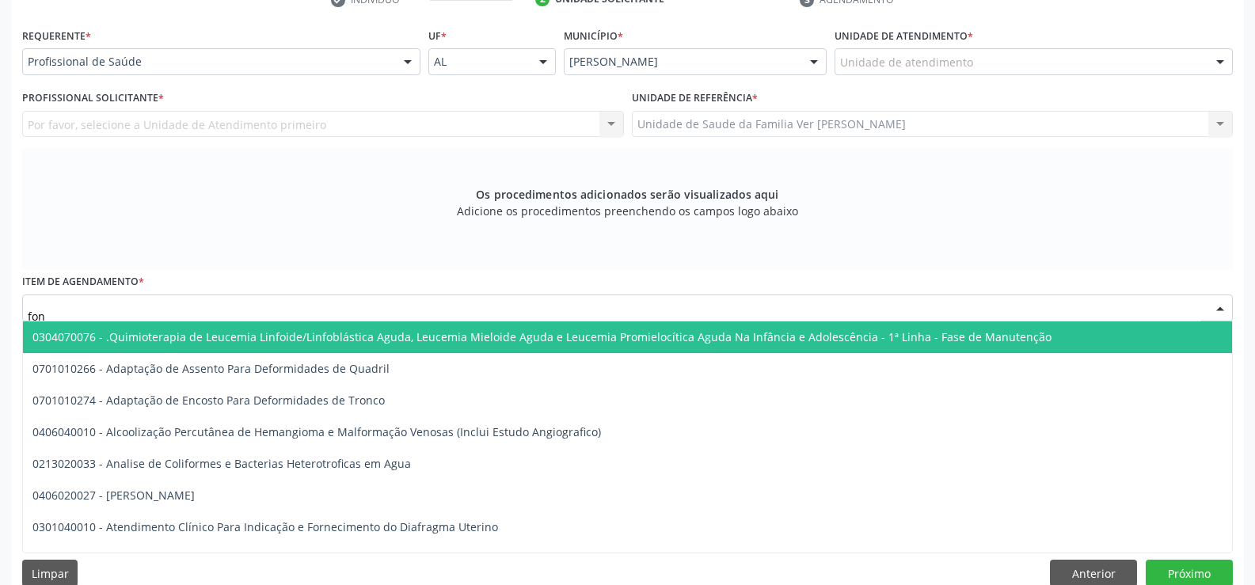
type input "fono"
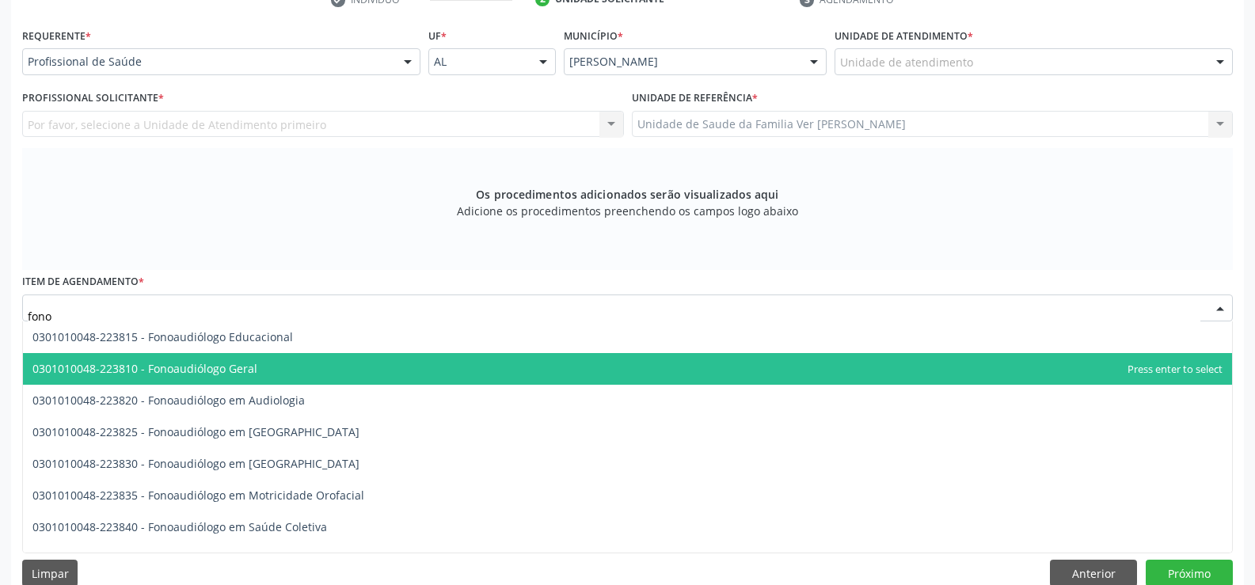
click at [294, 366] on span "0301010048-223810 - Fonoaudiólogo Geral" at bounding box center [627, 369] width 1209 height 32
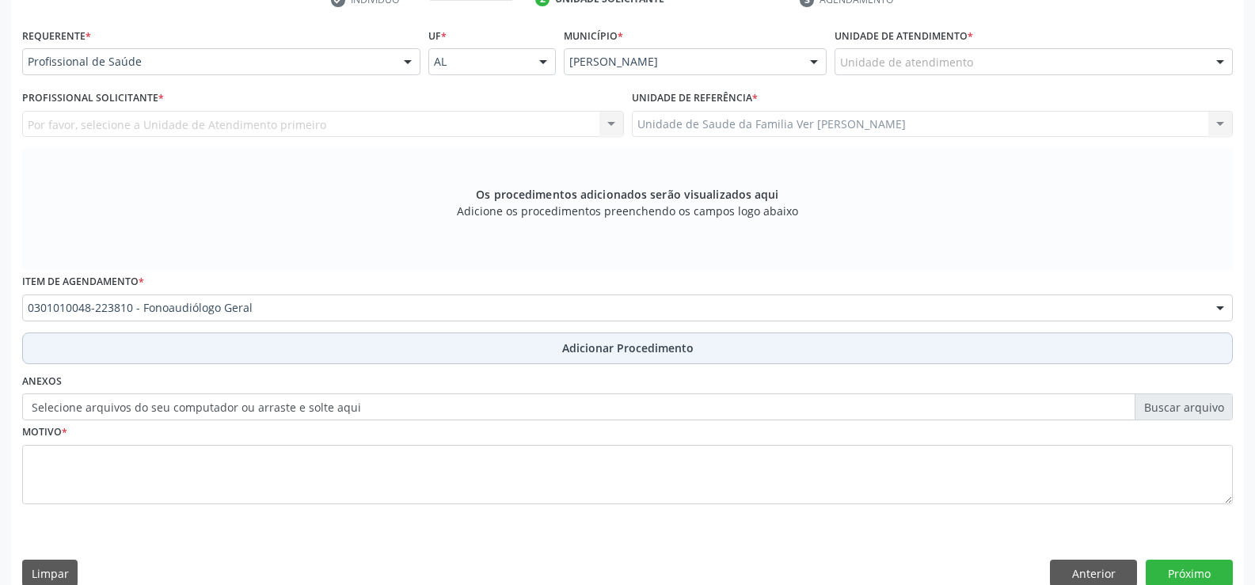
click at [356, 344] on button "Adicionar Procedimento" at bounding box center [627, 348] width 1210 height 32
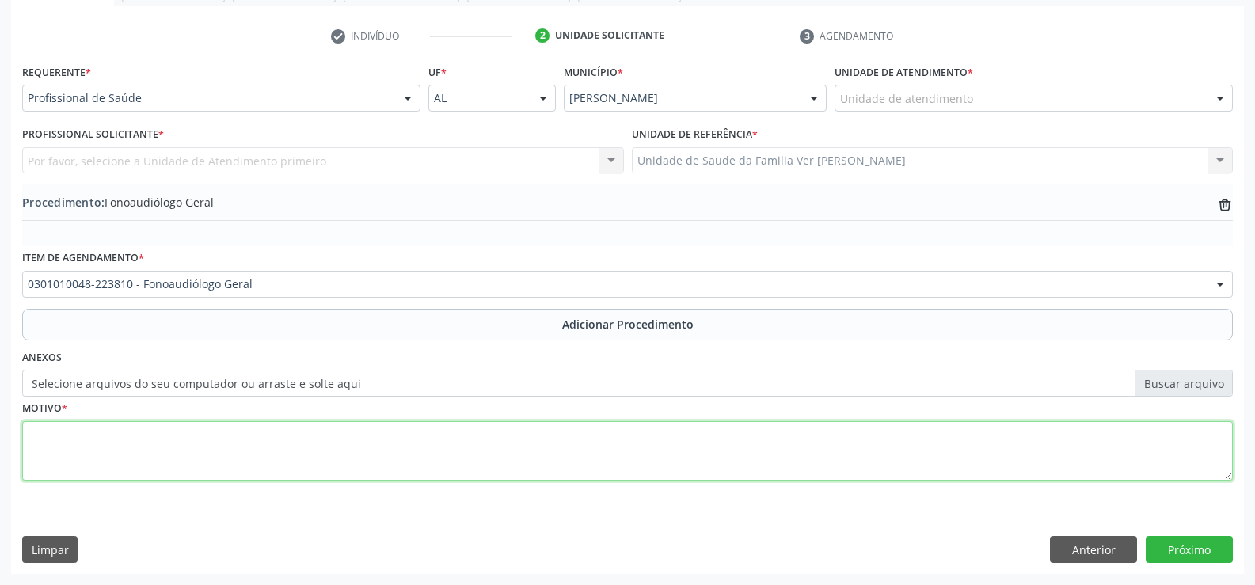
click at [163, 465] on textarea at bounding box center [627, 451] width 1210 height 60
type textarea "não justificado no encaminhamento"
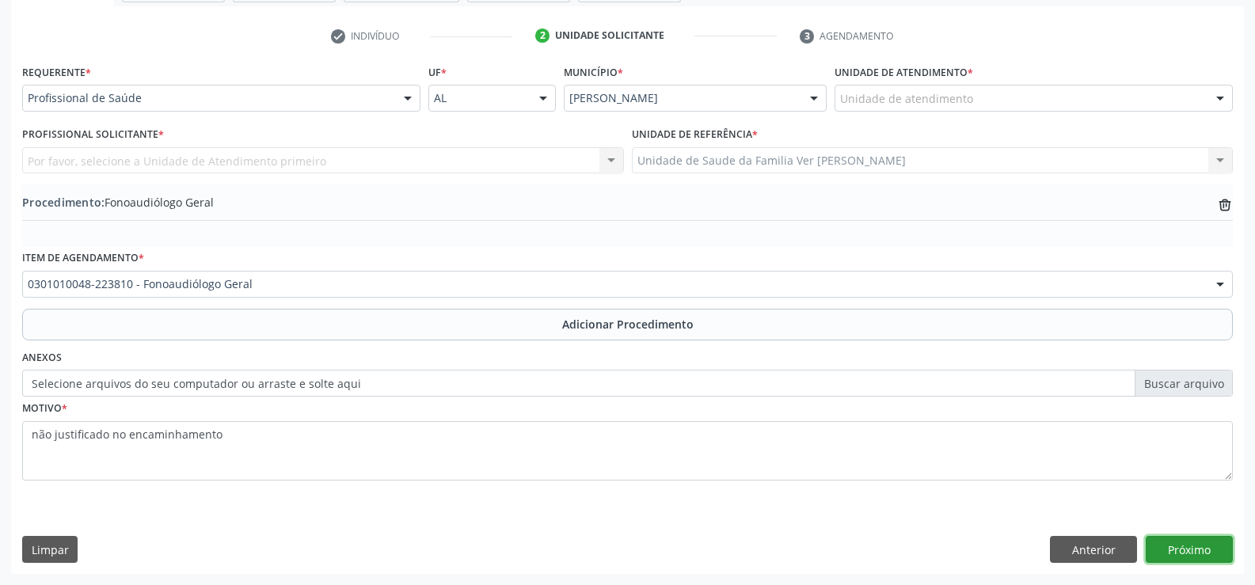
click at [1204, 552] on button "Próximo" at bounding box center [1188, 549] width 87 height 27
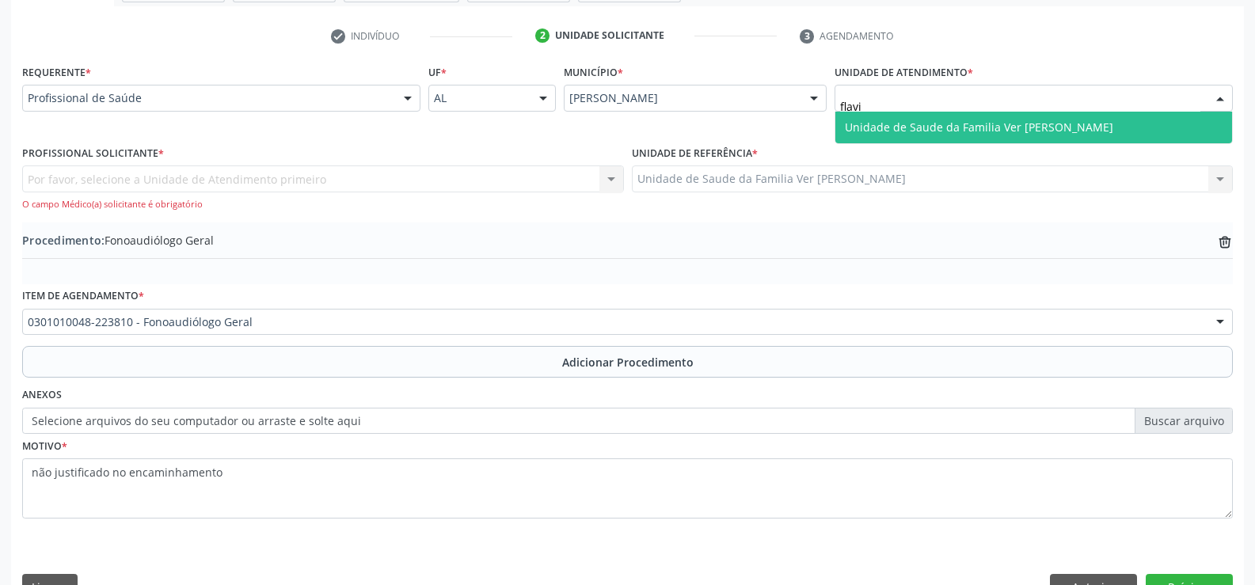
type input "[PERSON_NAME]"
click at [930, 129] on span "Unidade de Saude da Familia Ver [PERSON_NAME]" at bounding box center [979, 127] width 268 height 15
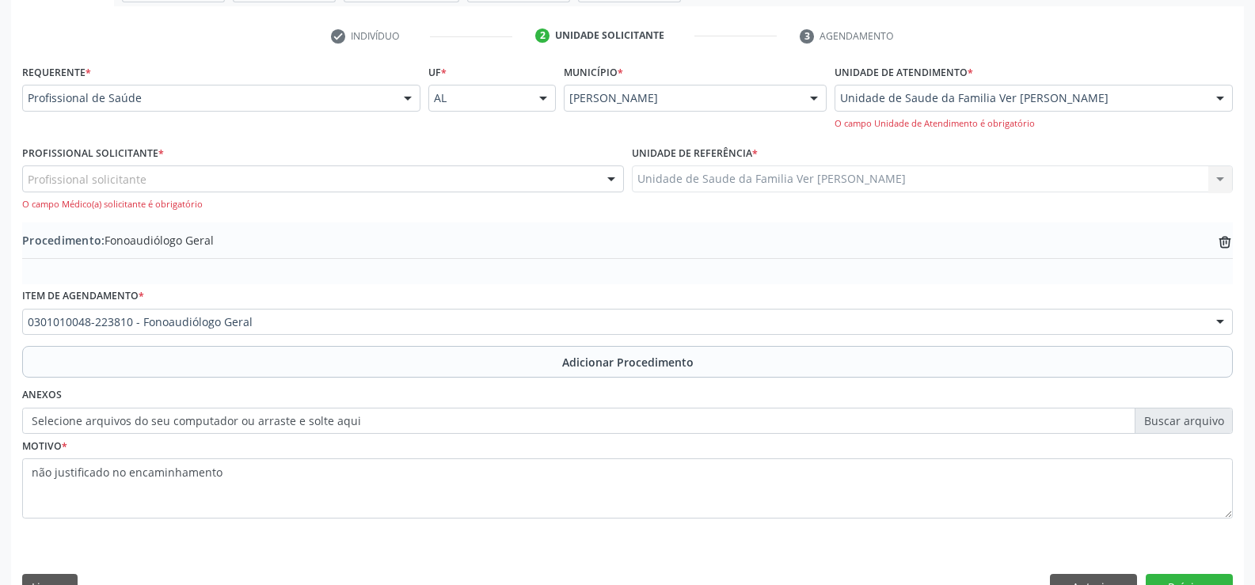
click at [146, 177] on div "Profissional solicitante" at bounding box center [323, 178] width 602 height 27
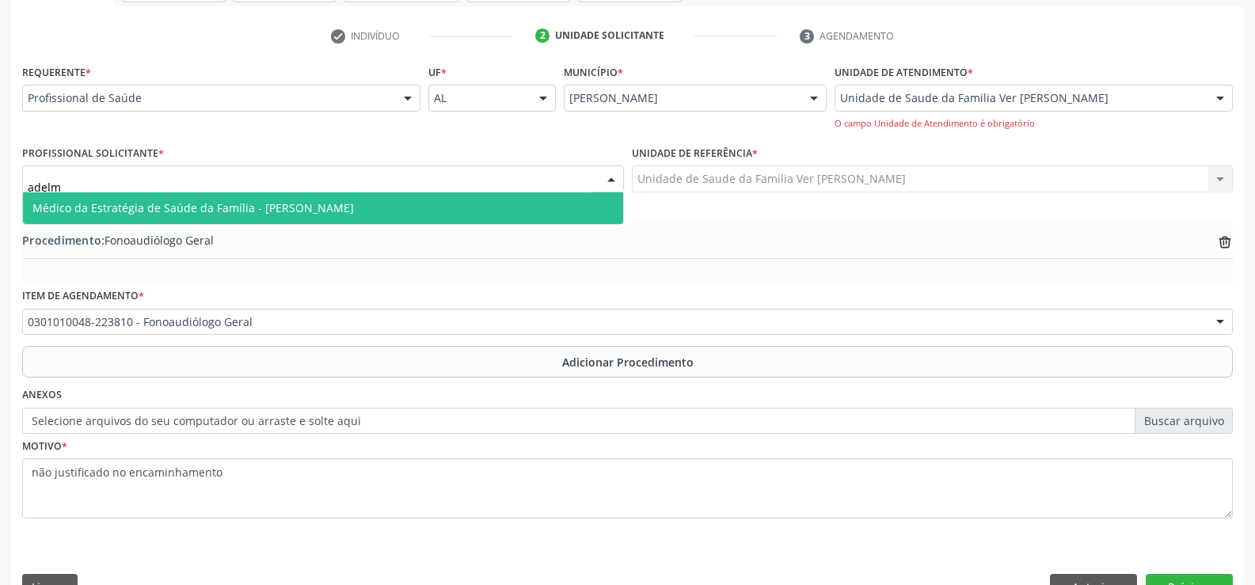
type input "adelmo"
click at [201, 212] on span "Médico da Estratégia de Saúde da Família - [PERSON_NAME]" at bounding box center [192, 207] width 321 height 15
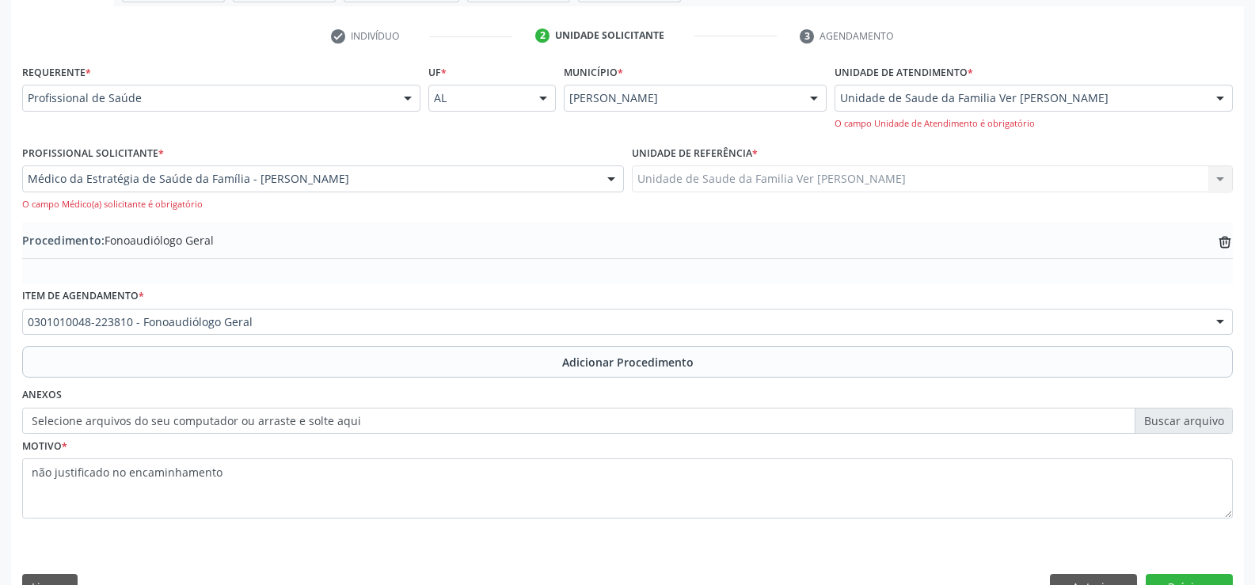
scroll to position [343, 0]
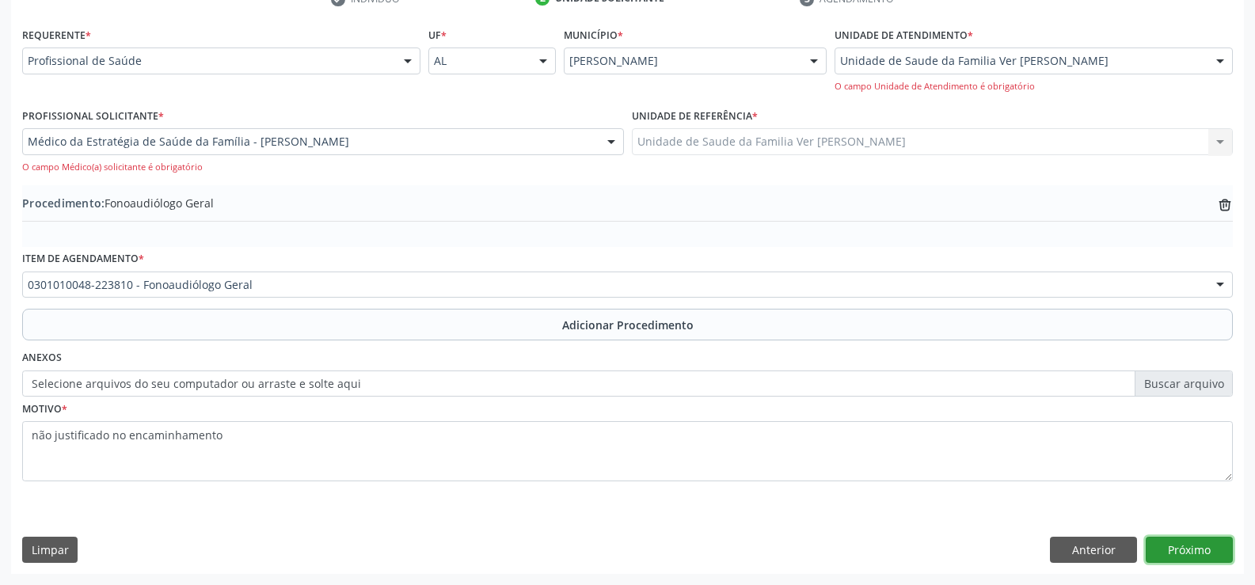
click at [1192, 541] on button "Próximo" at bounding box center [1188, 550] width 87 height 27
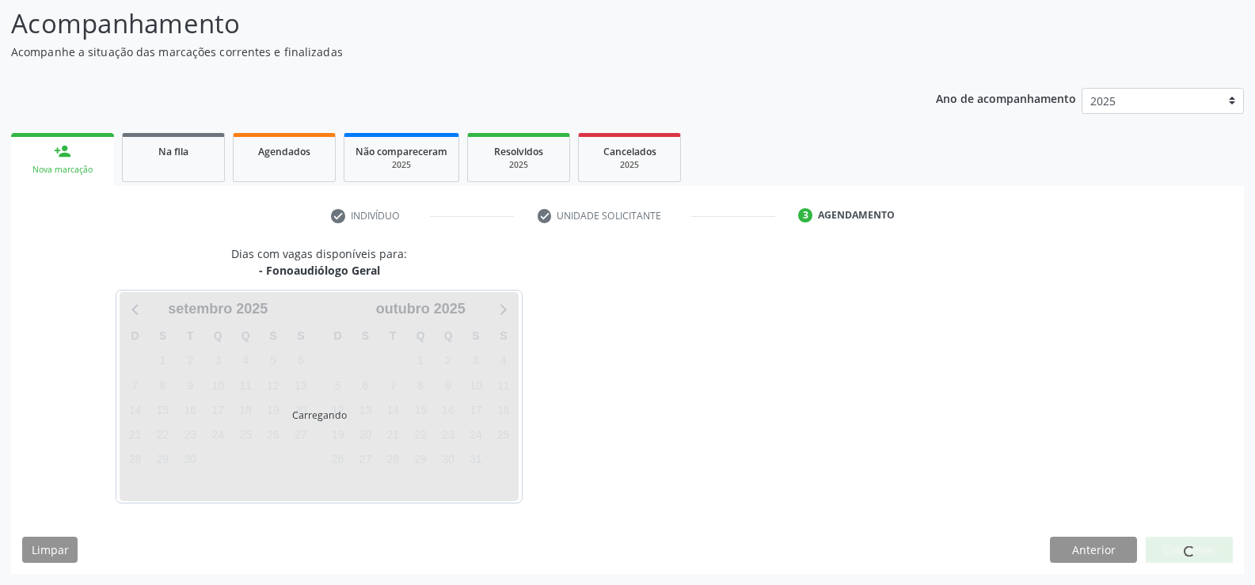
scroll to position [173, 0]
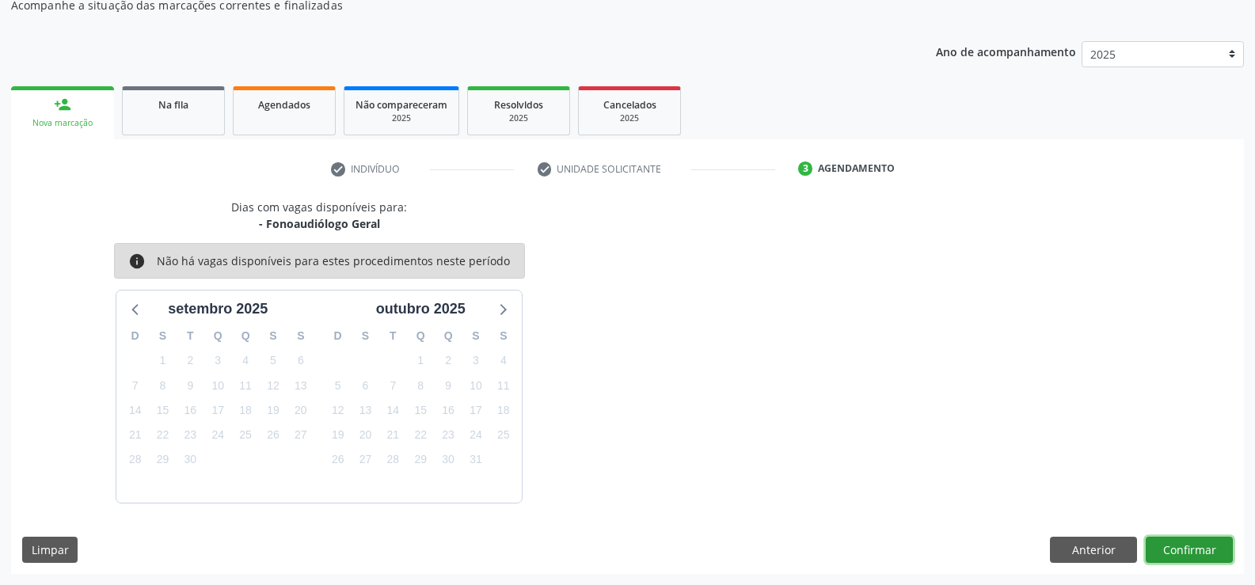
click at [1168, 540] on button "Confirmar" at bounding box center [1188, 550] width 87 height 27
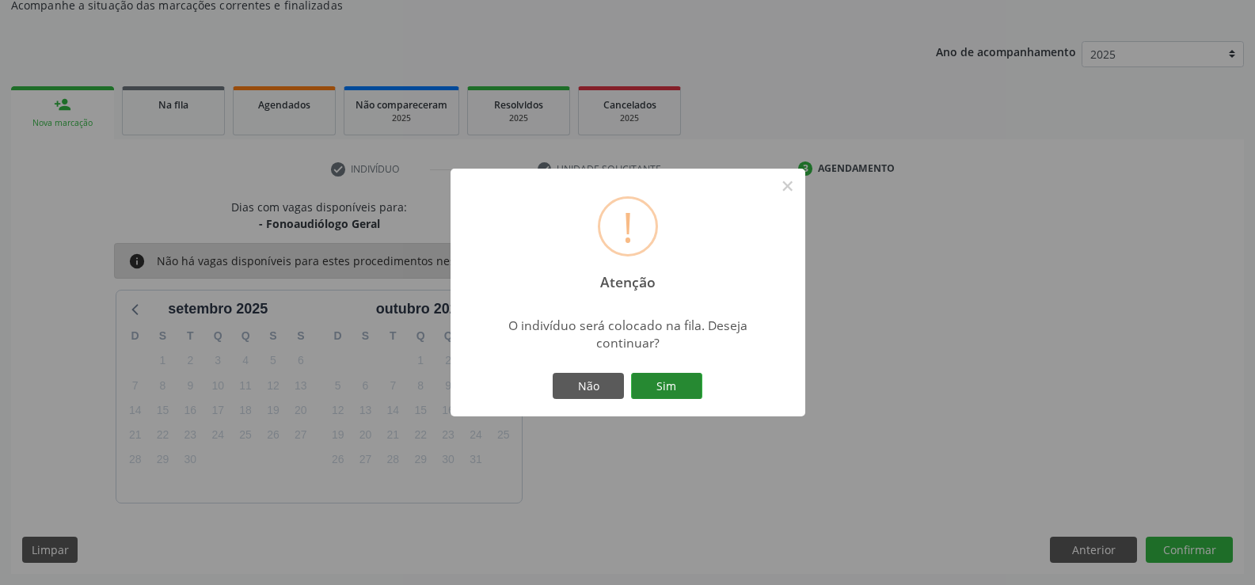
click at [671, 389] on button "Sim" at bounding box center [666, 386] width 71 height 27
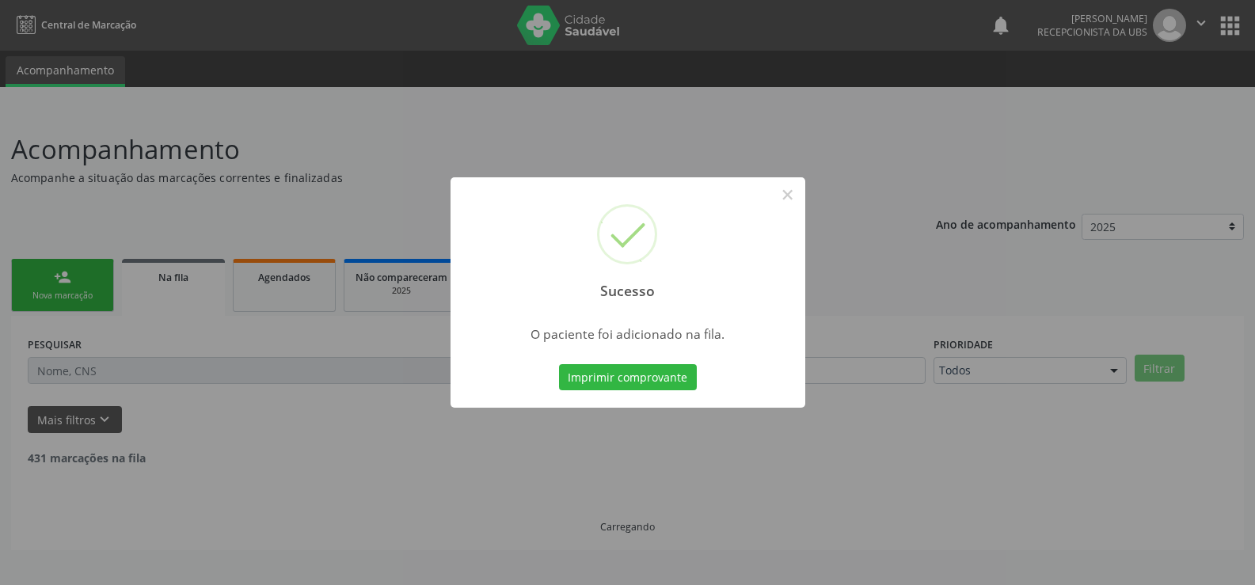
scroll to position [0, 0]
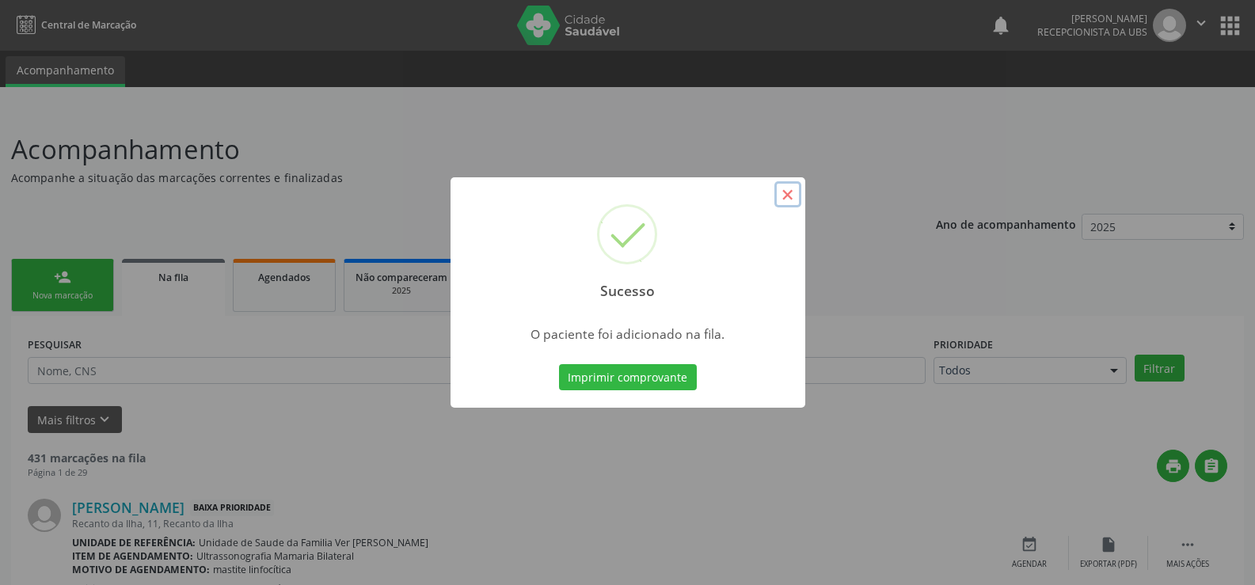
click at [791, 190] on button "×" at bounding box center [787, 194] width 27 height 27
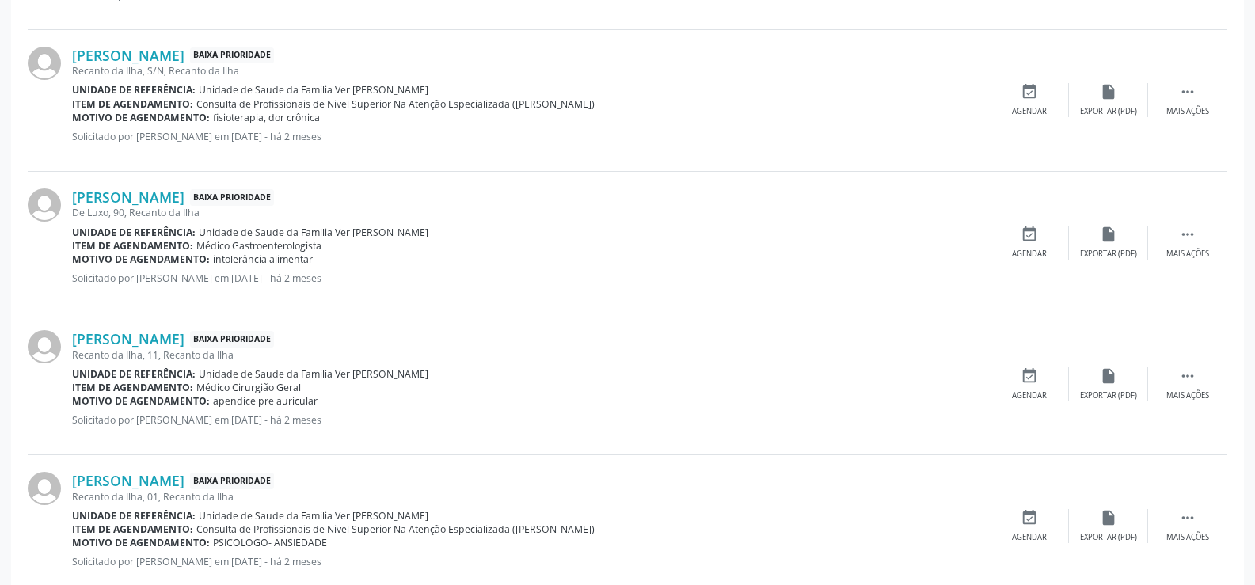
scroll to position [2138, 0]
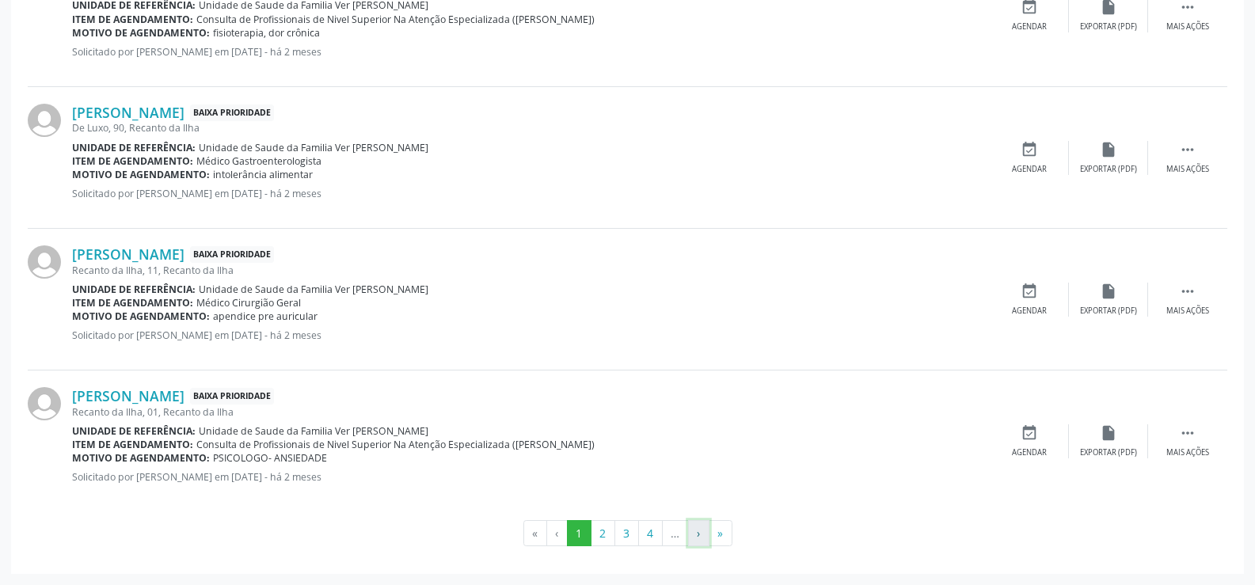
click at [694, 534] on button "›" at bounding box center [698, 533] width 21 height 27
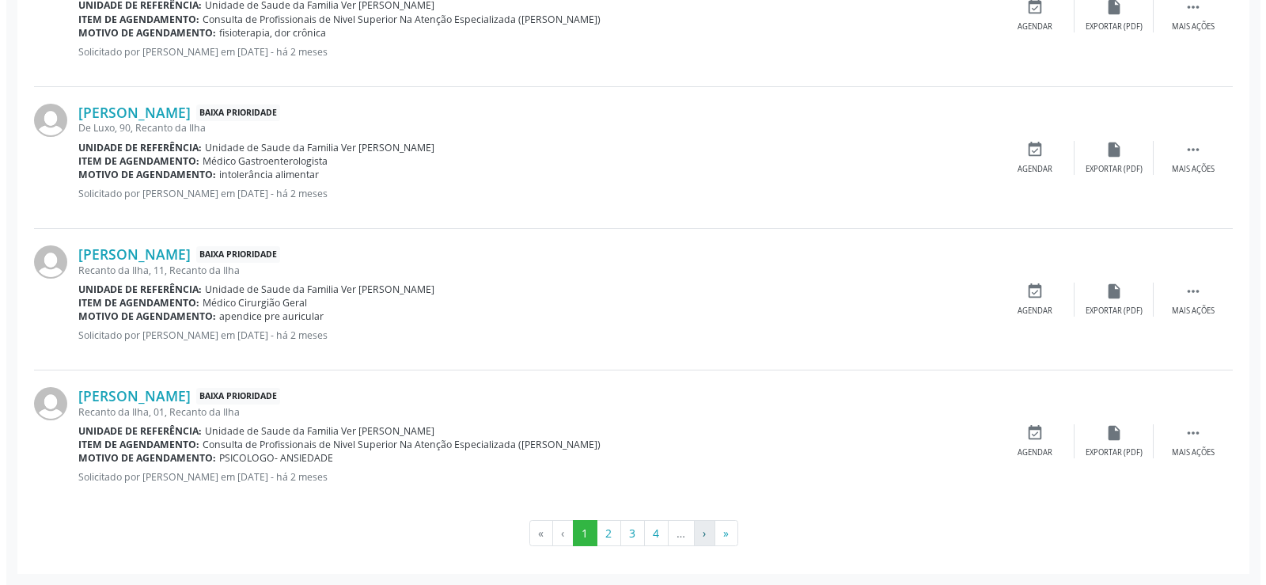
scroll to position [0, 0]
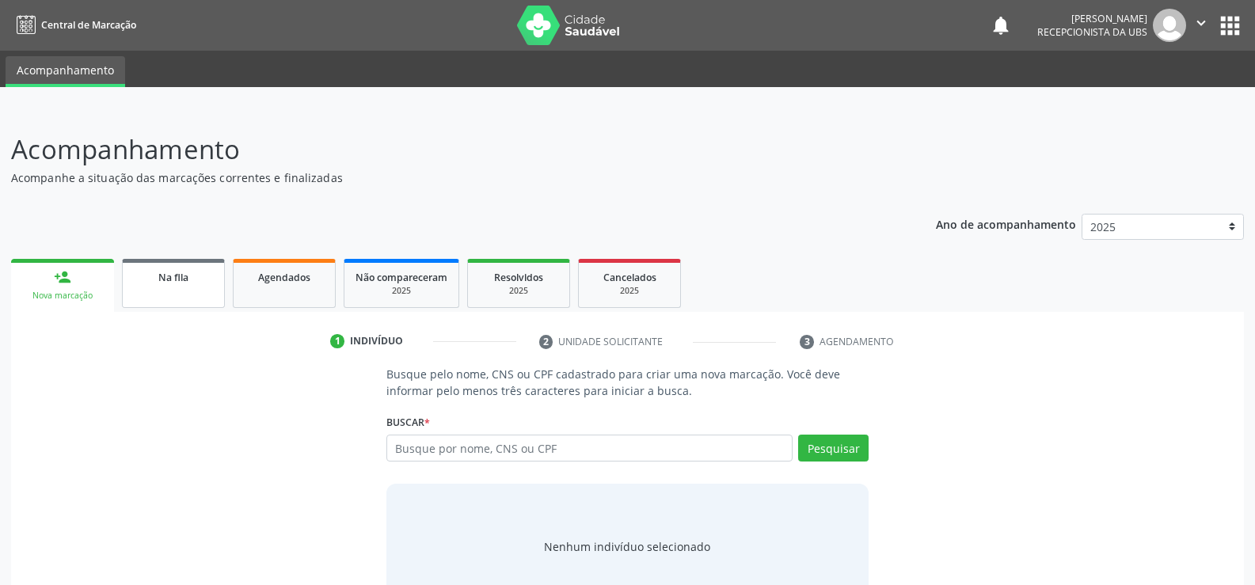
click at [195, 299] on link "Na fila" at bounding box center [173, 283] width 103 height 49
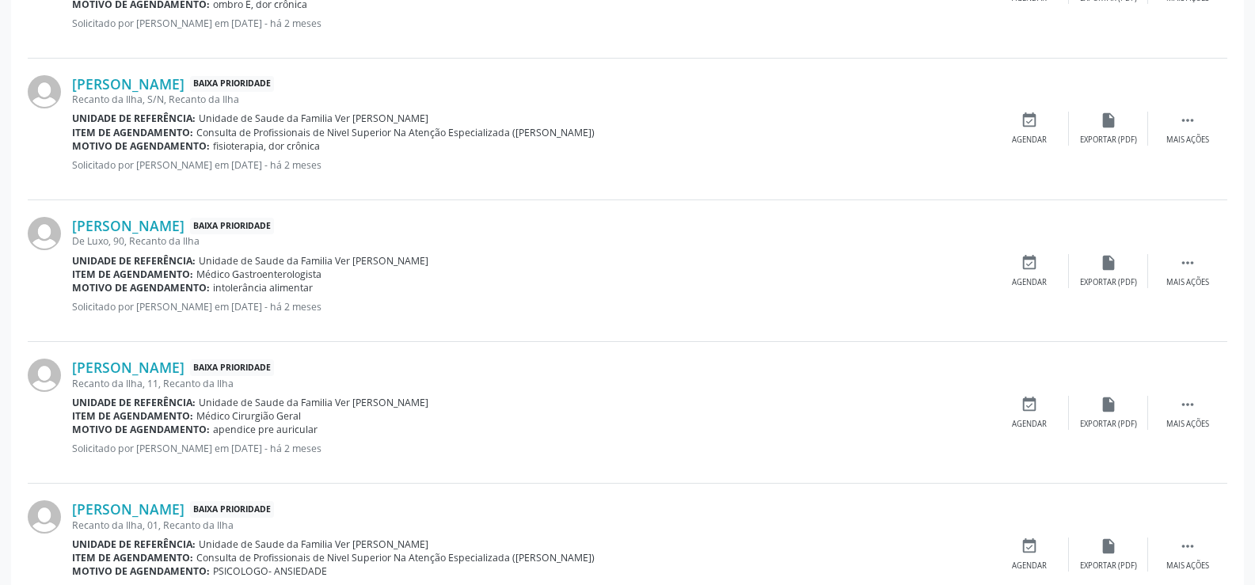
scroll to position [2138, 0]
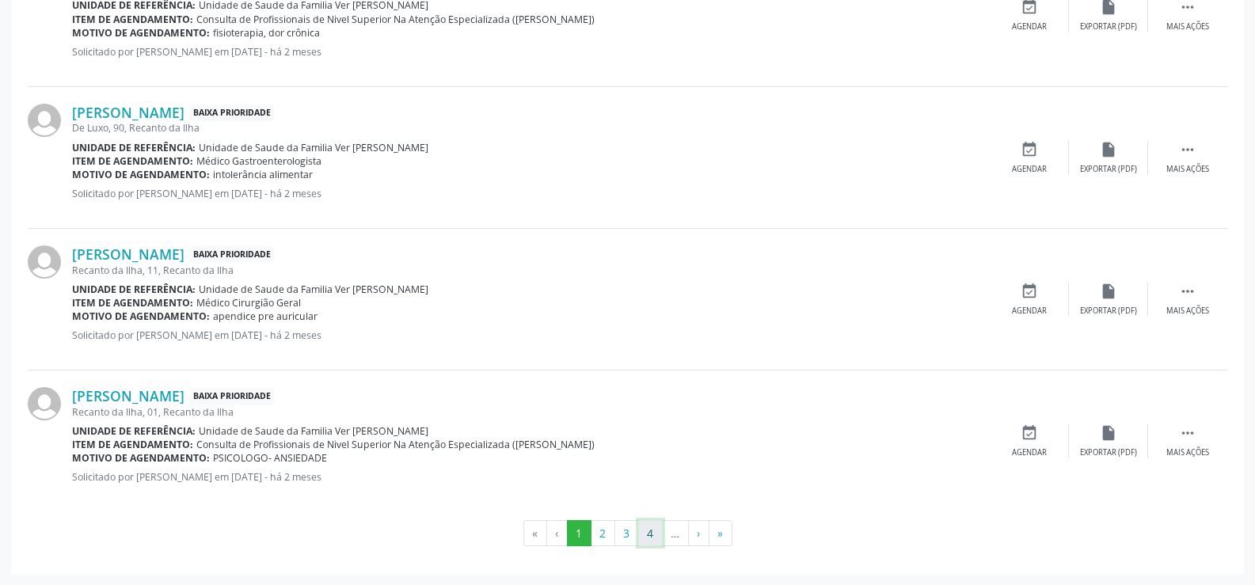
click at [658, 529] on button "4" at bounding box center [650, 533] width 25 height 27
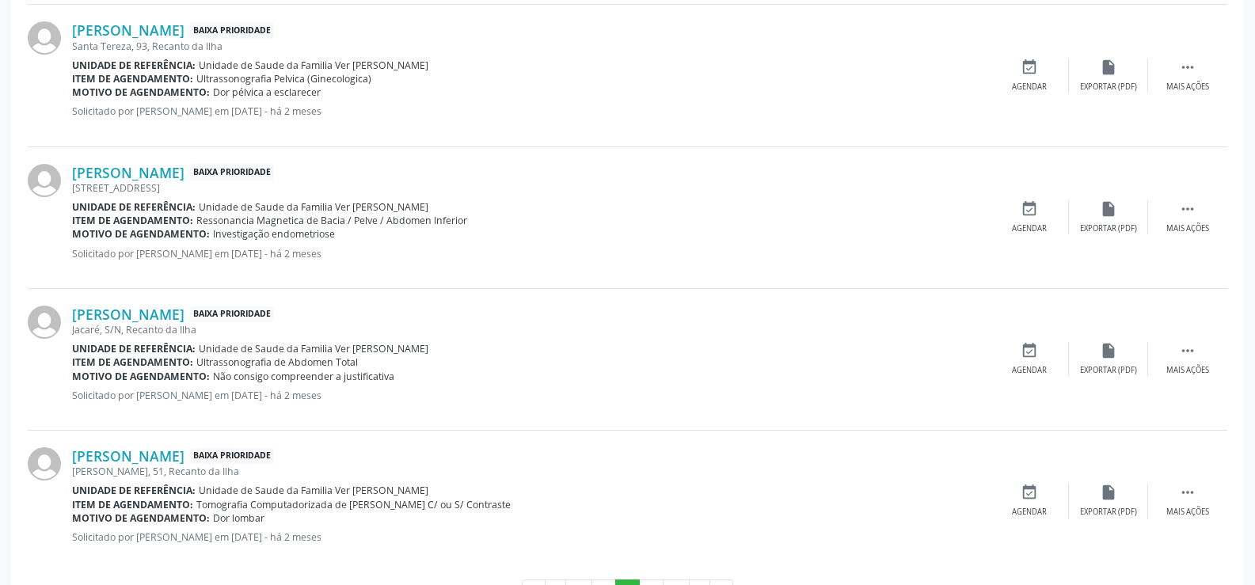
scroll to position [2097, 0]
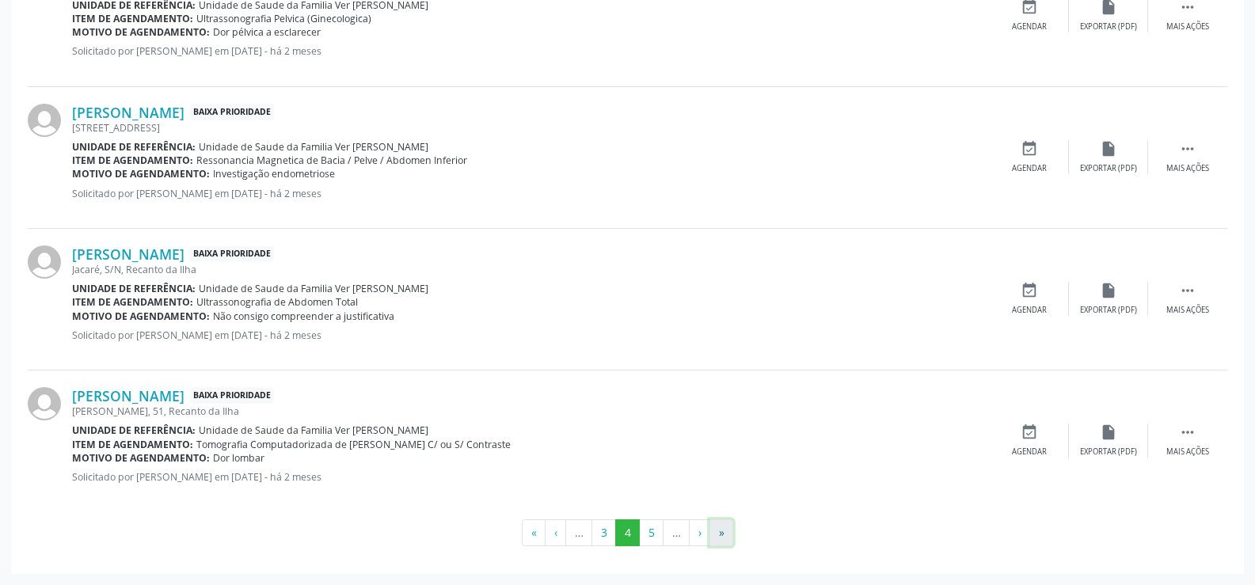
click at [719, 537] on button "»" at bounding box center [721, 532] width 24 height 27
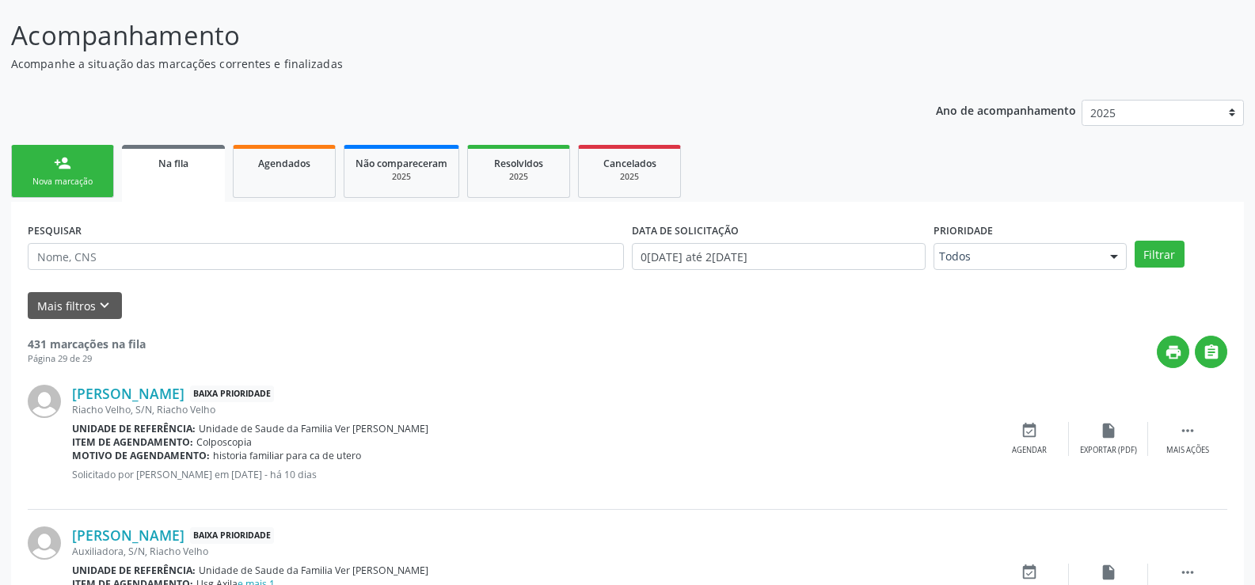
scroll to position [93, 0]
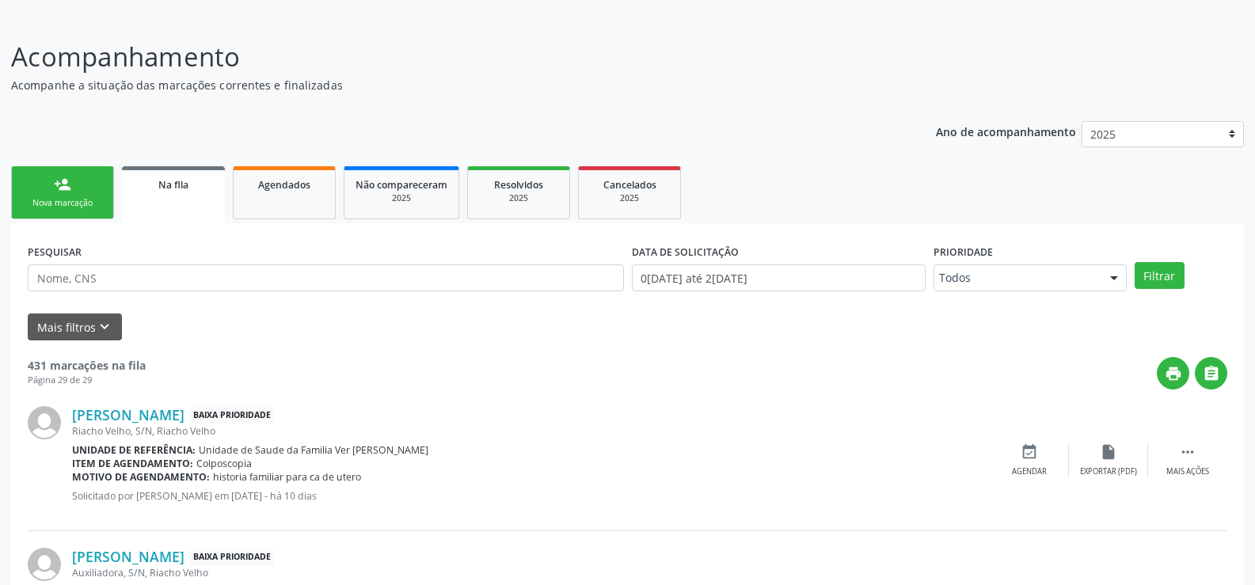
click at [52, 202] on div "Nova marcação" at bounding box center [62, 203] width 79 height 12
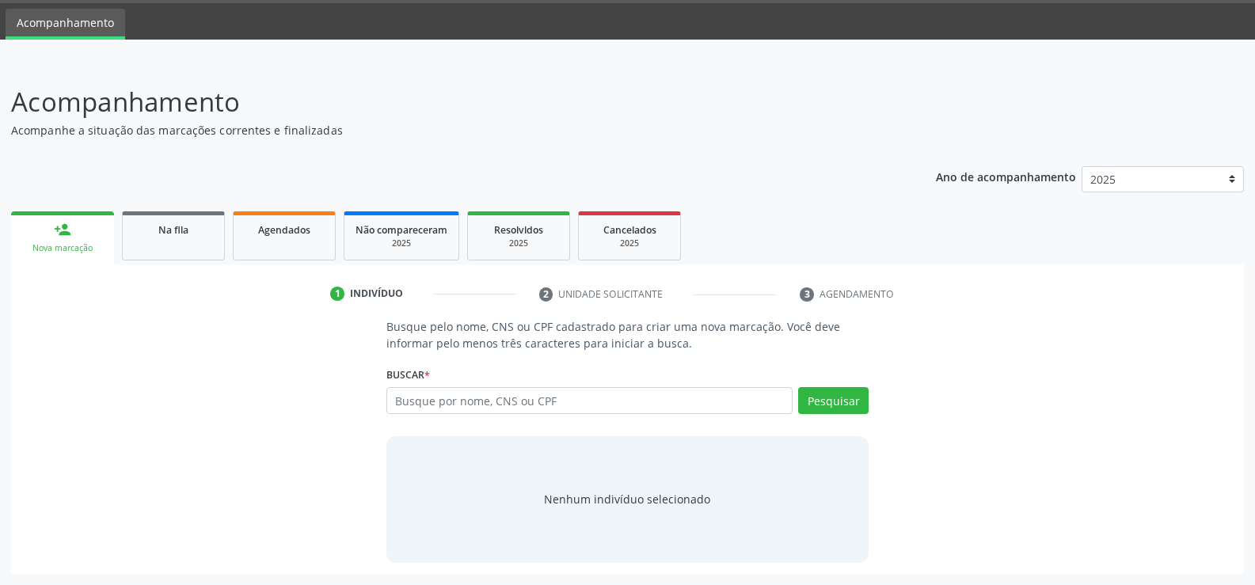
scroll to position [47, 0]
click at [570, 397] on input "text" at bounding box center [589, 400] width 406 height 27
type input "702501227112"
click at [848, 408] on button "Pesquisar" at bounding box center [833, 400] width 70 height 27
type input "702501227112"
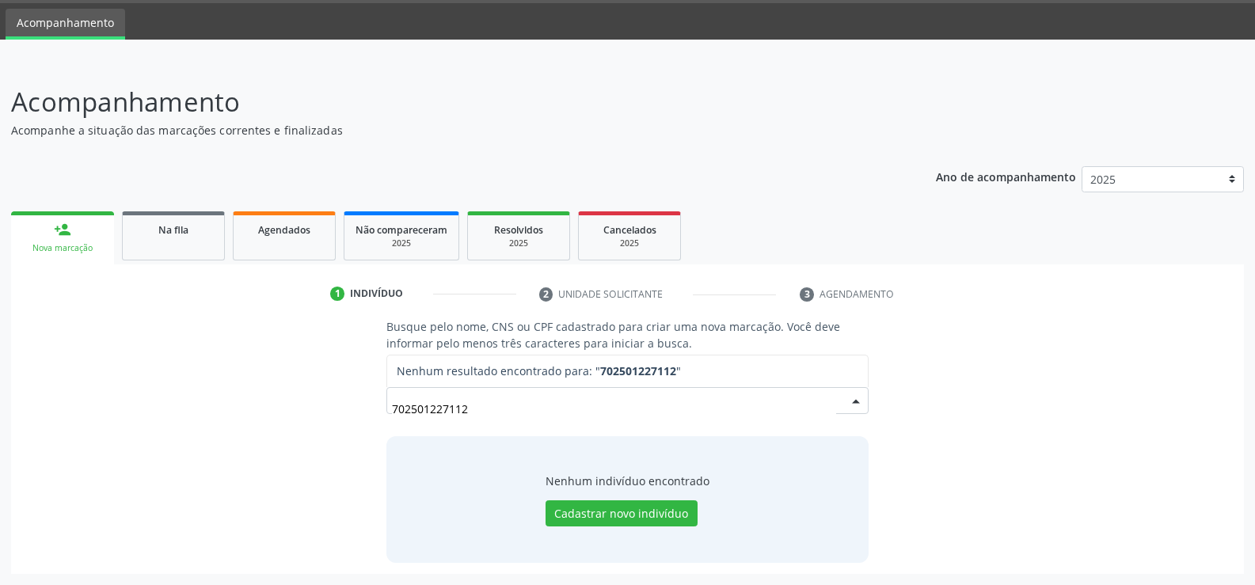
click at [392, 407] on input "702501227112" at bounding box center [614, 409] width 444 height 32
click at [413, 399] on input "7702501227112" at bounding box center [589, 400] width 406 height 27
type input "706702501227112"
click at [813, 398] on button "Pesquisar" at bounding box center [833, 400] width 70 height 27
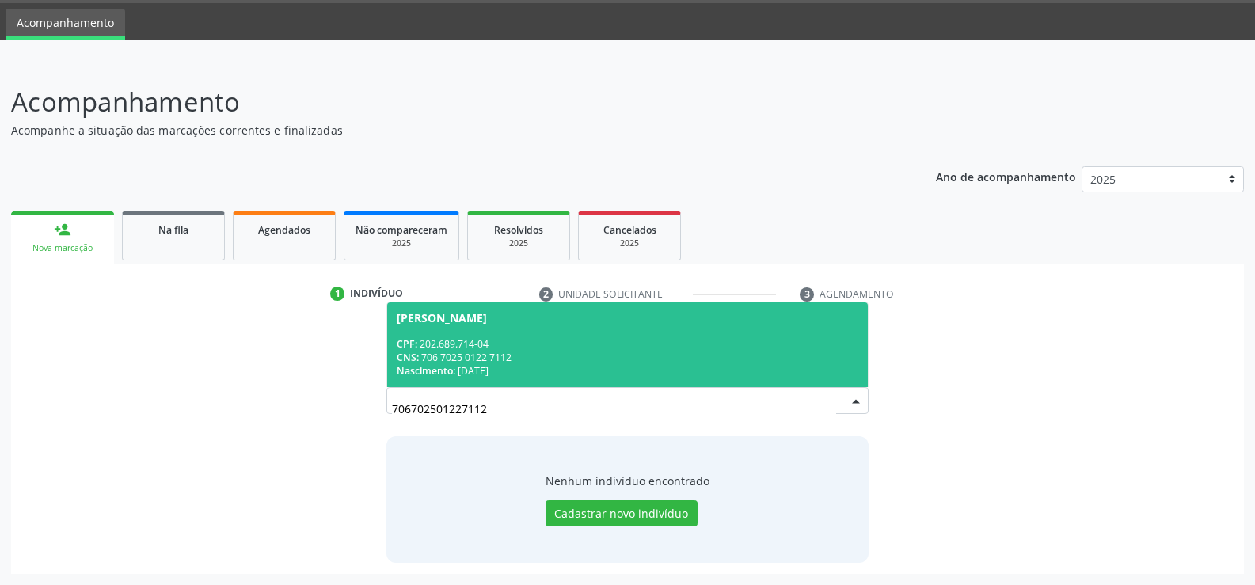
click at [519, 342] on div "CPF: 202.689.714-04" at bounding box center [627, 343] width 461 height 13
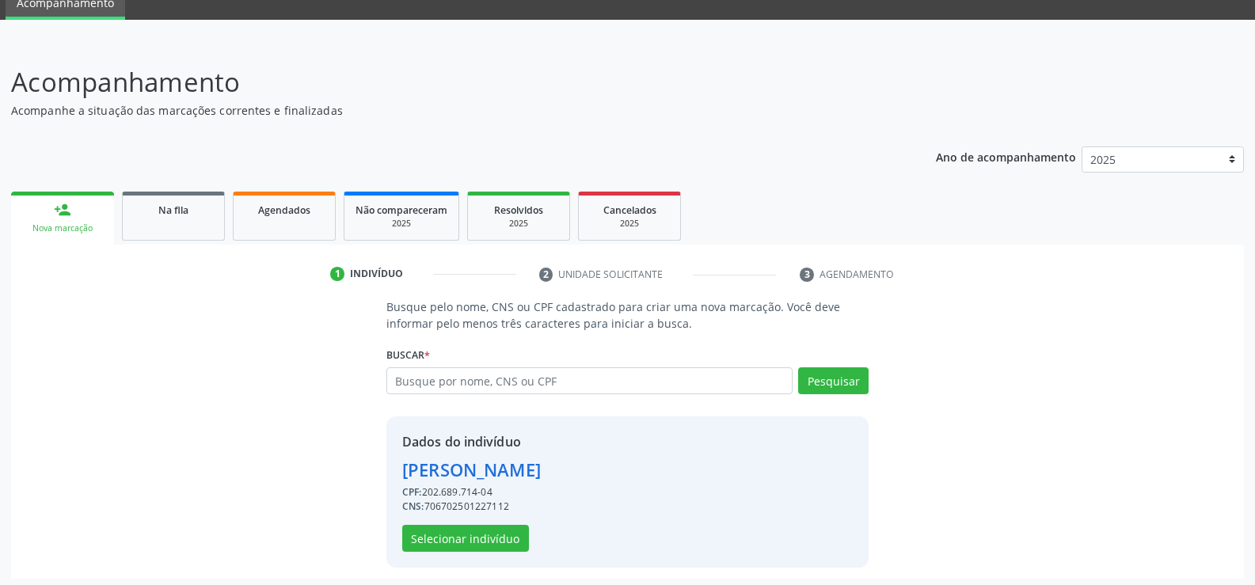
scroll to position [72, 0]
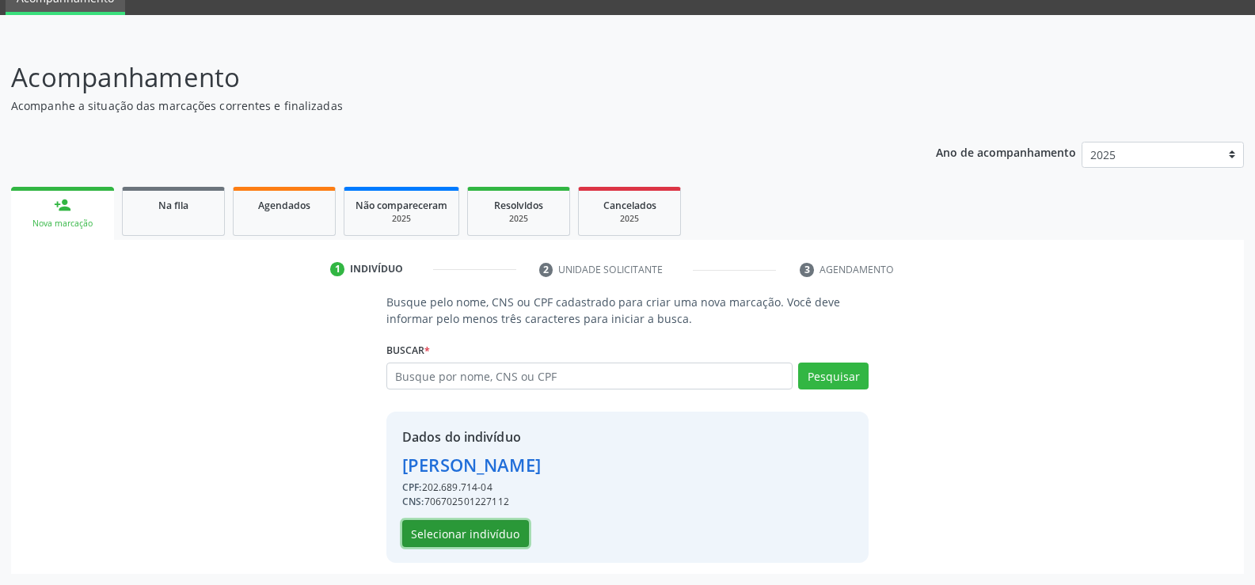
click at [473, 530] on button "Selecionar indivíduo" at bounding box center [465, 533] width 127 height 27
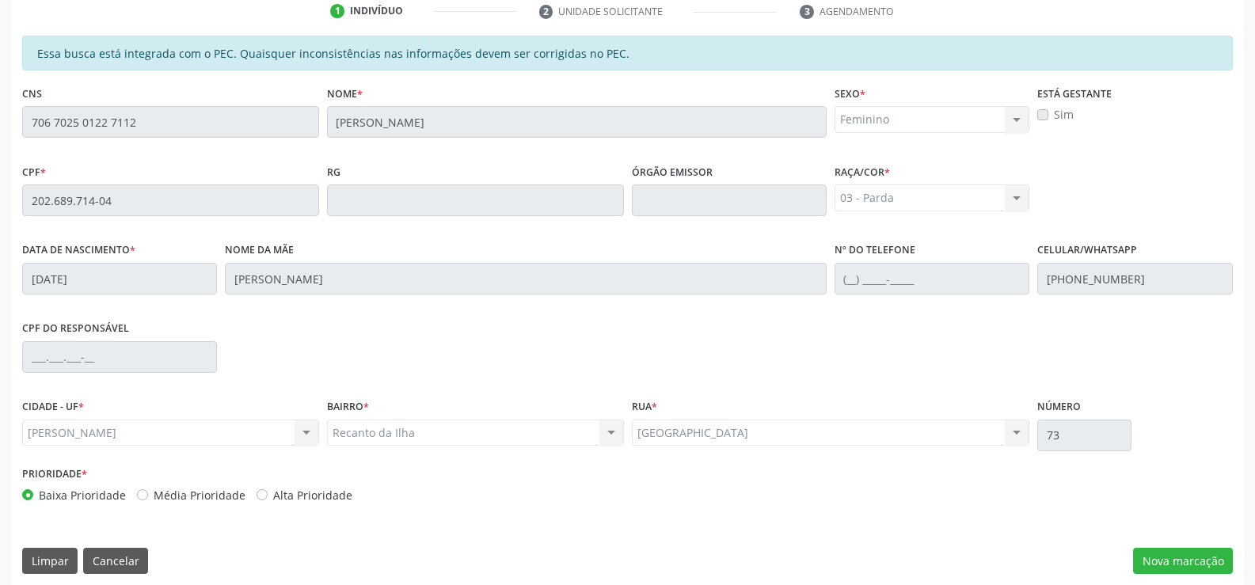
scroll to position [341, 0]
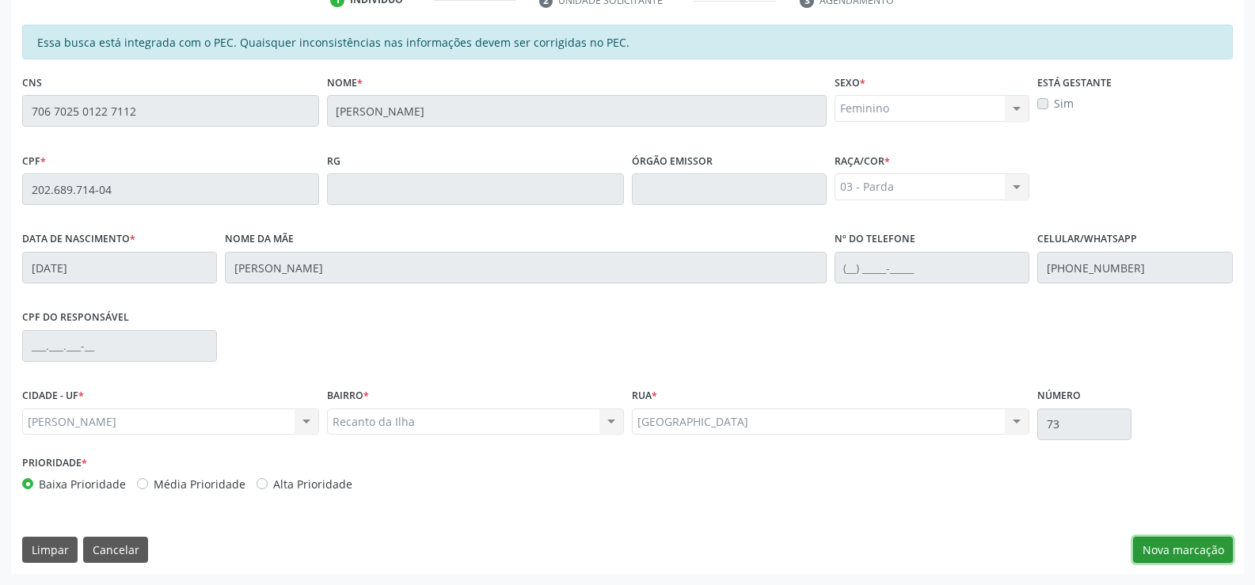
click at [1207, 545] on button "Nova marcação" at bounding box center [1183, 550] width 100 height 27
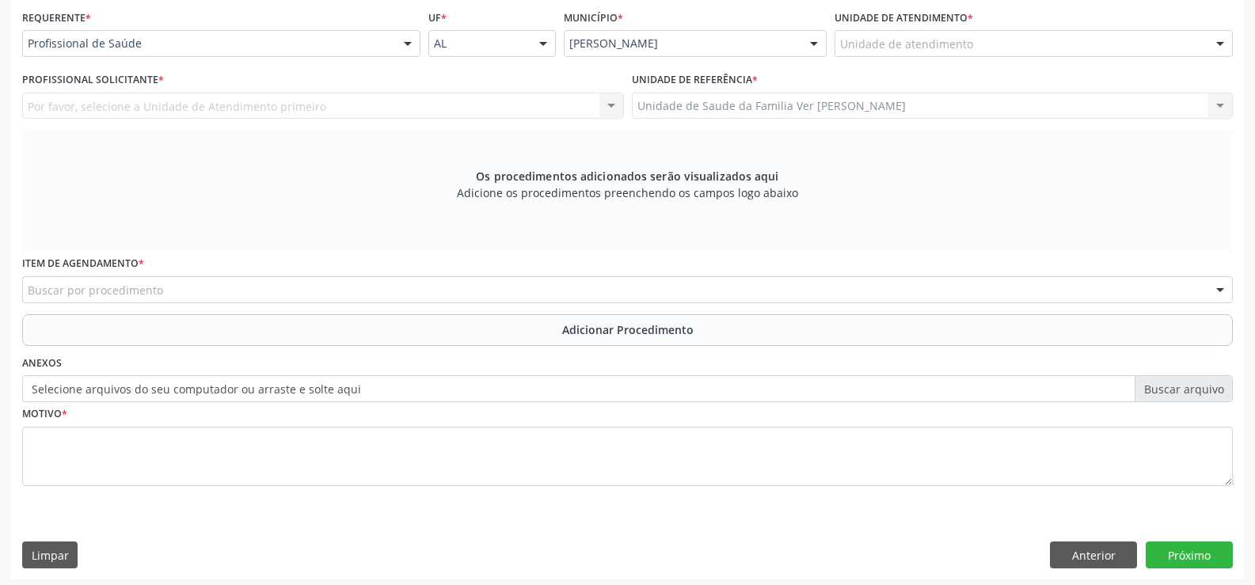
scroll to position [366, 0]
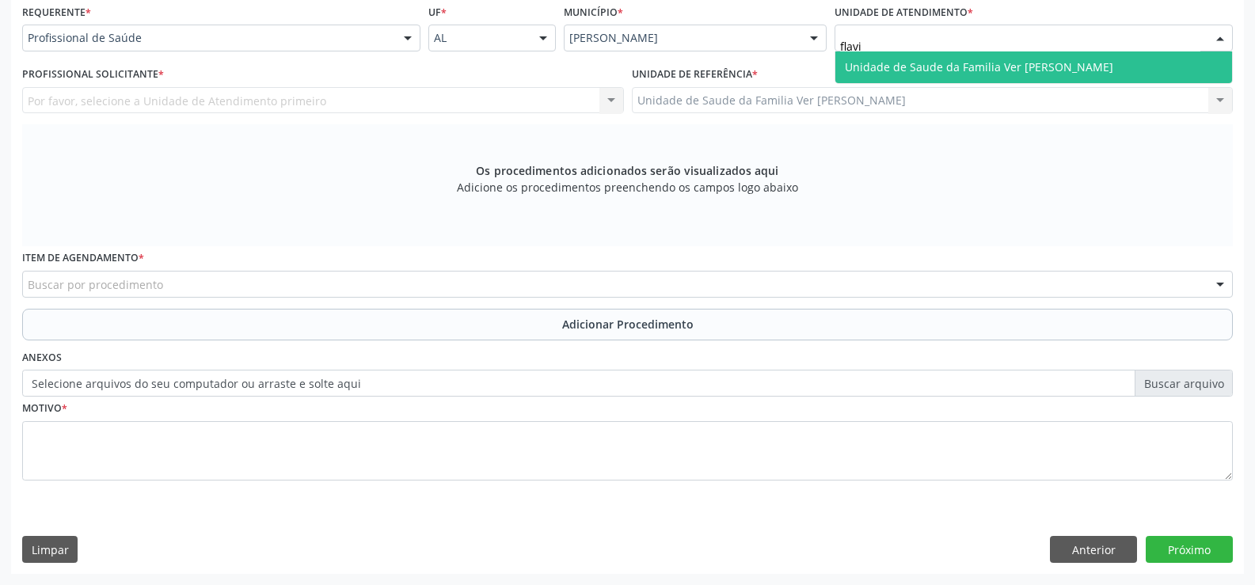
type input "[PERSON_NAME]"
click at [936, 58] on span "Unidade de Saude da Familia Ver [PERSON_NAME]" at bounding box center [1033, 67] width 397 height 32
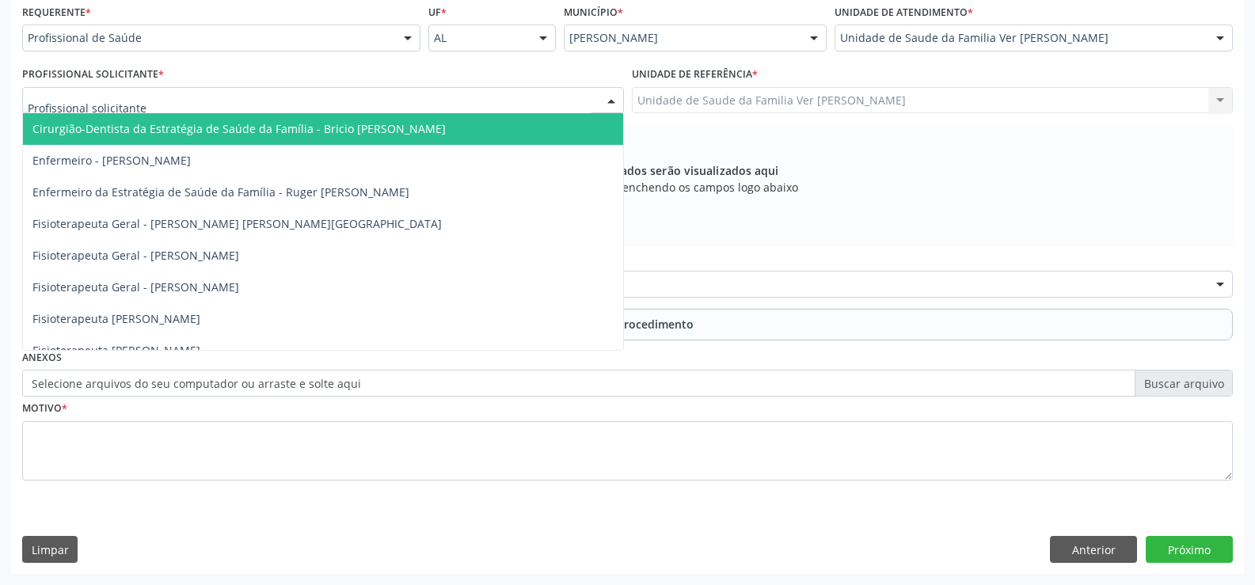
click at [370, 101] on div at bounding box center [323, 100] width 602 height 27
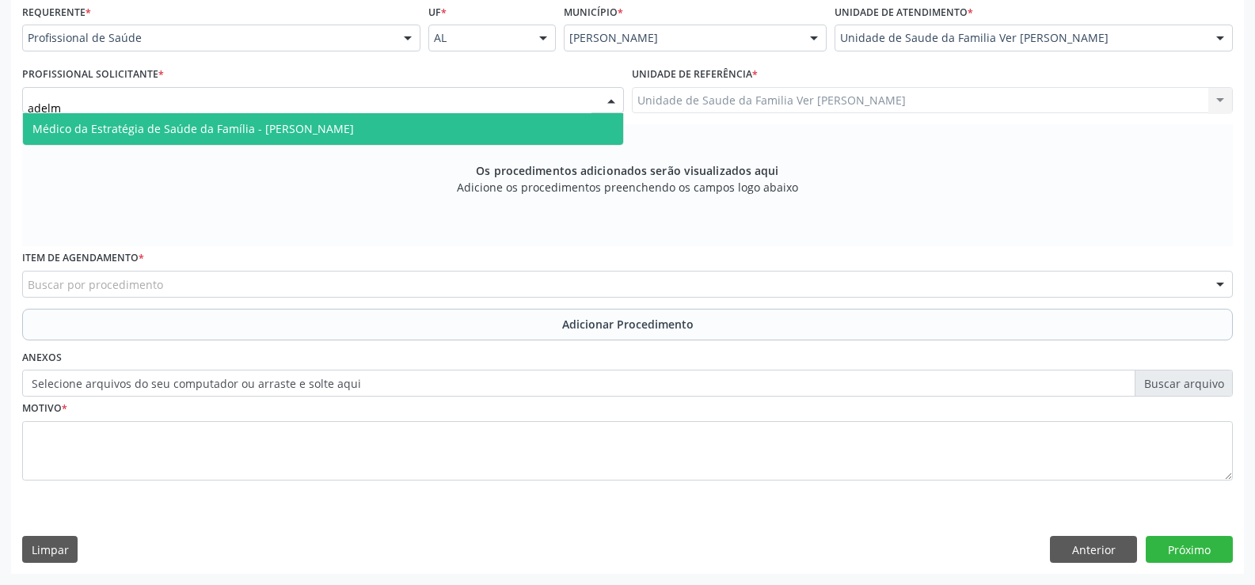
type input "adelmo"
click at [354, 132] on span "Médico da Estratégia de Saúde da Família - [PERSON_NAME]" at bounding box center [192, 128] width 321 height 15
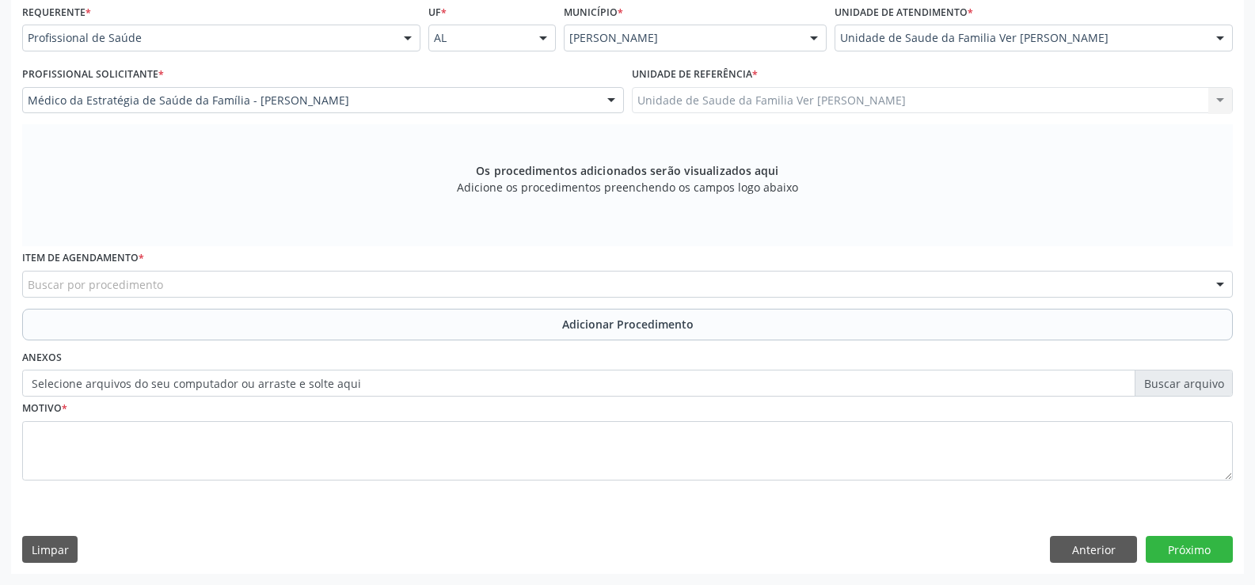
click at [177, 285] on div "Buscar por procedimento" at bounding box center [627, 284] width 1210 height 27
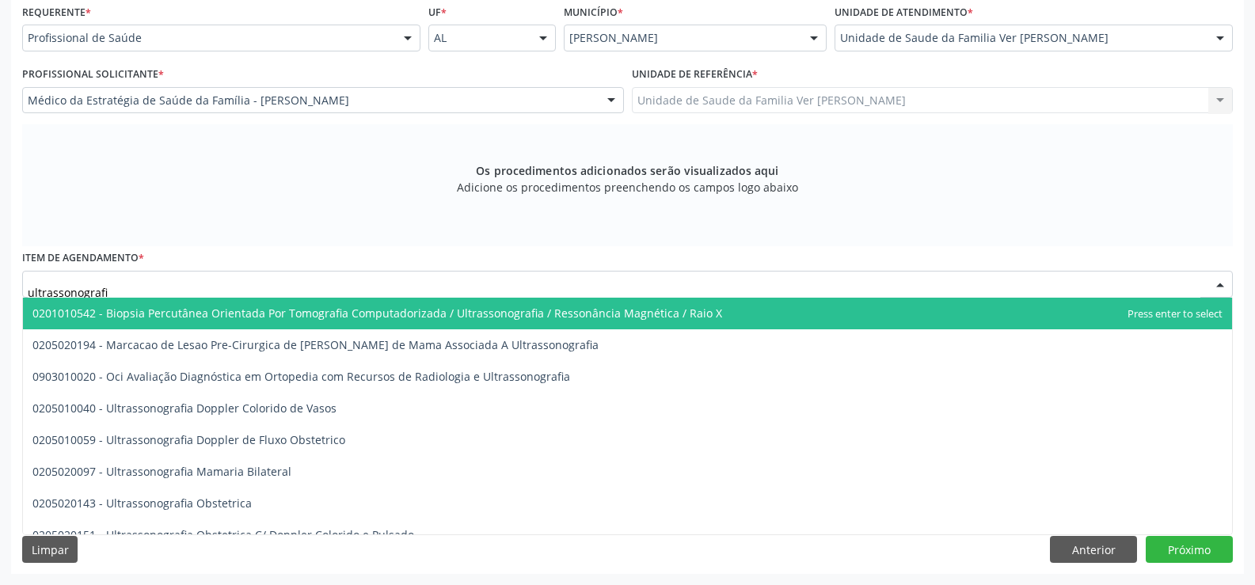
type input "ultrassonografia"
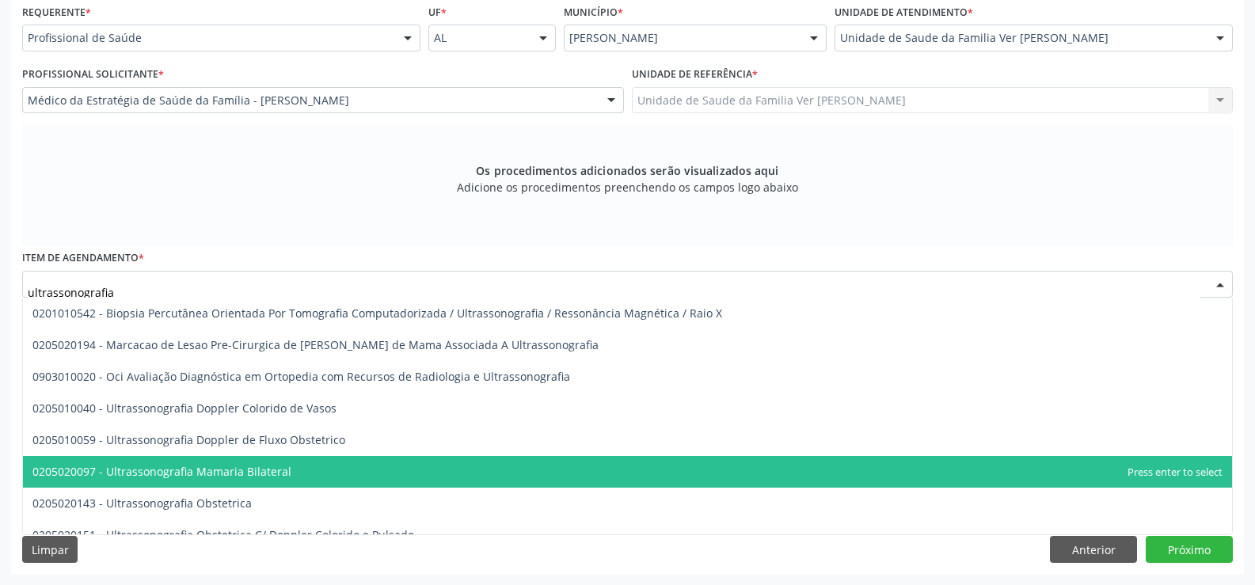
click at [323, 474] on span "0205020097 - Ultrassonografia Mamaria Bilateral" at bounding box center [627, 472] width 1209 height 32
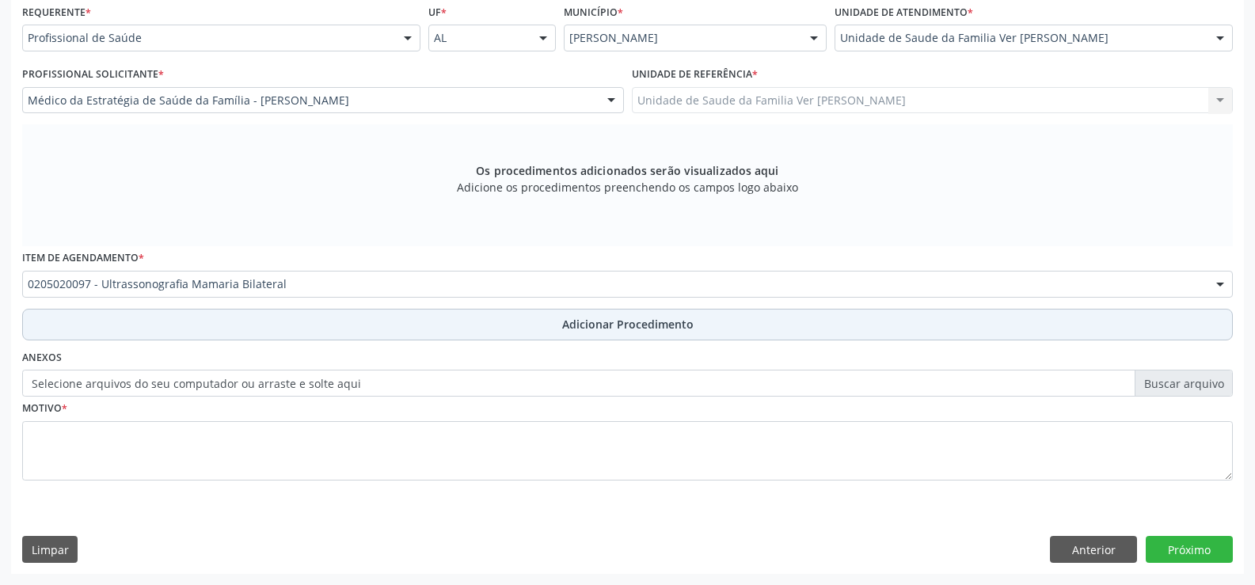
click at [408, 329] on button "Adicionar Procedimento" at bounding box center [627, 325] width 1210 height 32
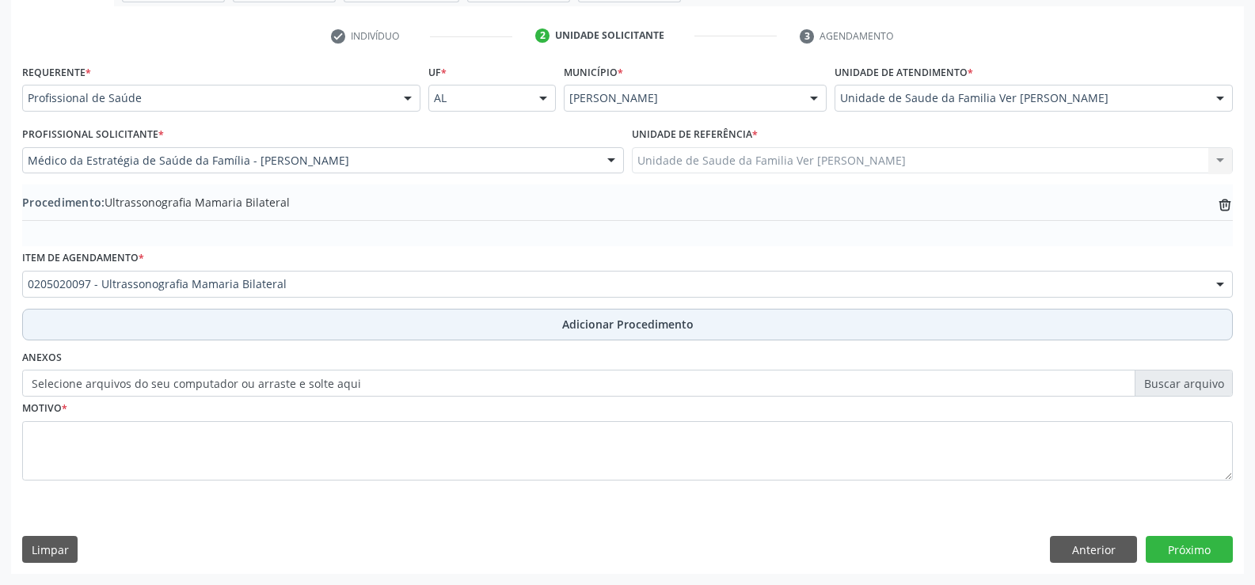
scroll to position [306, 0]
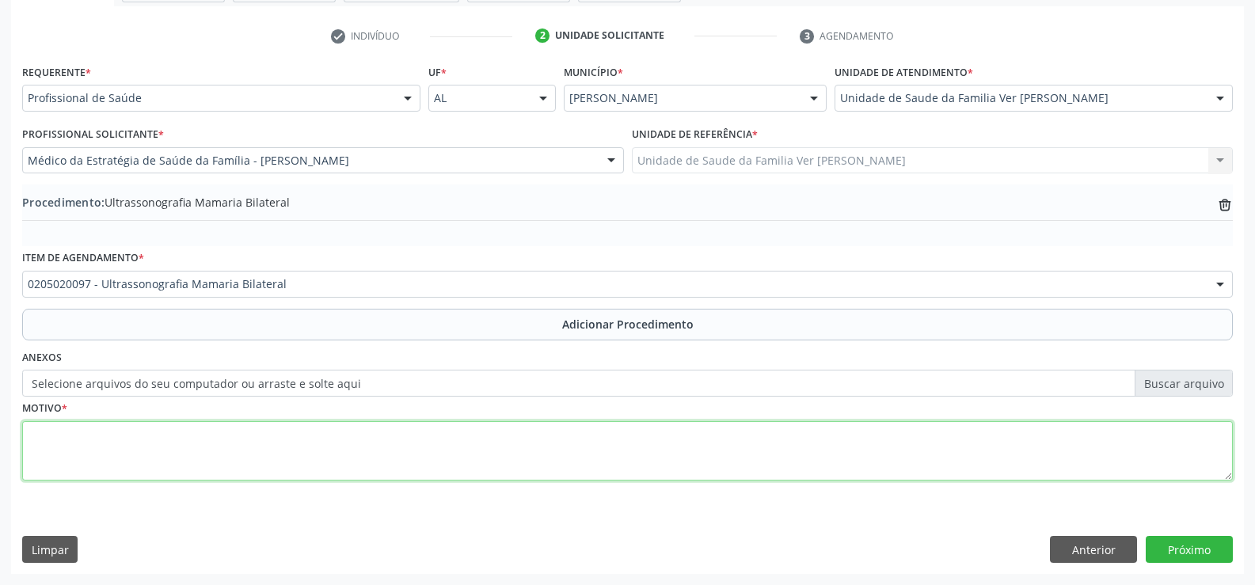
click at [302, 454] on textarea at bounding box center [627, 451] width 1210 height 60
type textarea "b"
type textarea "BIRADS O MOMOPEFO"
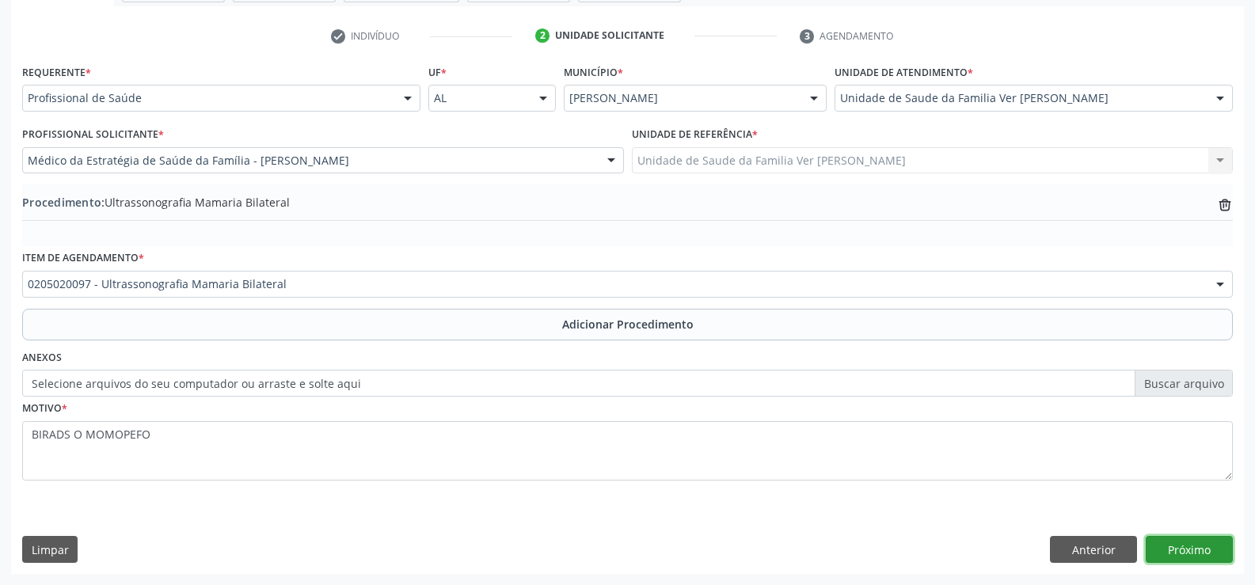
click at [1205, 544] on button "Próximo" at bounding box center [1188, 549] width 87 height 27
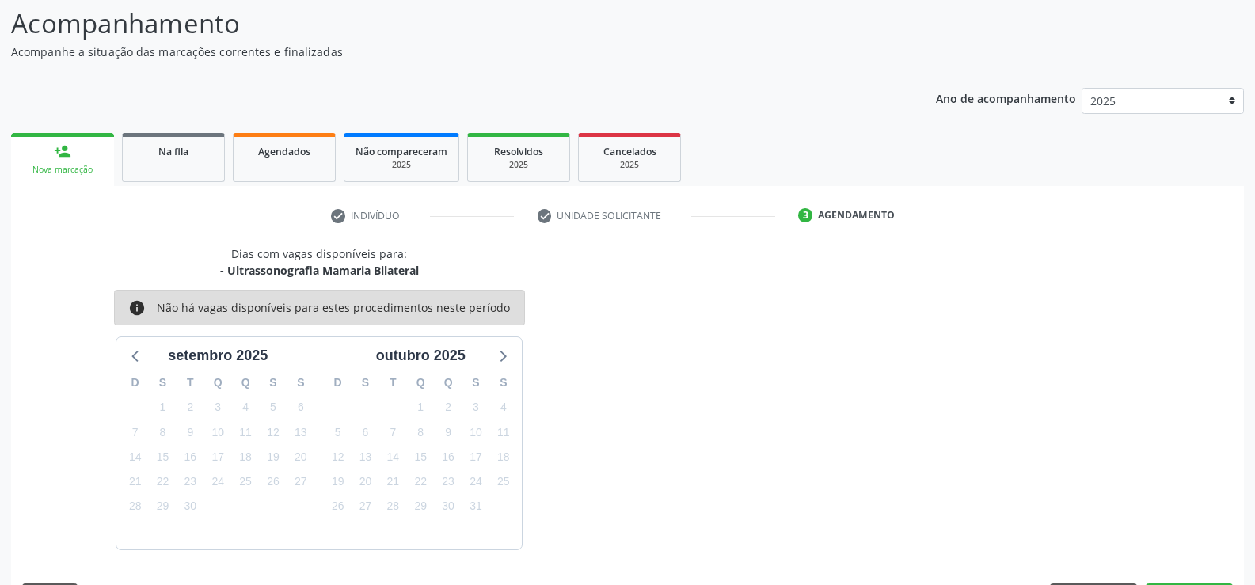
scroll to position [173, 0]
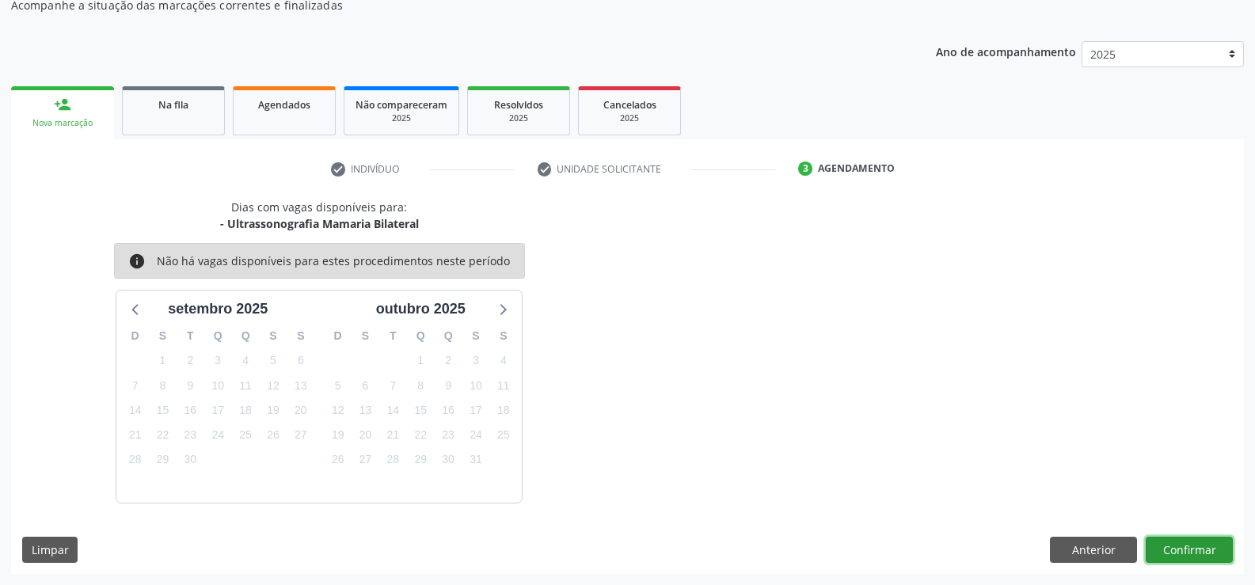
click at [1174, 547] on button "Confirmar" at bounding box center [1188, 550] width 87 height 27
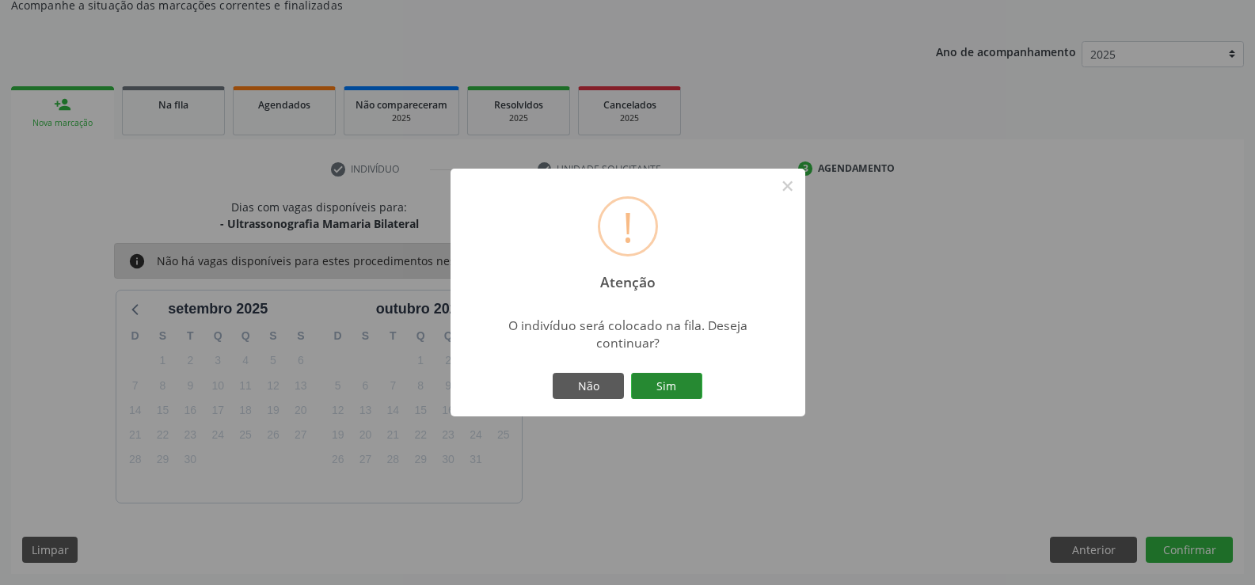
click at [685, 382] on button "Sim" at bounding box center [666, 386] width 71 height 27
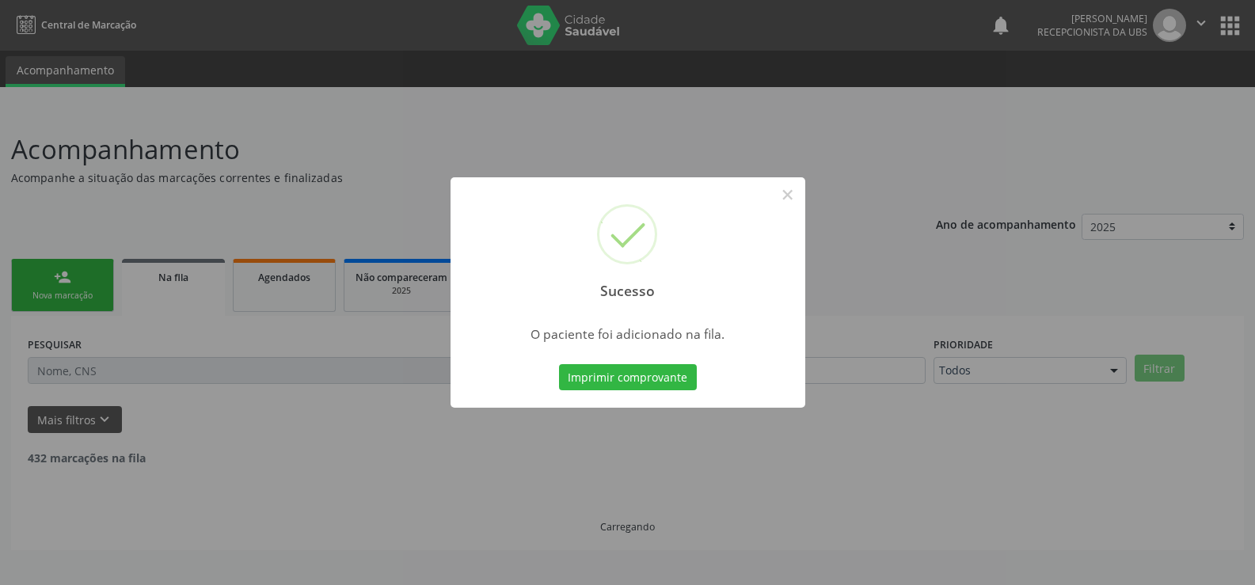
scroll to position [0, 0]
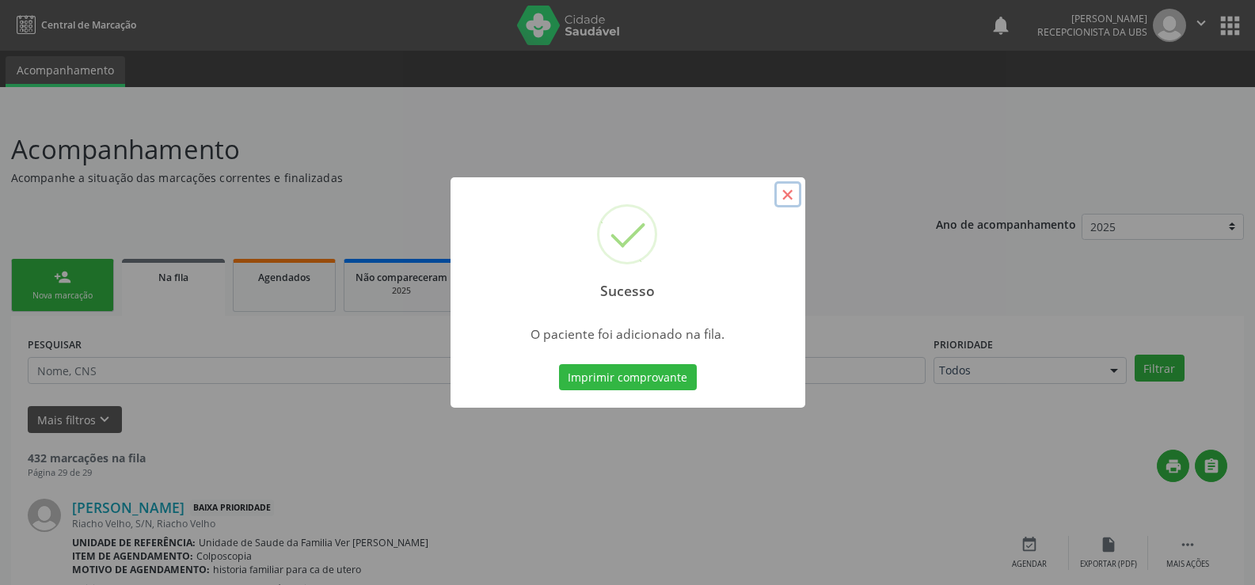
click at [787, 201] on button "×" at bounding box center [787, 194] width 27 height 27
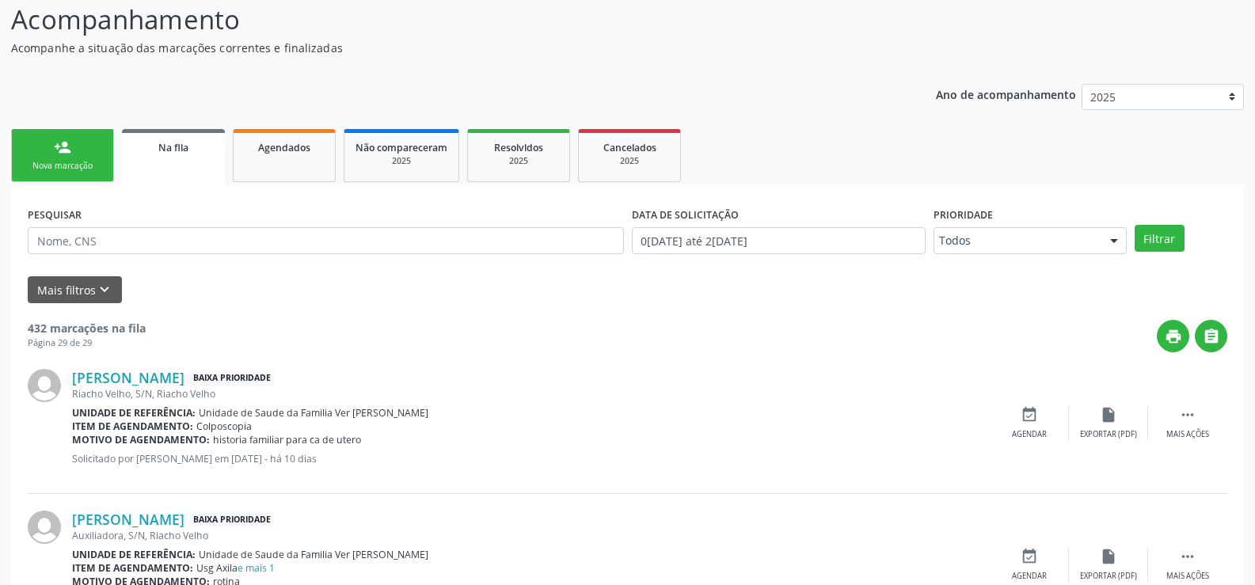
scroll to position [158, 0]
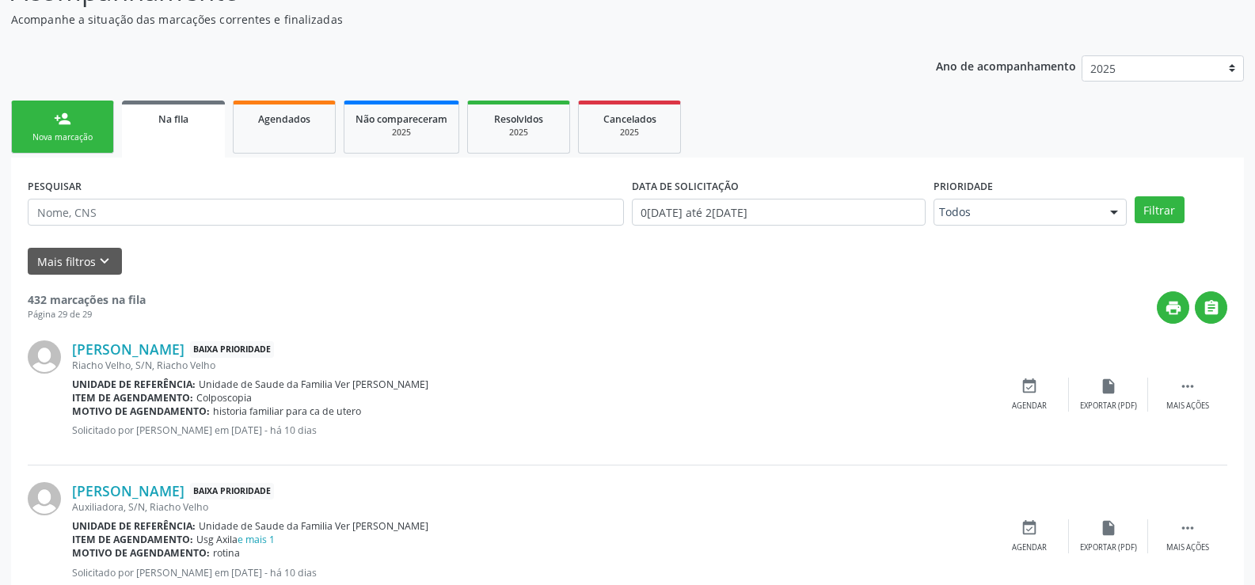
click at [54, 123] on div "person_add" at bounding box center [62, 118] width 17 height 17
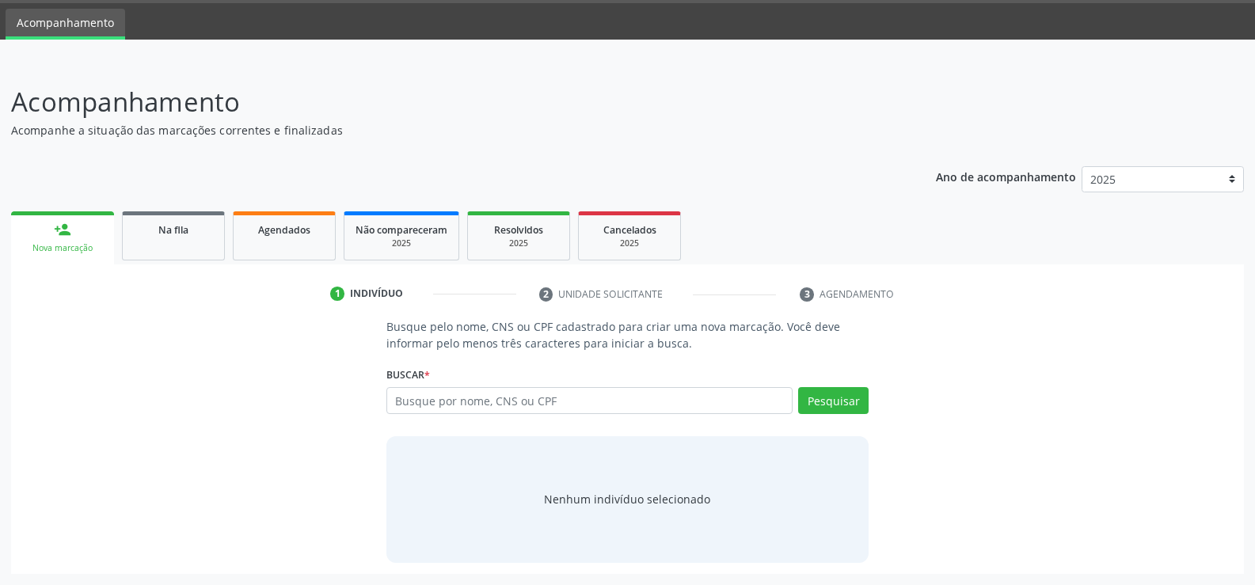
scroll to position [47, 0]
click at [695, 405] on input "text" at bounding box center [589, 400] width 406 height 27
type input "706702501227112"
click at [831, 404] on button "Pesquisar" at bounding box center [833, 400] width 70 height 27
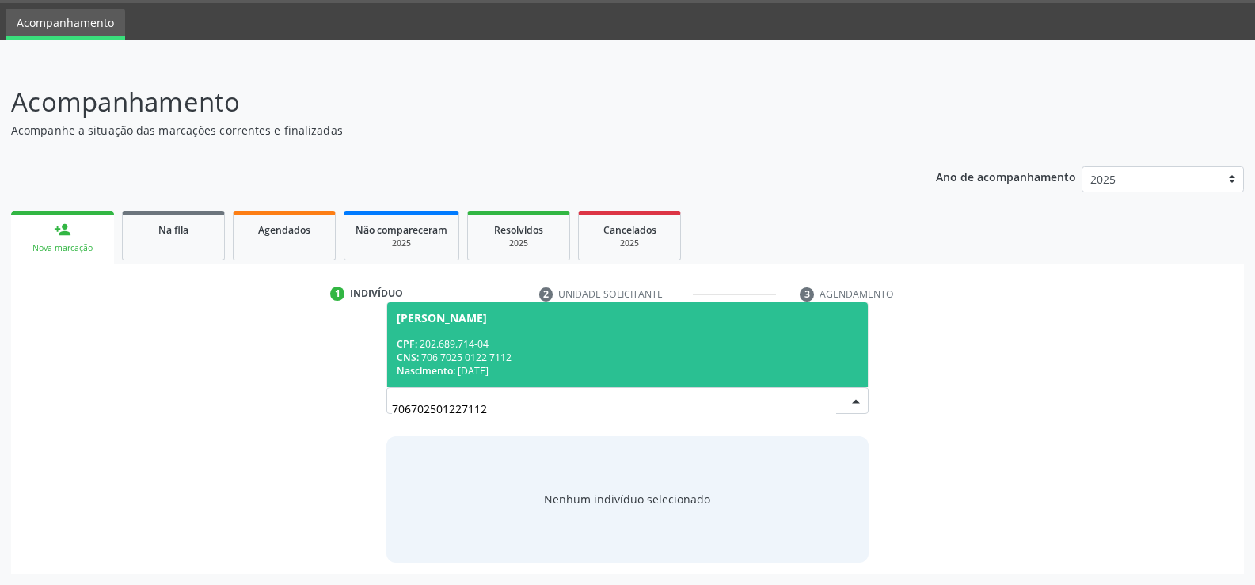
click at [582, 343] on div "CPF: 202.689.714-04" at bounding box center [627, 343] width 461 height 13
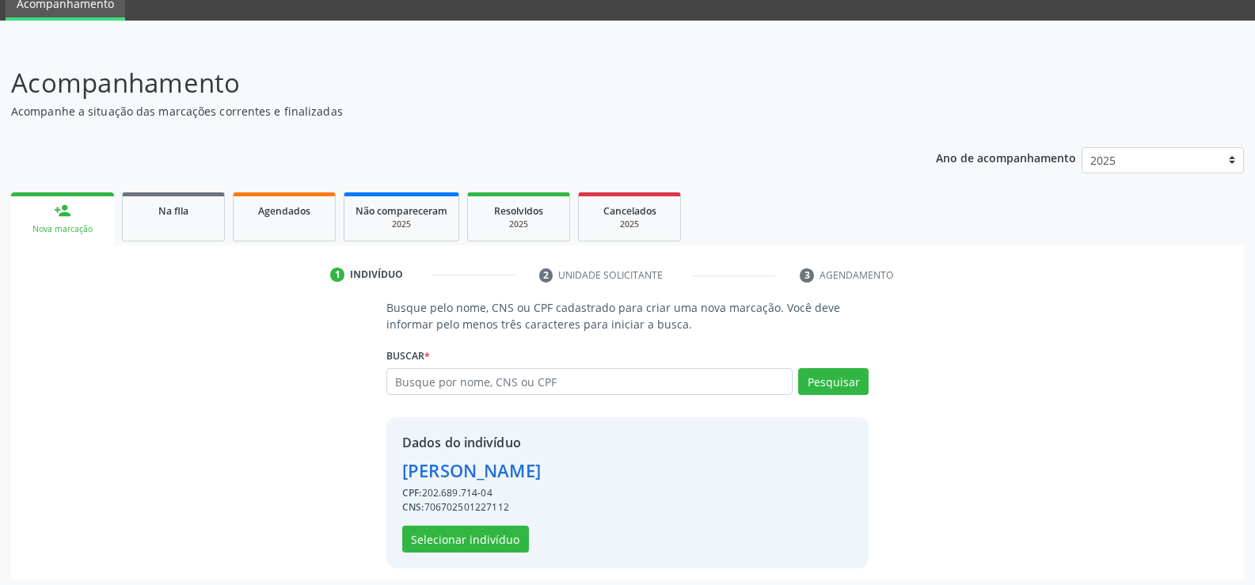
scroll to position [72, 0]
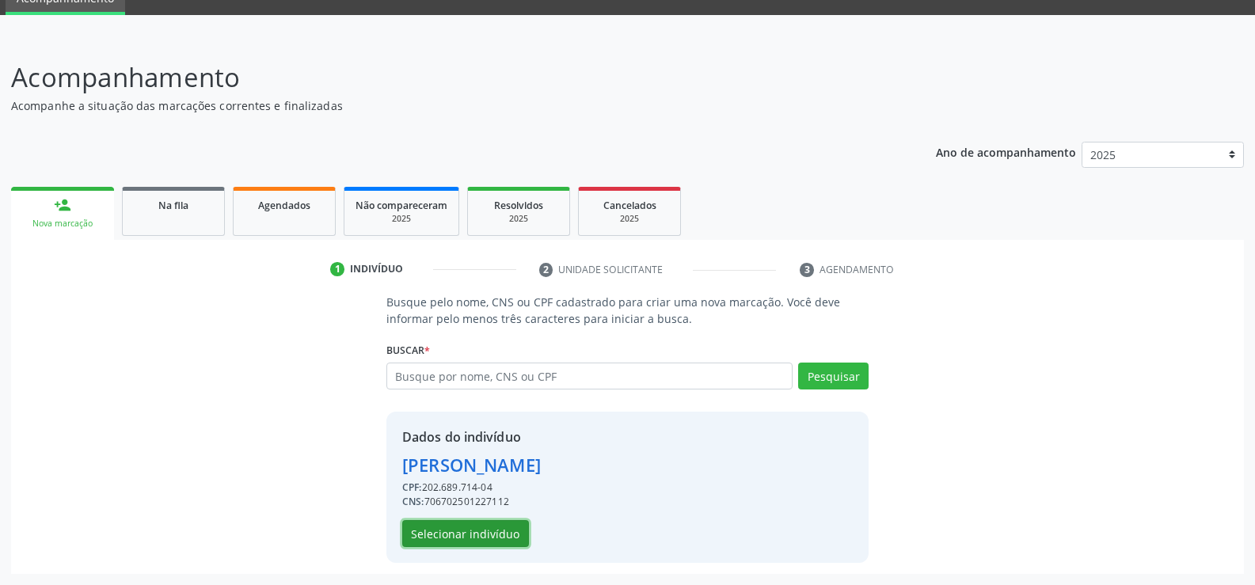
click at [493, 541] on button "Selecionar indivíduo" at bounding box center [465, 533] width 127 height 27
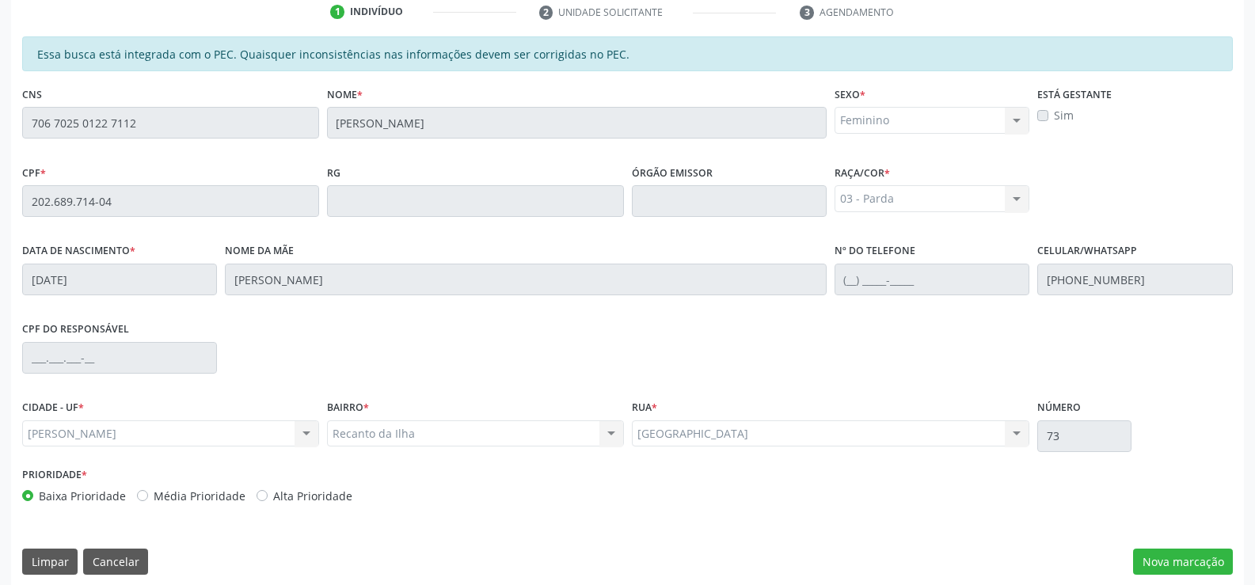
scroll to position [341, 0]
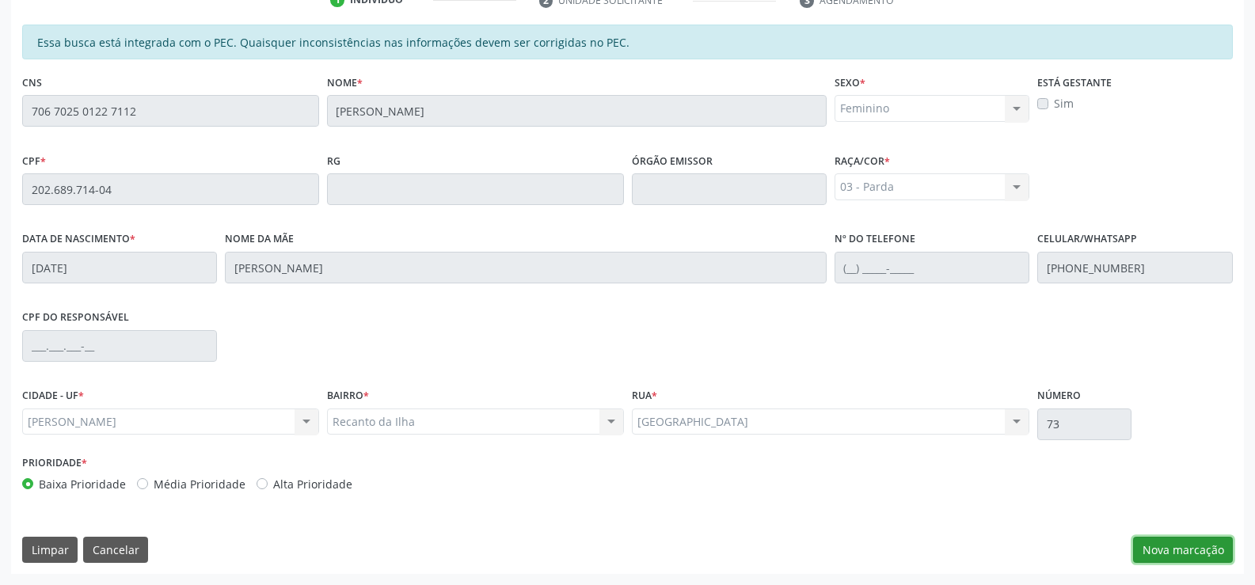
click at [1183, 543] on button "Nova marcação" at bounding box center [1183, 550] width 100 height 27
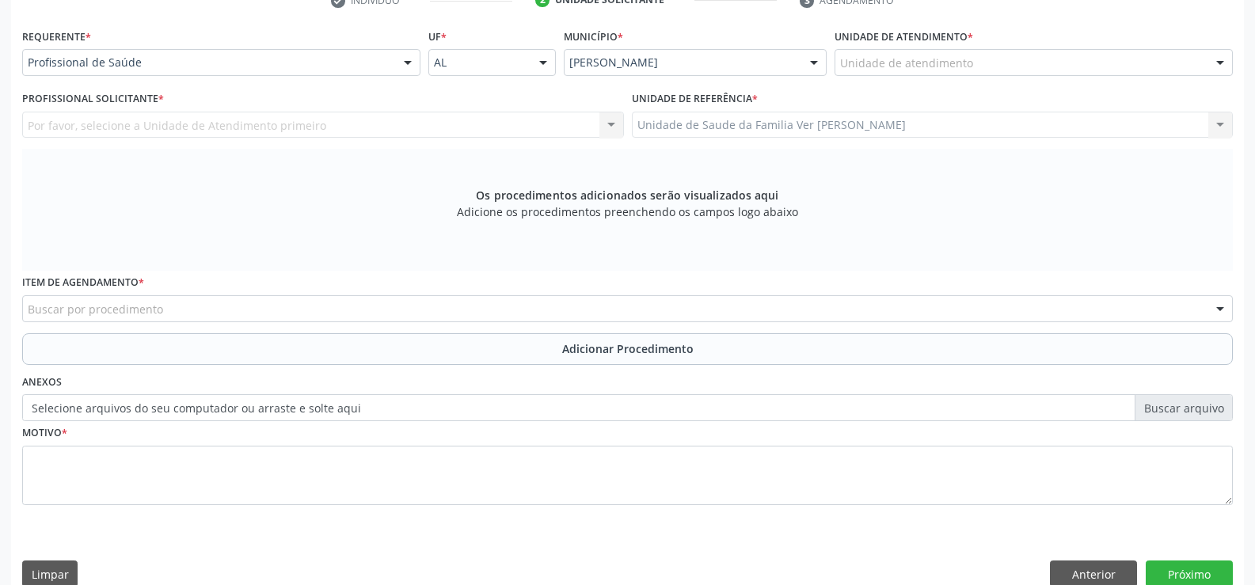
scroll to position [342, 0]
click at [225, 129] on div "Por favor, selecione a Unidade de Atendimento primeiro Nenhum resultado encontr…" at bounding box center [323, 124] width 602 height 27
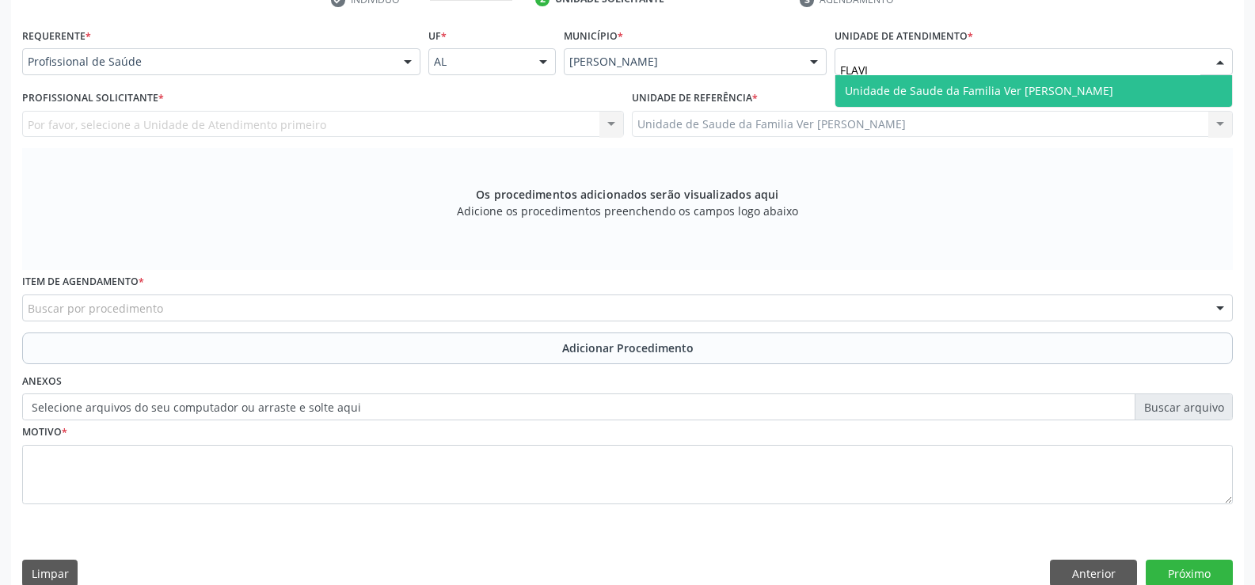
type input "FLAVIO"
click at [905, 86] on span "Unidade de Saude da Familia Ver [PERSON_NAME]" at bounding box center [979, 90] width 268 height 15
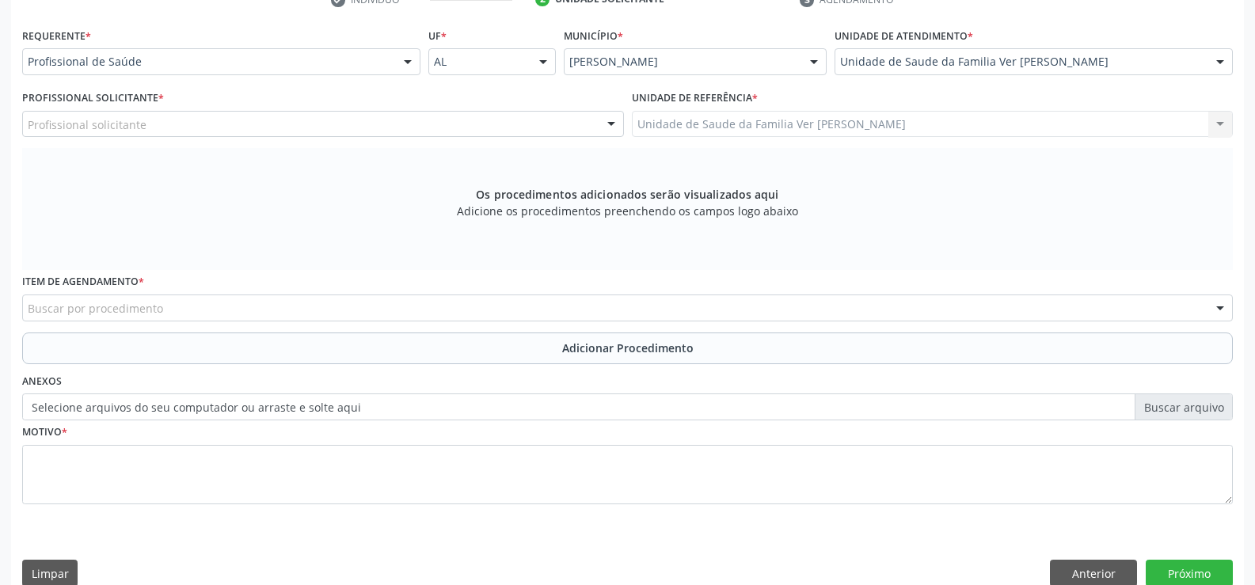
click at [161, 123] on div "Profissional solicitante" at bounding box center [323, 124] width 602 height 27
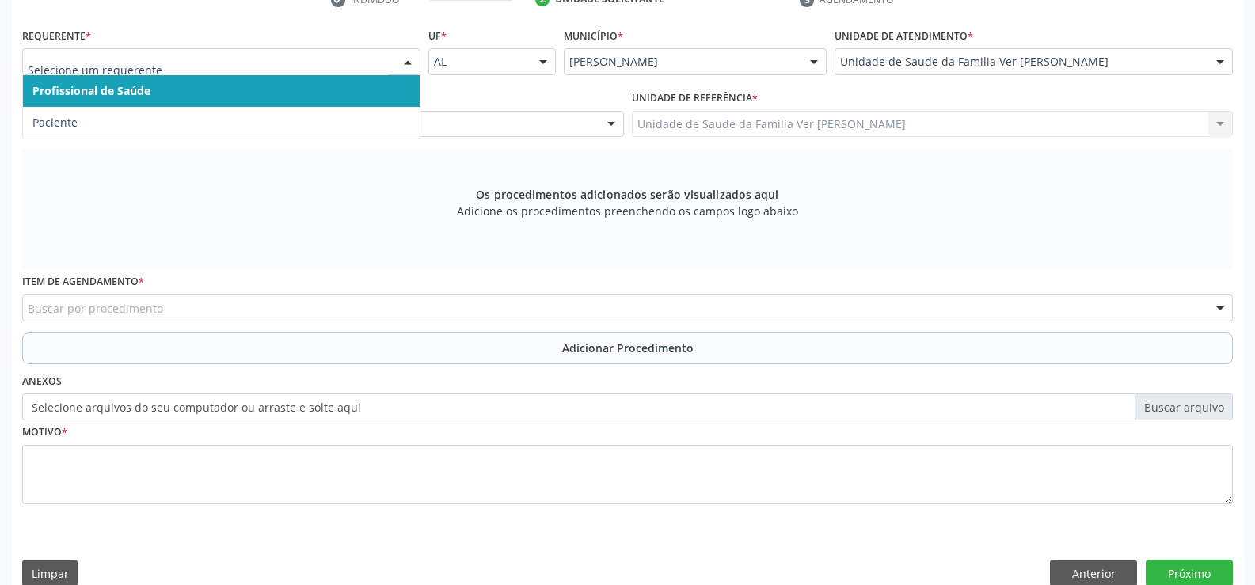
click at [83, 88] on span "Profissional de Saúde" at bounding box center [91, 90] width 118 height 15
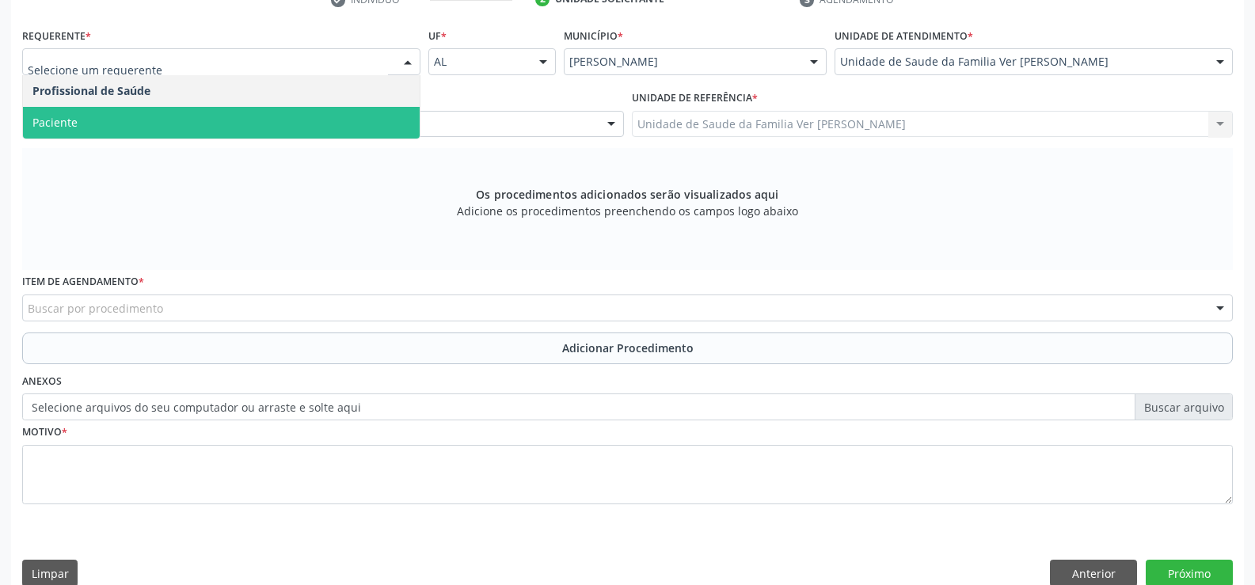
click at [78, 125] on span "Paciente" at bounding box center [221, 123] width 397 height 32
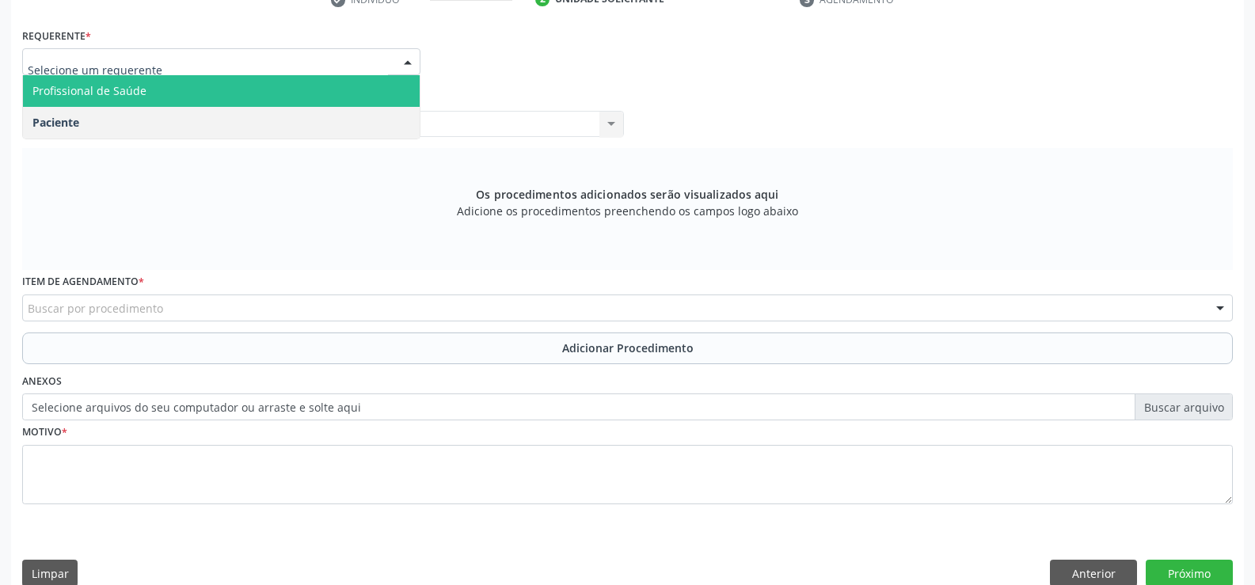
click at [311, 102] on span "Profissional de Saúde" at bounding box center [221, 91] width 397 height 32
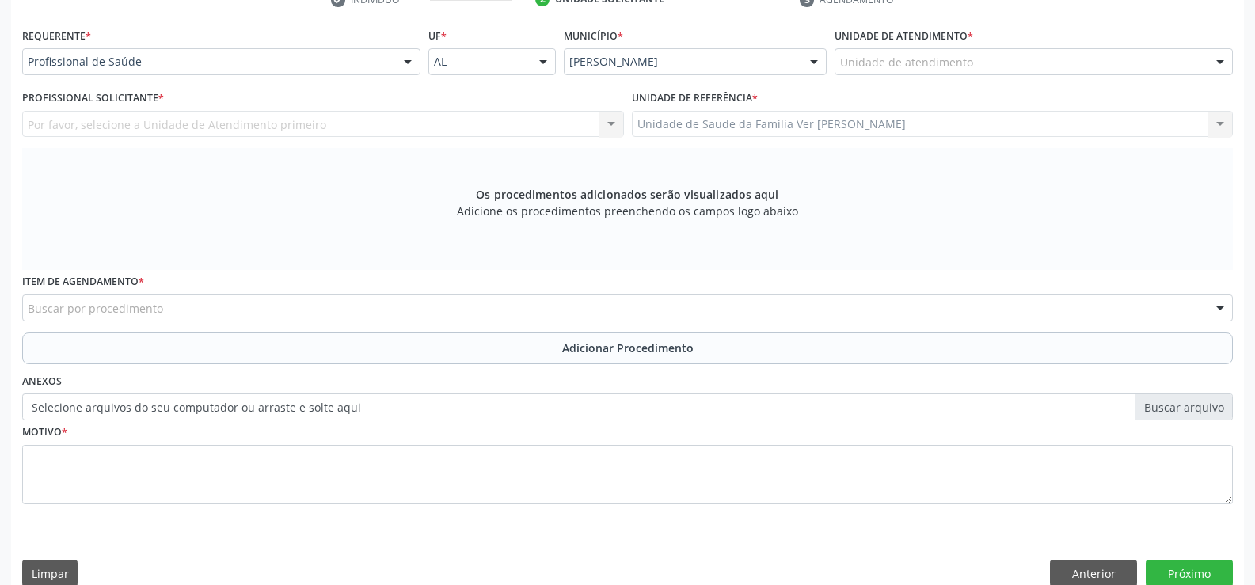
click at [278, 126] on div "Por favor, selecione a Unidade de Atendimento primeiro Cirurgião-Dentista da Es…" at bounding box center [323, 124] width 602 height 27
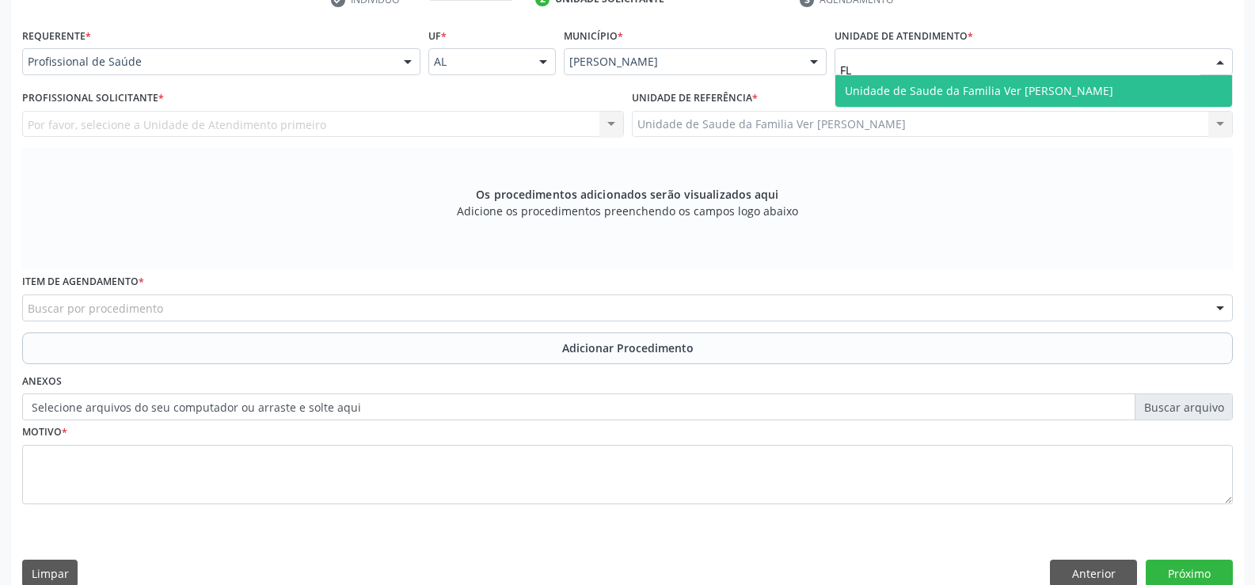
type input "FLA"
click at [864, 94] on span "Unidade de Saude da Familia Ver [PERSON_NAME]" at bounding box center [979, 90] width 268 height 15
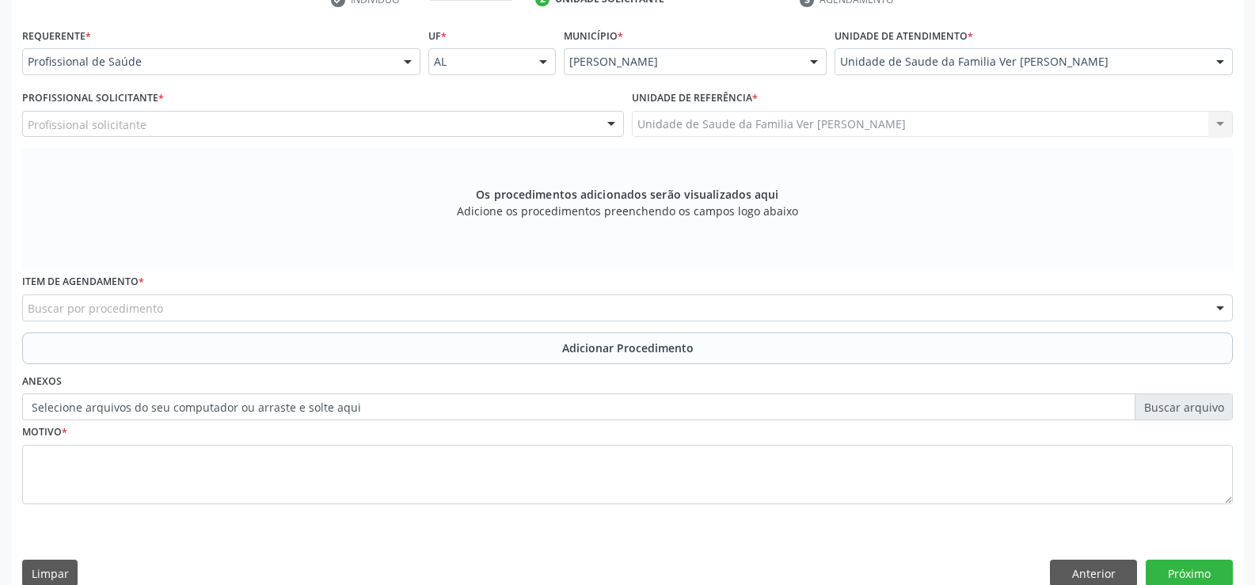
click at [227, 119] on div "Profissional solicitante" at bounding box center [323, 124] width 602 height 27
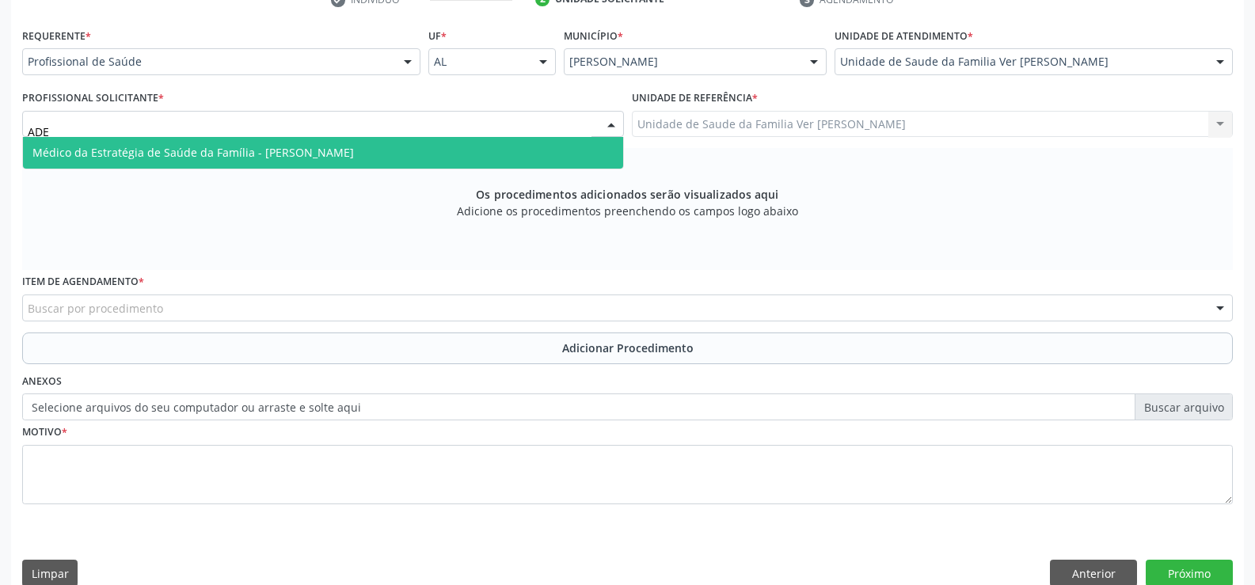
type input "ADEL"
click at [252, 158] on span "Médico da Estratégia de Saúde da Família - [PERSON_NAME]" at bounding box center [192, 152] width 321 height 15
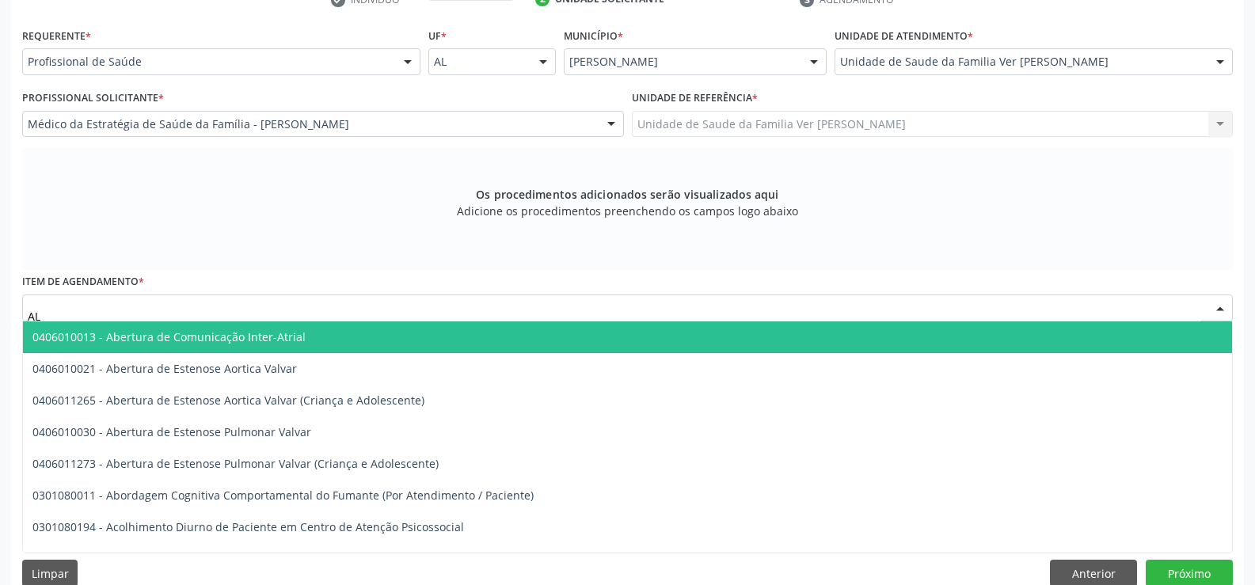
type input "A"
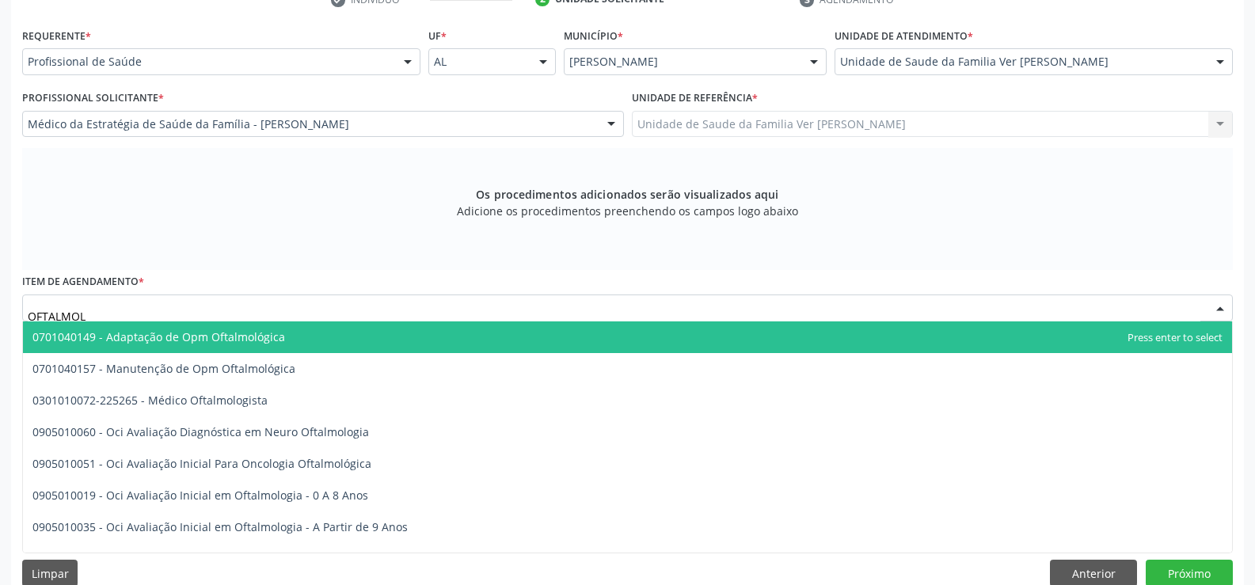
type input "OFTALMOLO"
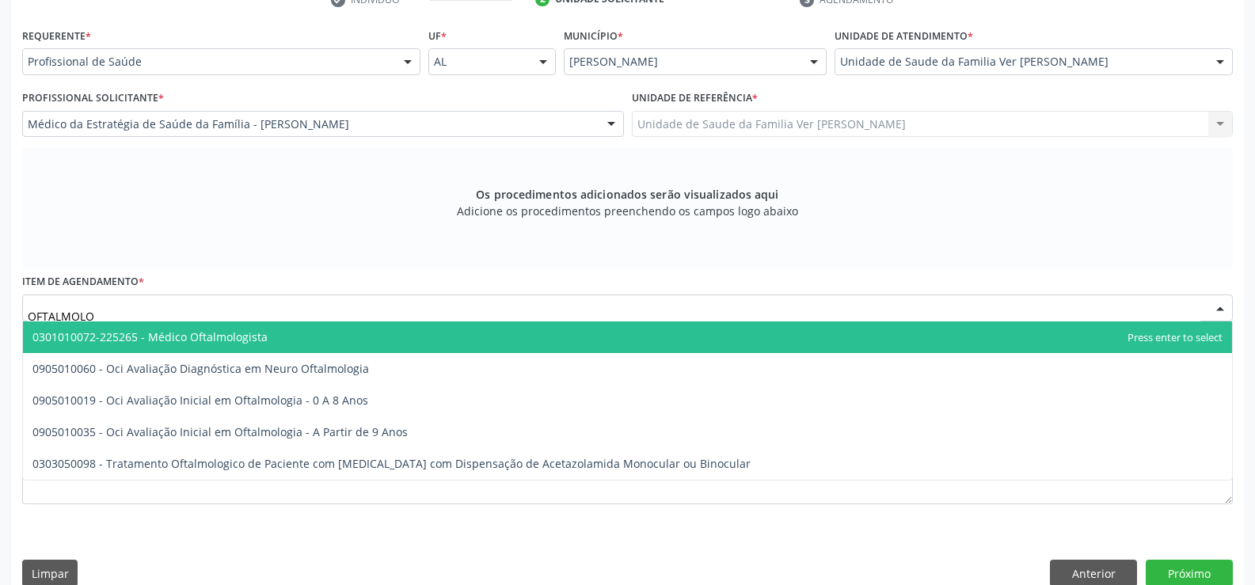
click at [337, 340] on span "0301010072-225265 - Médico Oftalmologista" at bounding box center [627, 337] width 1209 height 32
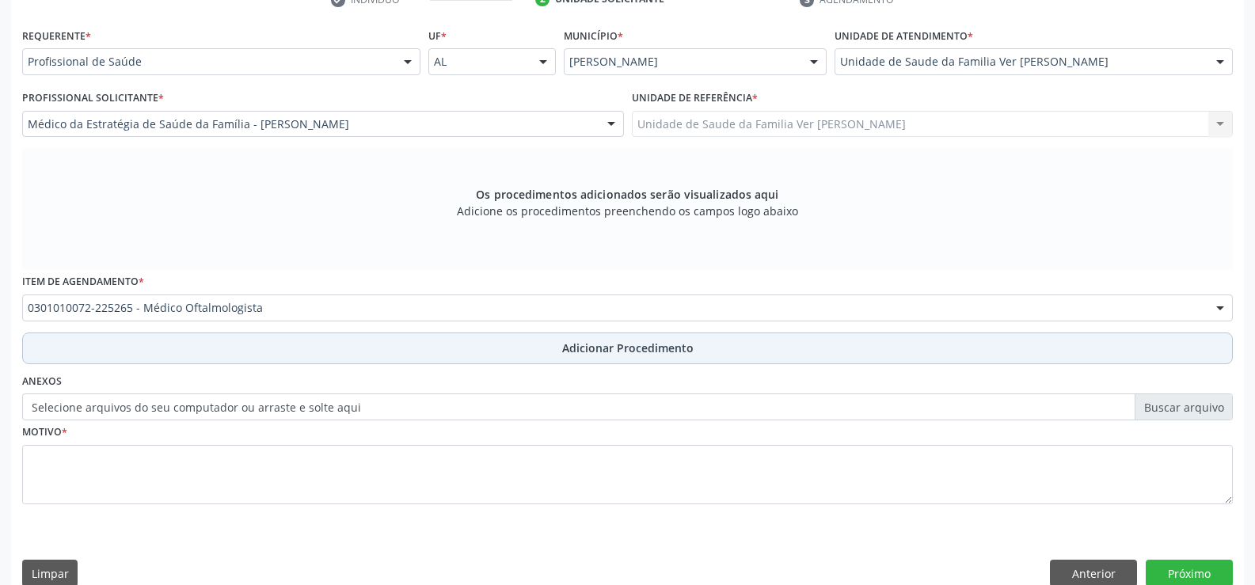
click at [396, 347] on button "Adicionar Procedimento" at bounding box center [627, 348] width 1210 height 32
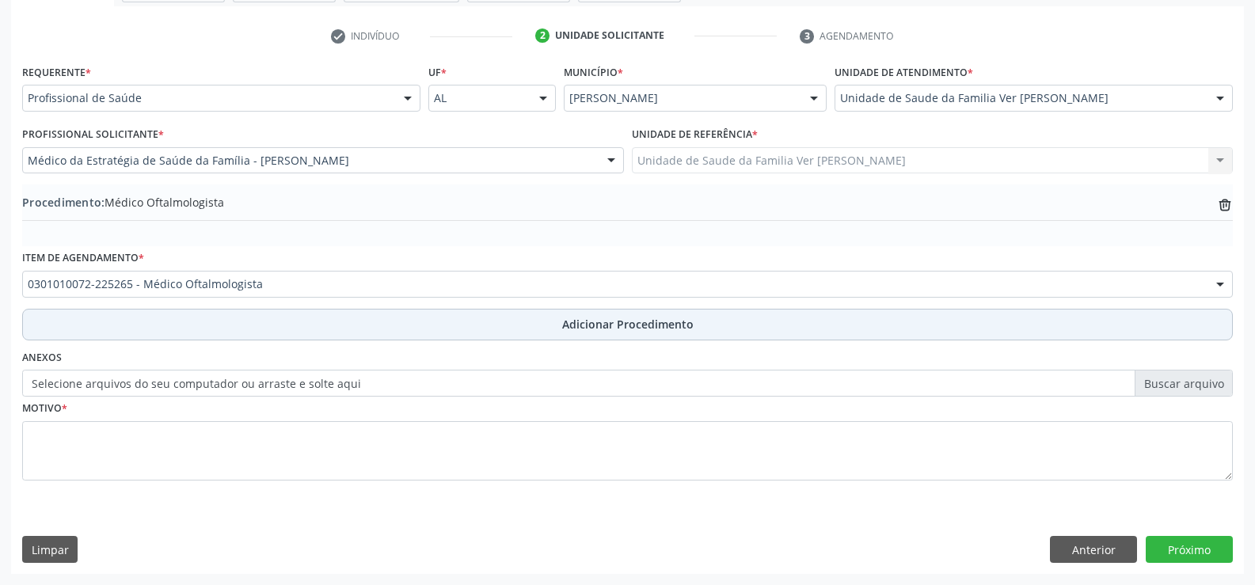
scroll to position [306, 0]
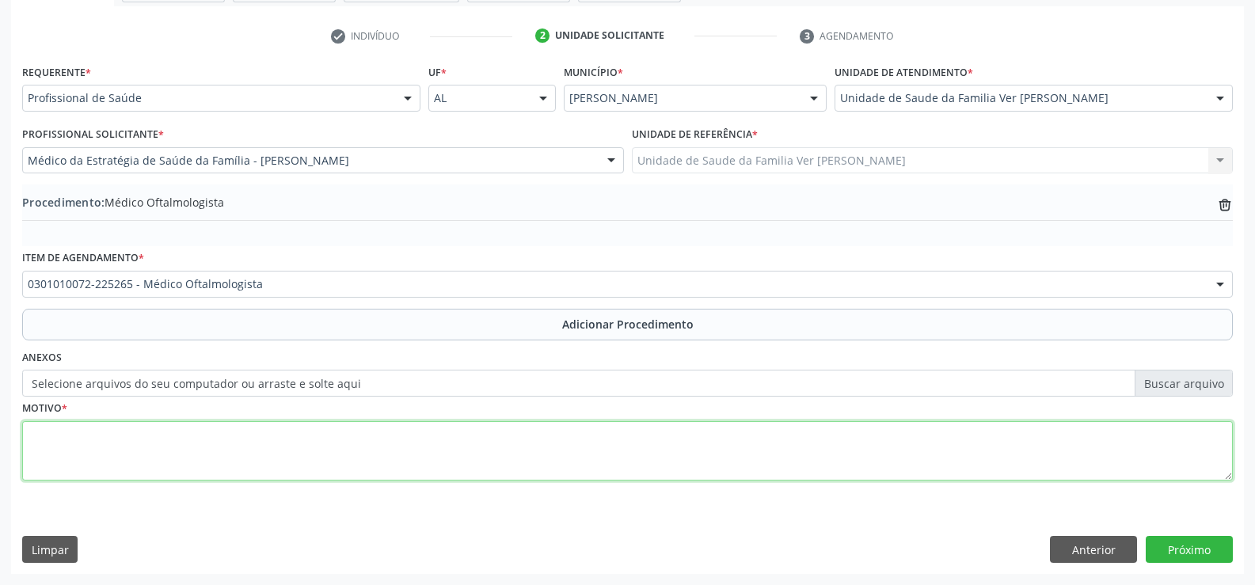
click at [193, 451] on textarea at bounding box center [627, 451] width 1210 height 60
type textarea "SEM JUSTIFICATIVA"
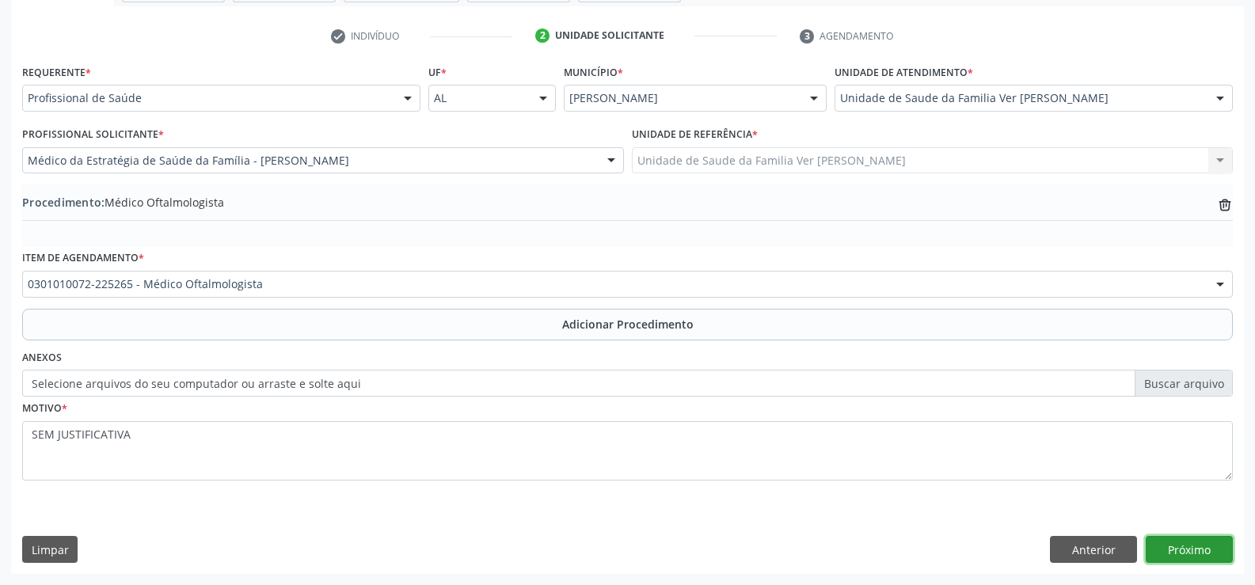
click at [1174, 551] on button "Próximo" at bounding box center [1188, 549] width 87 height 27
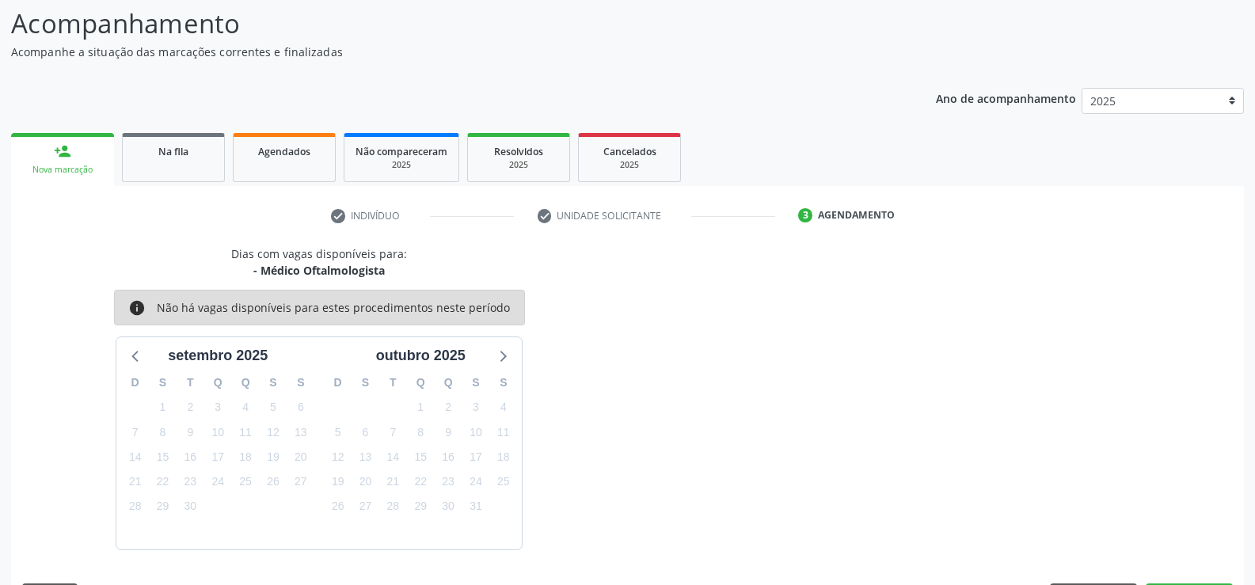
scroll to position [173, 0]
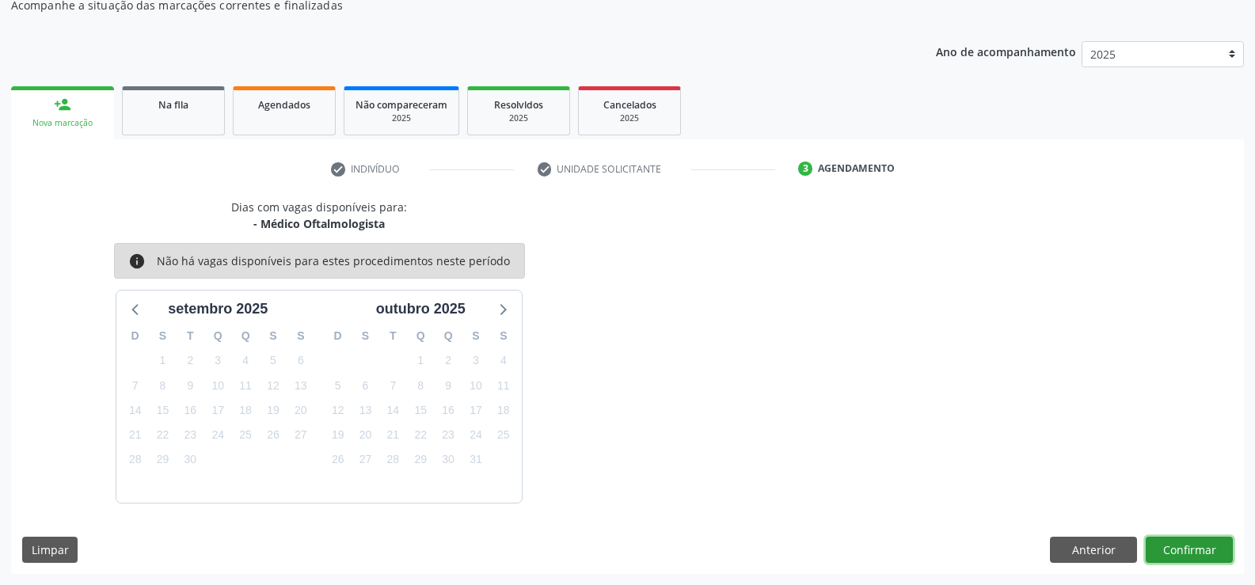
click at [1163, 541] on button "Confirmar" at bounding box center [1188, 550] width 87 height 27
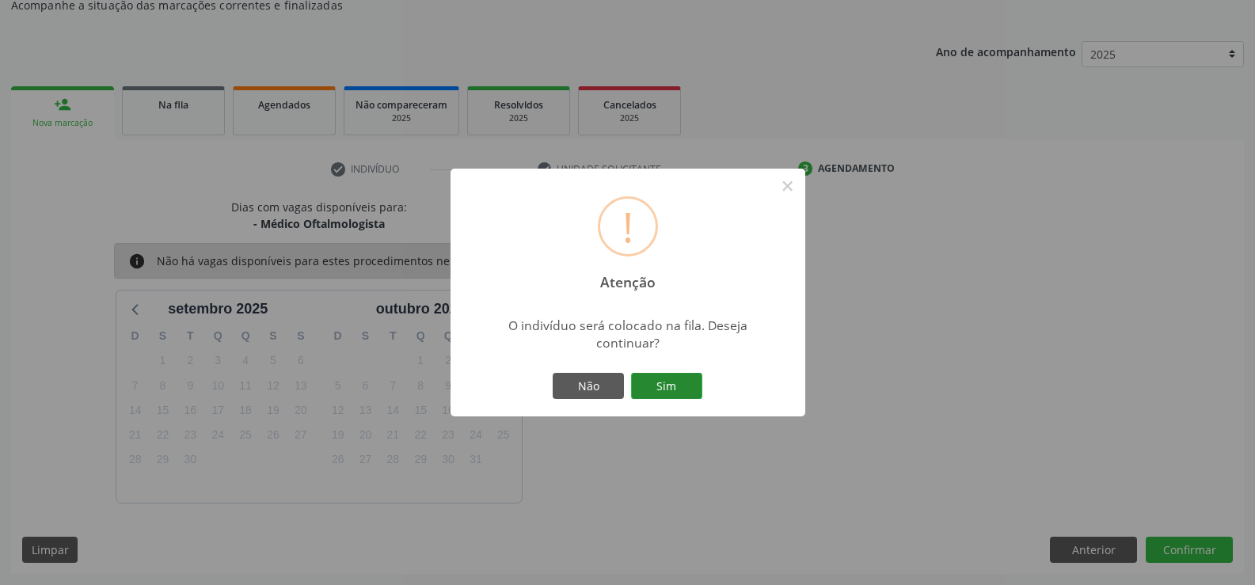
click at [668, 379] on button "Sim" at bounding box center [666, 386] width 71 height 27
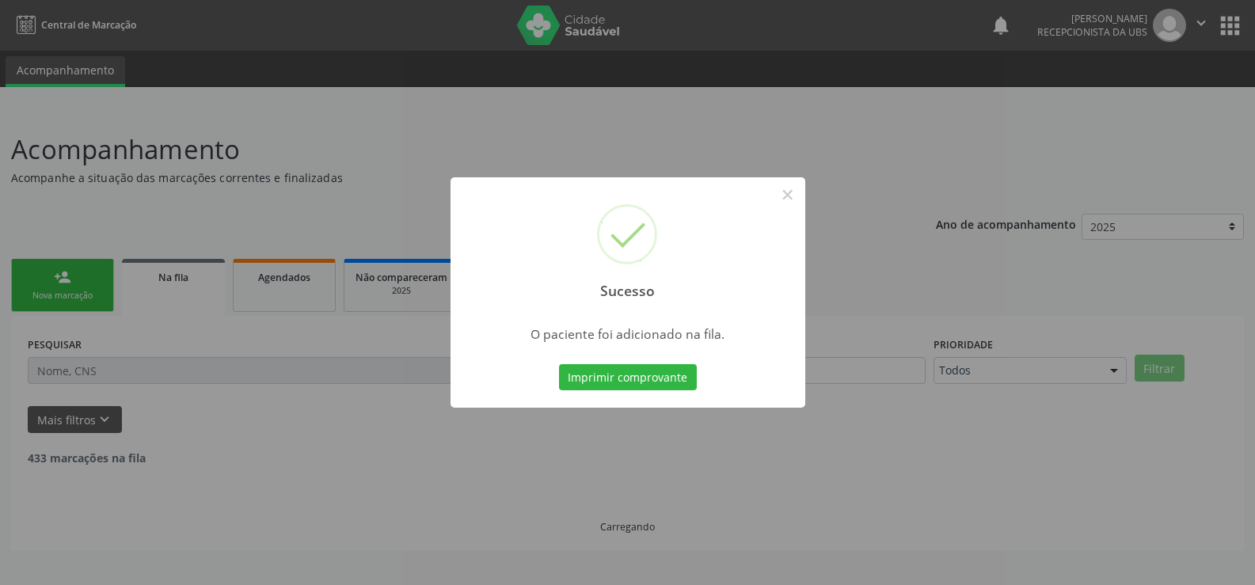
scroll to position [0, 0]
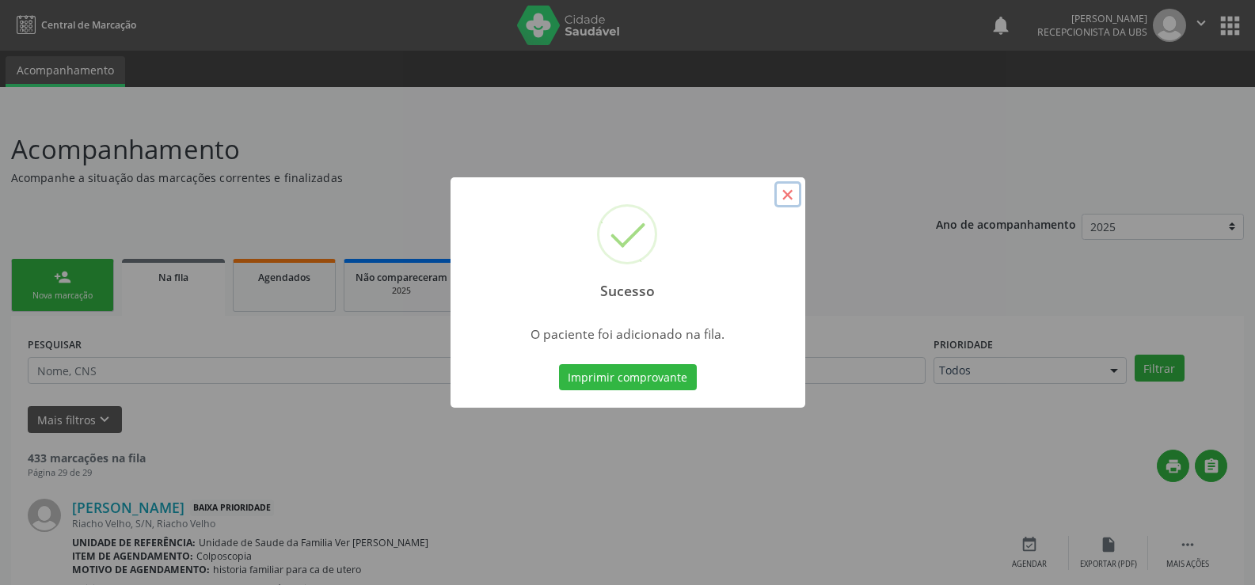
click at [785, 195] on button "×" at bounding box center [787, 194] width 27 height 27
